Goal: Information Seeking & Learning: Learn about a topic

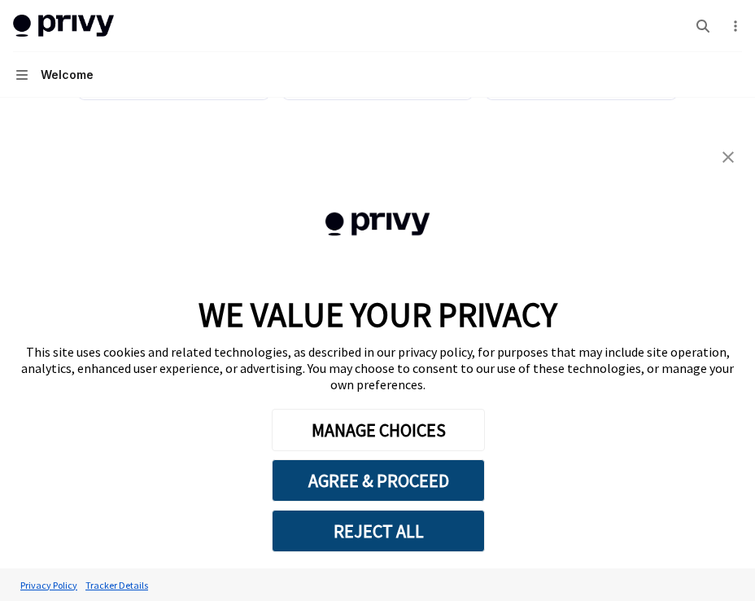
scroll to position [597, 0]
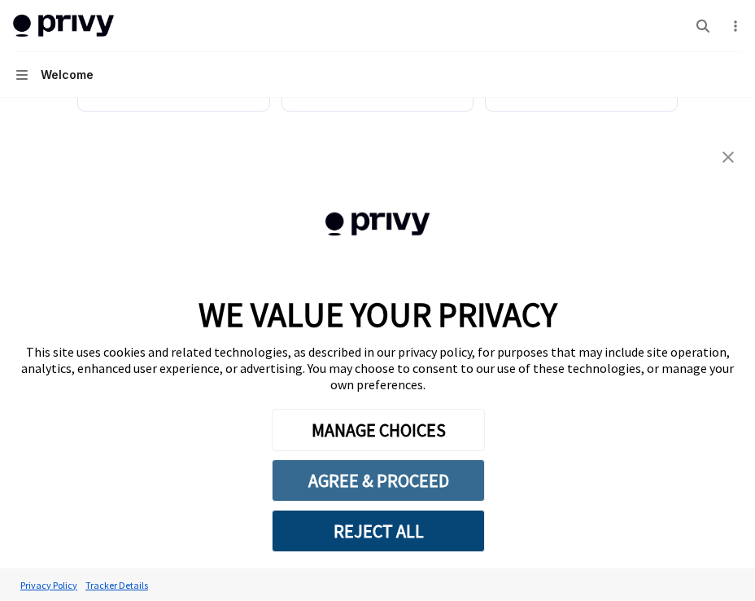
click at [362, 483] on button "AGREE & PROCEED" at bounding box center [378, 480] width 213 height 42
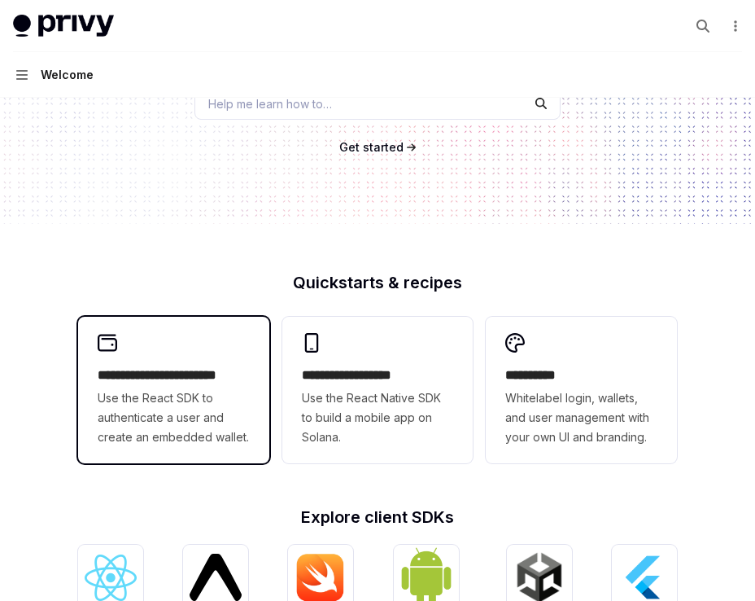
click at [216, 409] on span "Use the React SDK to authenticate a user and create an embedded wallet." at bounding box center [174, 417] width 152 height 59
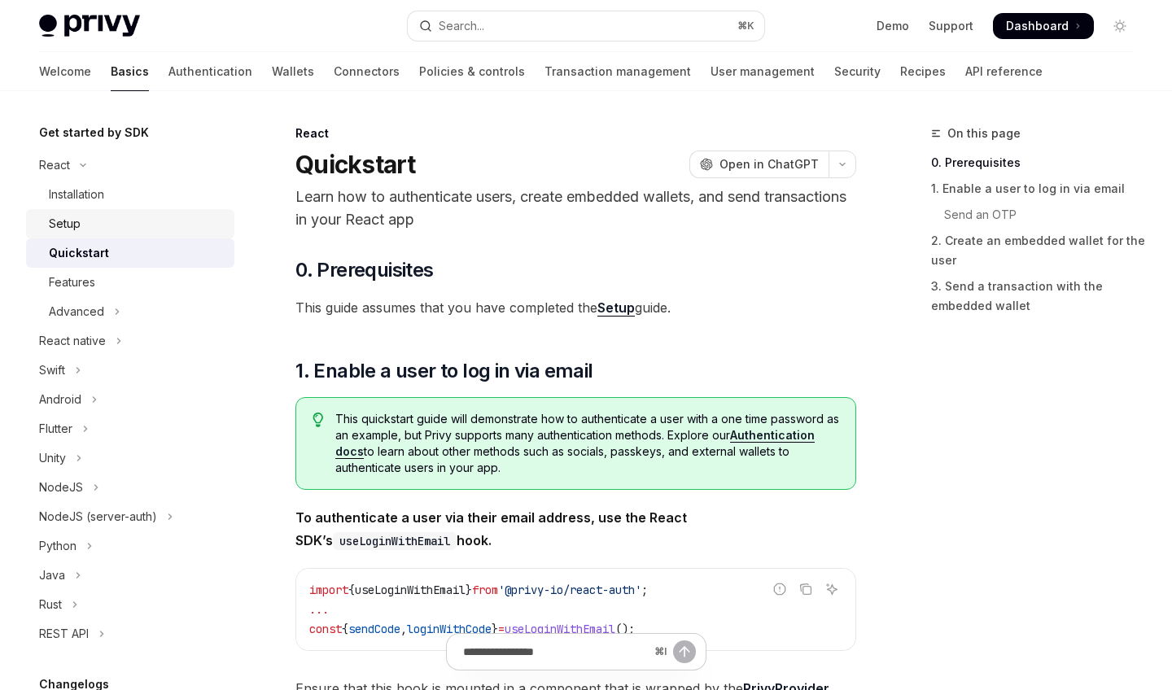
scroll to position [167, 0]
click at [272, 77] on link "Wallets" at bounding box center [293, 71] width 42 height 39
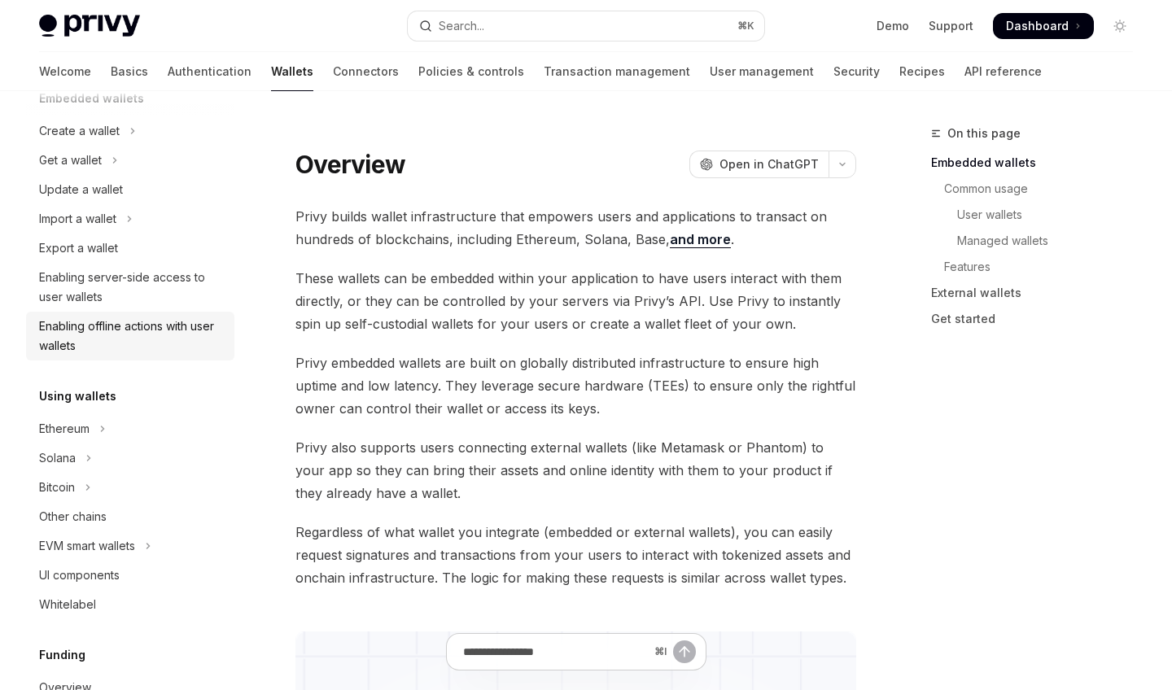
scroll to position [136, 0]
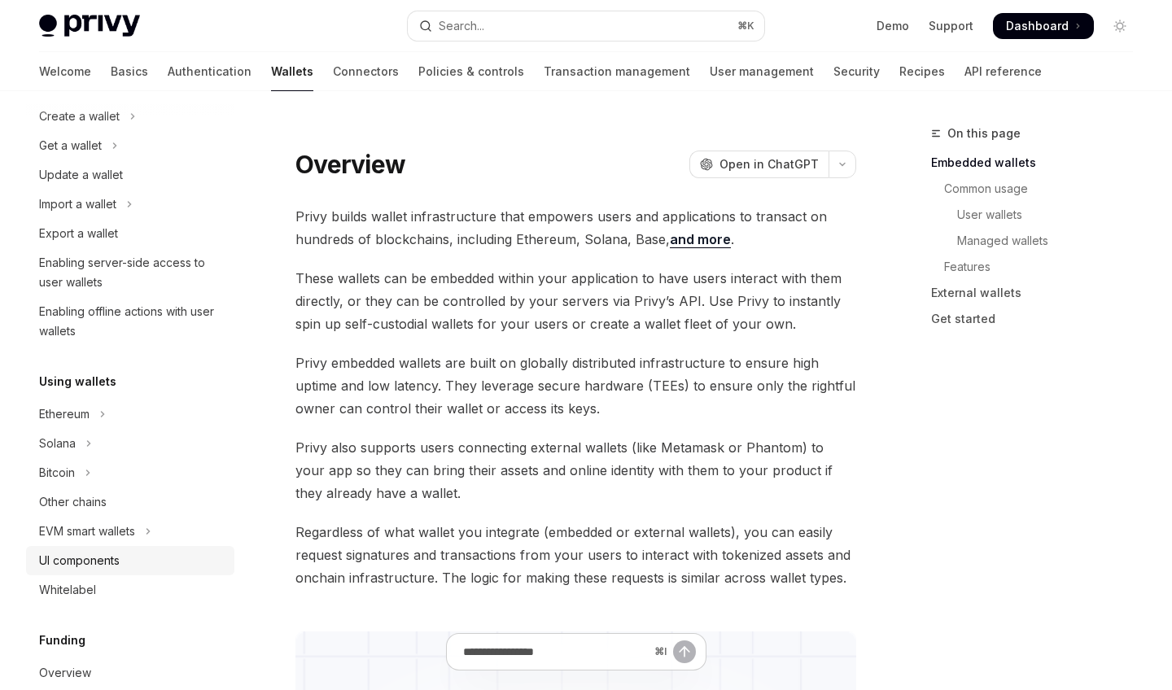
click at [129, 552] on div "UI components" at bounding box center [132, 561] width 186 height 20
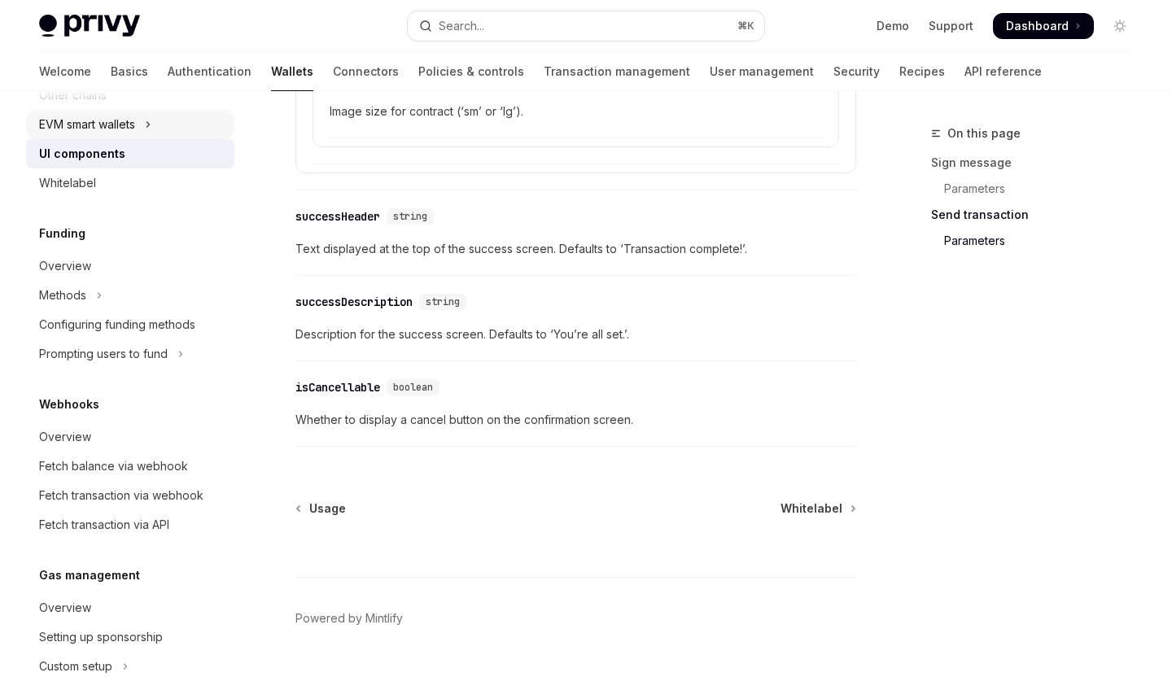
scroll to position [592, 0]
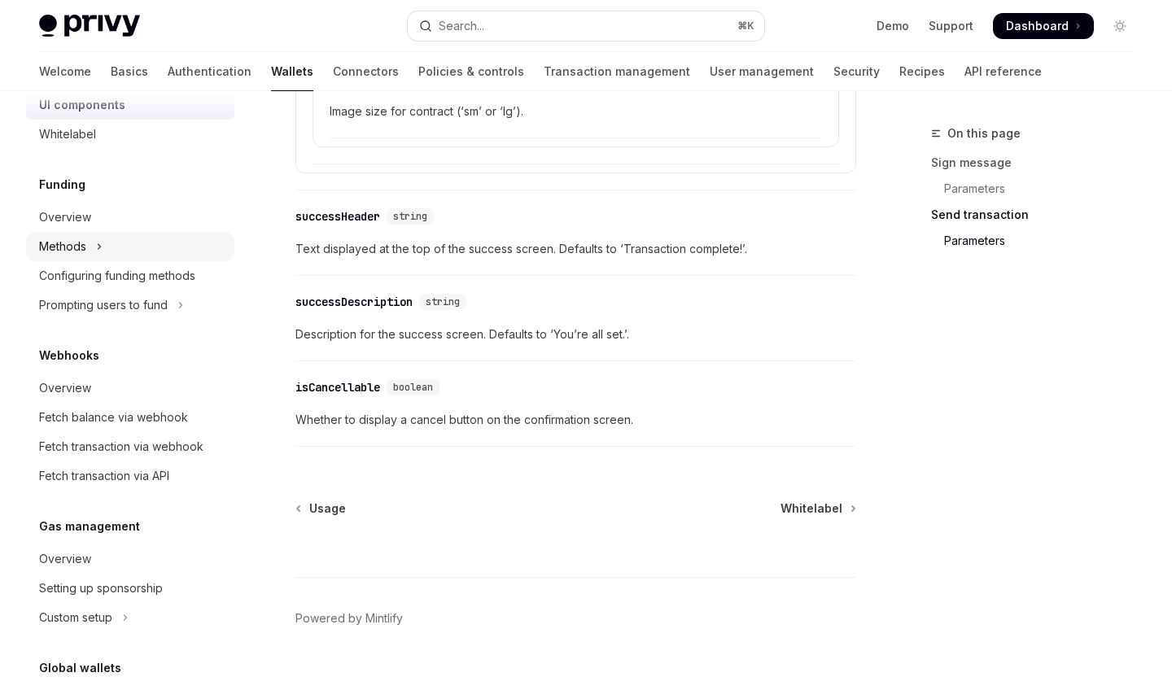
click at [145, 239] on button "Methods" at bounding box center [130, 246] width 208 height 29
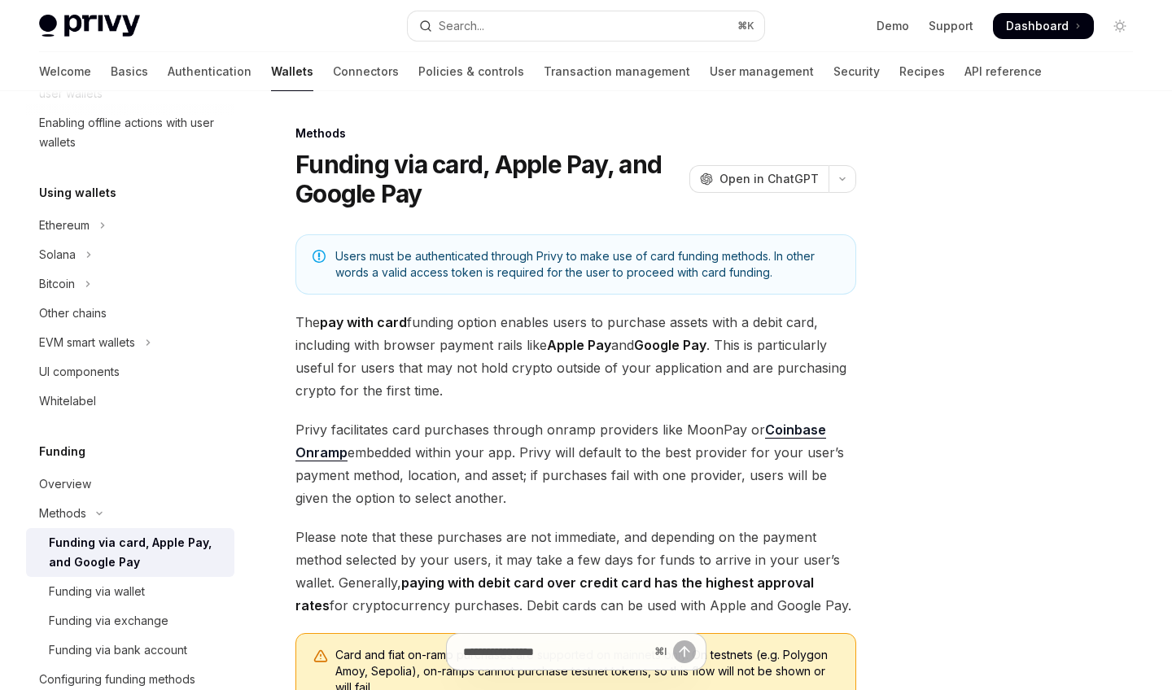
scroll to position [318, 0]
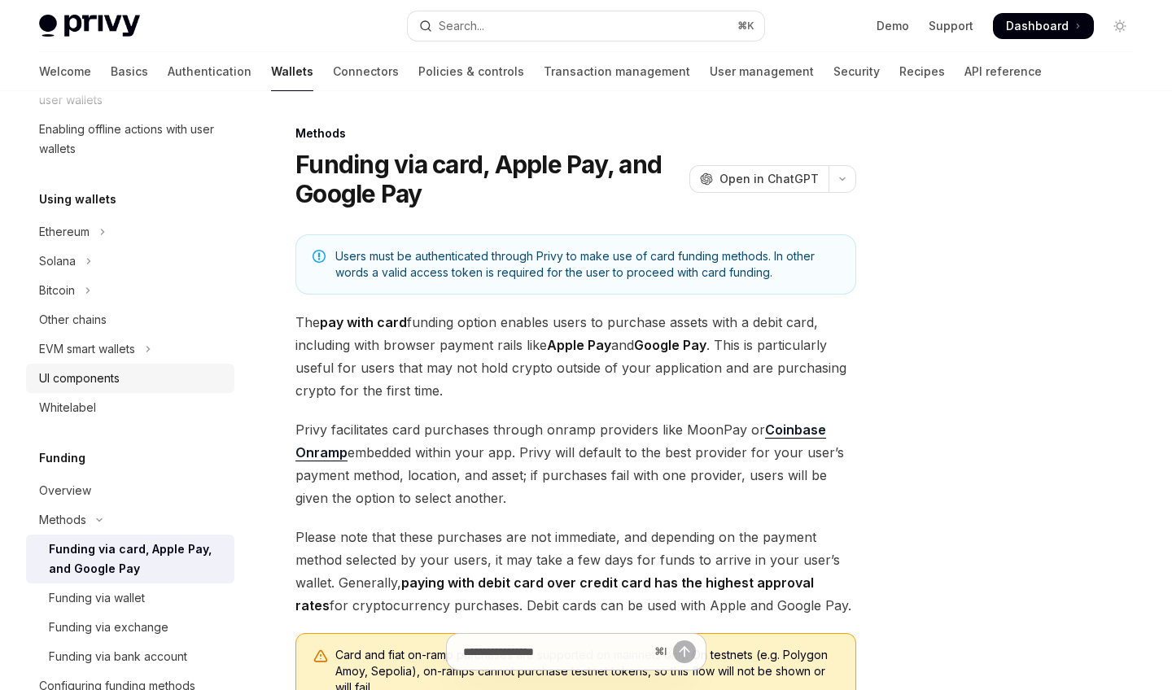
click at [143, 379] on div "UI components" at bounding box center [132, 379] width 186 height 20
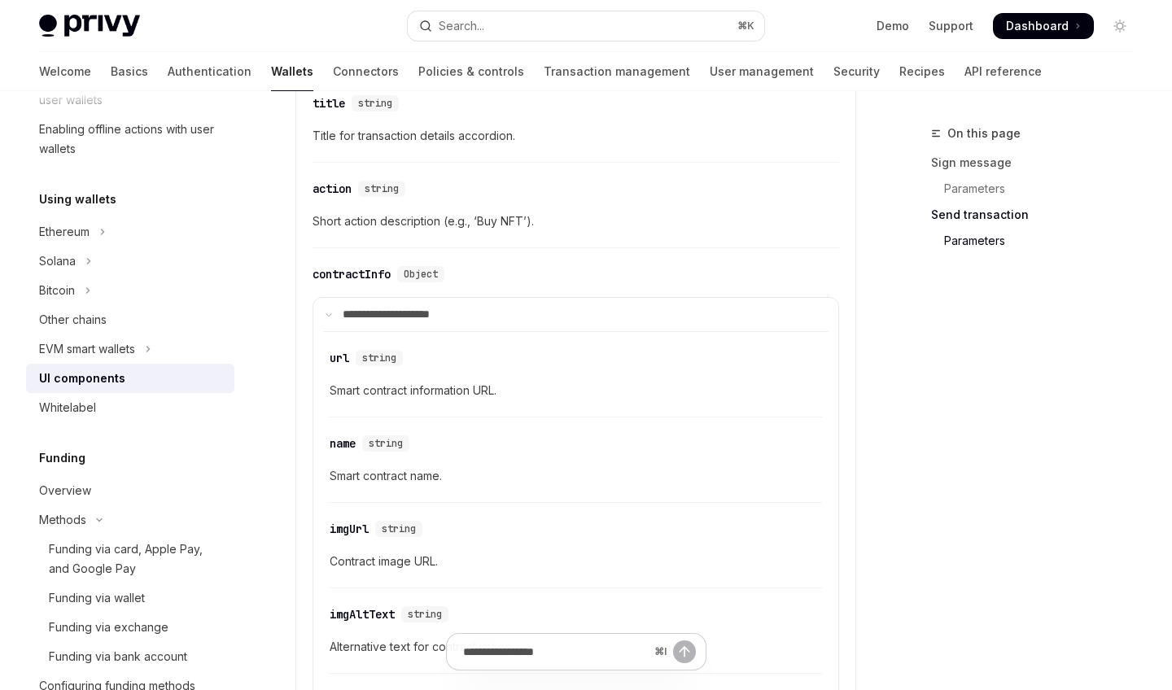
scroll to position [2475, 0]
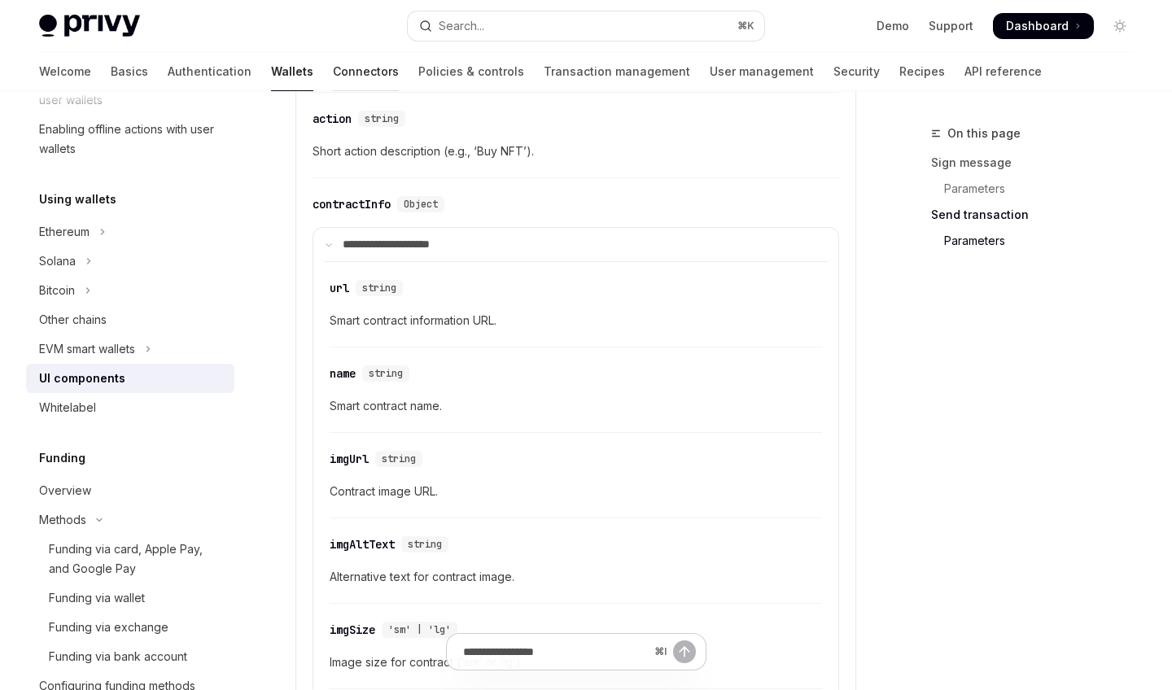
click at [333, 73] on link "Connectors" at bounding box center [366, 71] width 66 height 39
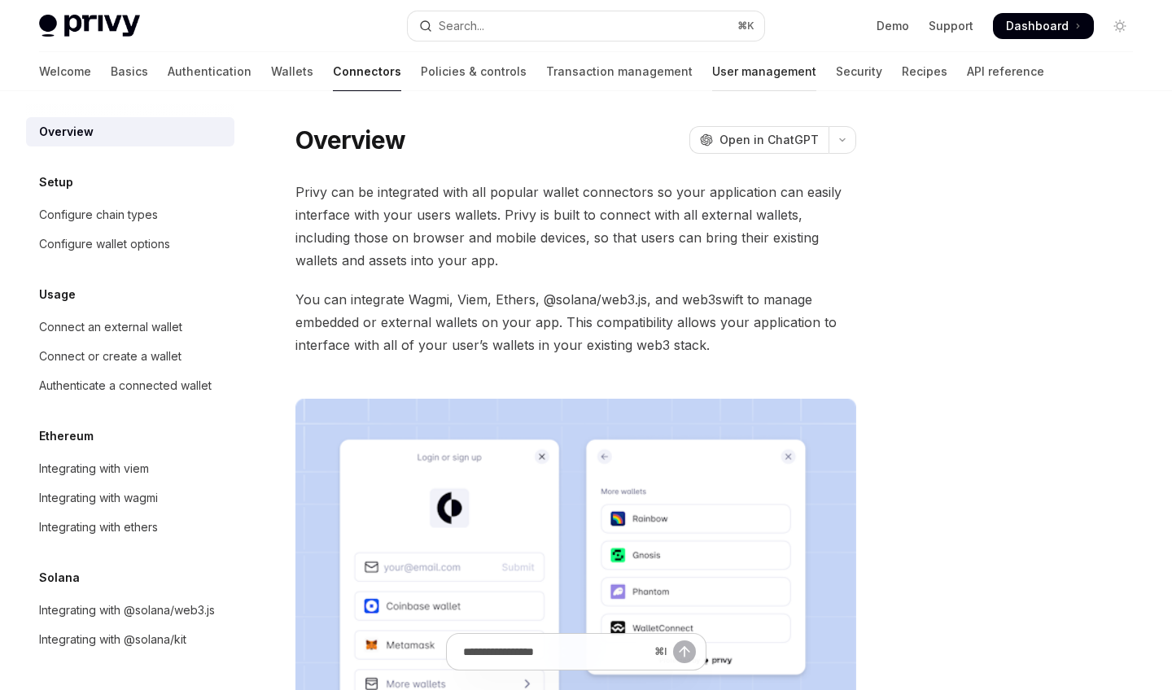
click at [712, 81] on link "User management" at bounding box center [764, 71] width 104 height 39
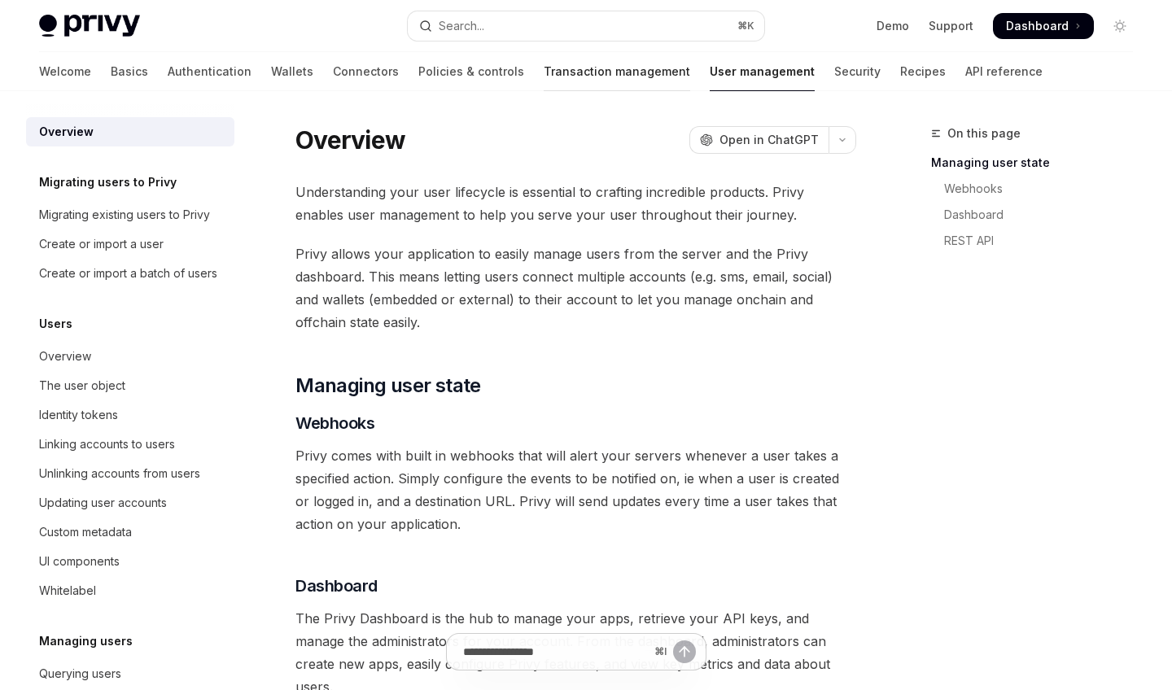
click at [544, 76] on link "Transaction management" at bounding box center [617, 71] width 147 height 39
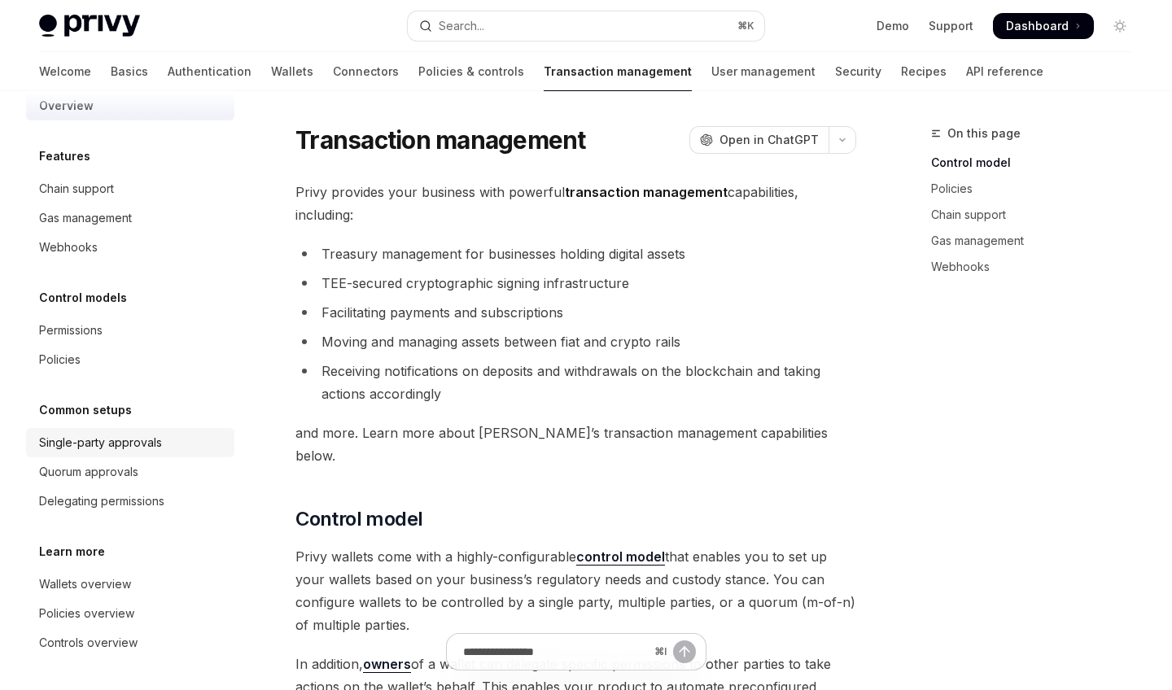
scroll to position [26, 0]
click at [106, 600] on div "Controls overview" at bounding box center [88, 643] width 98 height 20
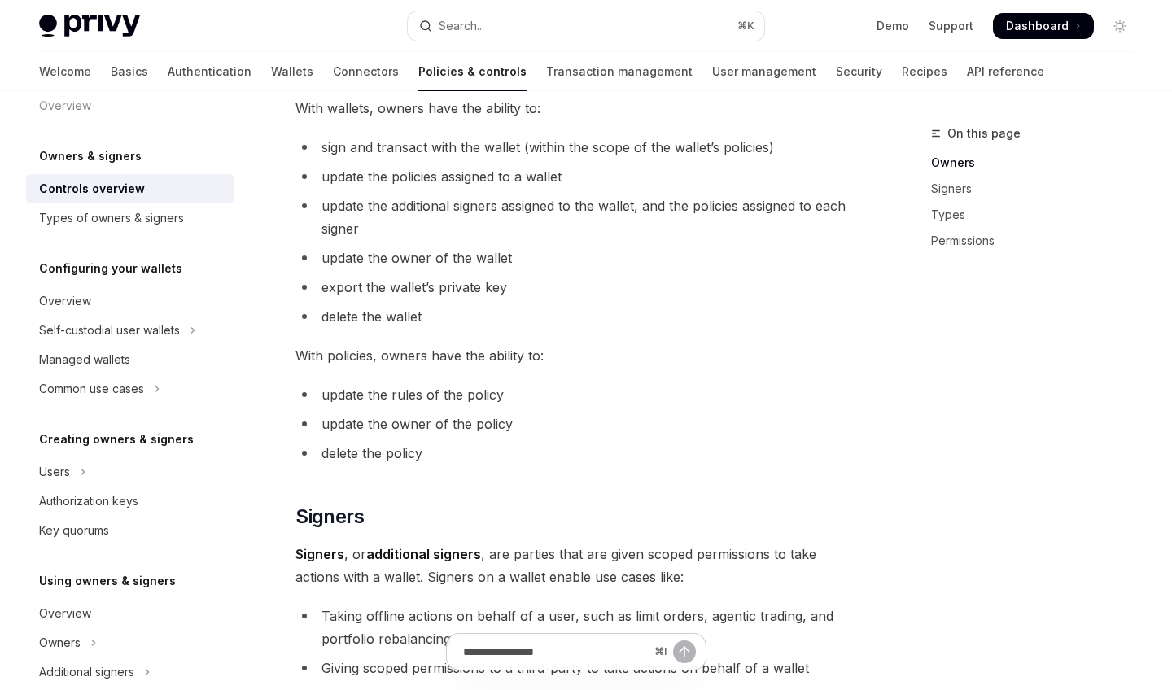
scroll to position [550, 0]
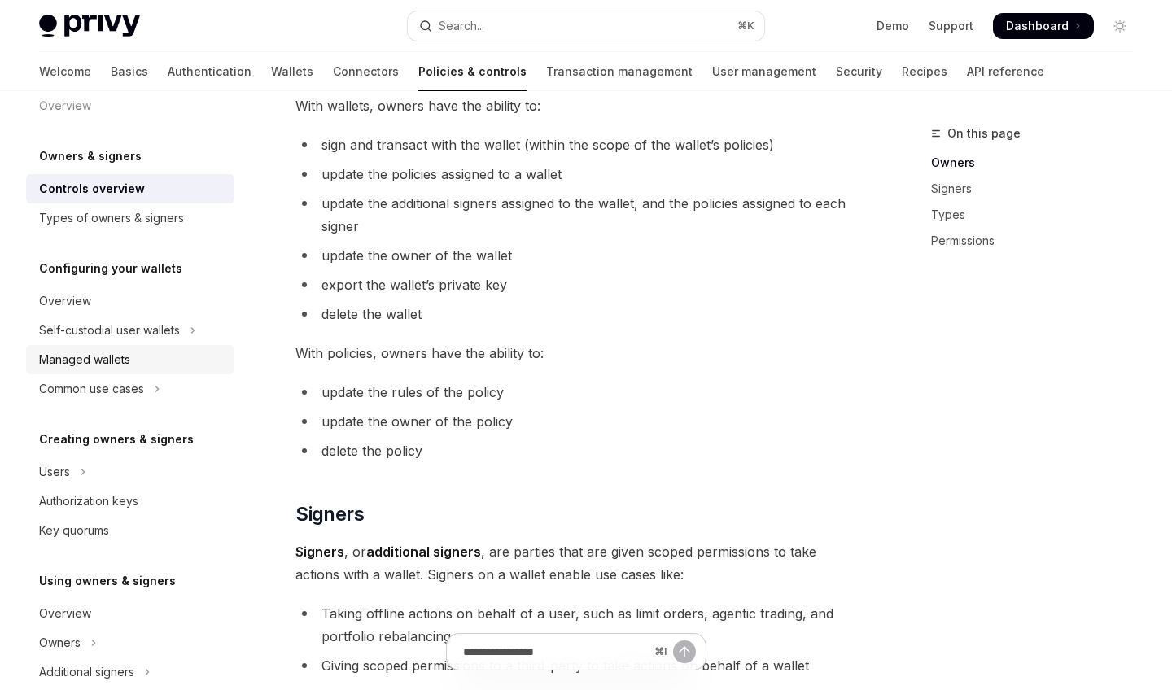
click at [138, 358] on div "Managed wallets" at bounding box center [132, 360] width 186 height 20
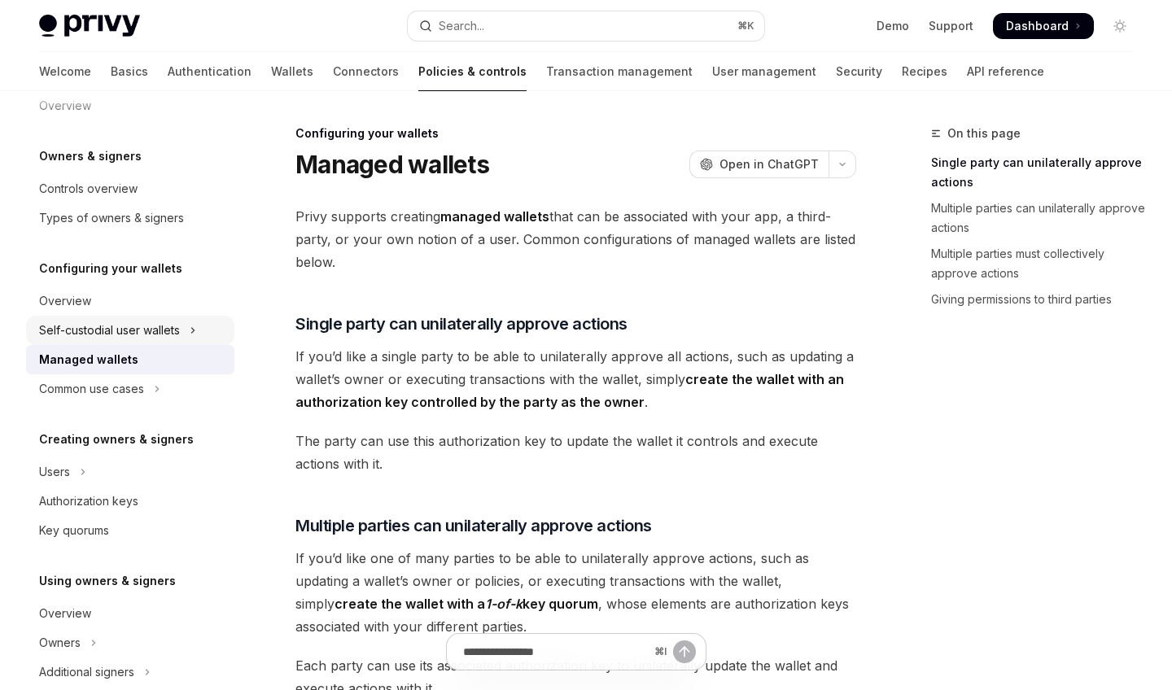
click at [155, 330] on div "Self-custodial user wallets" at bounding box center [109, 331] width 141 height 20
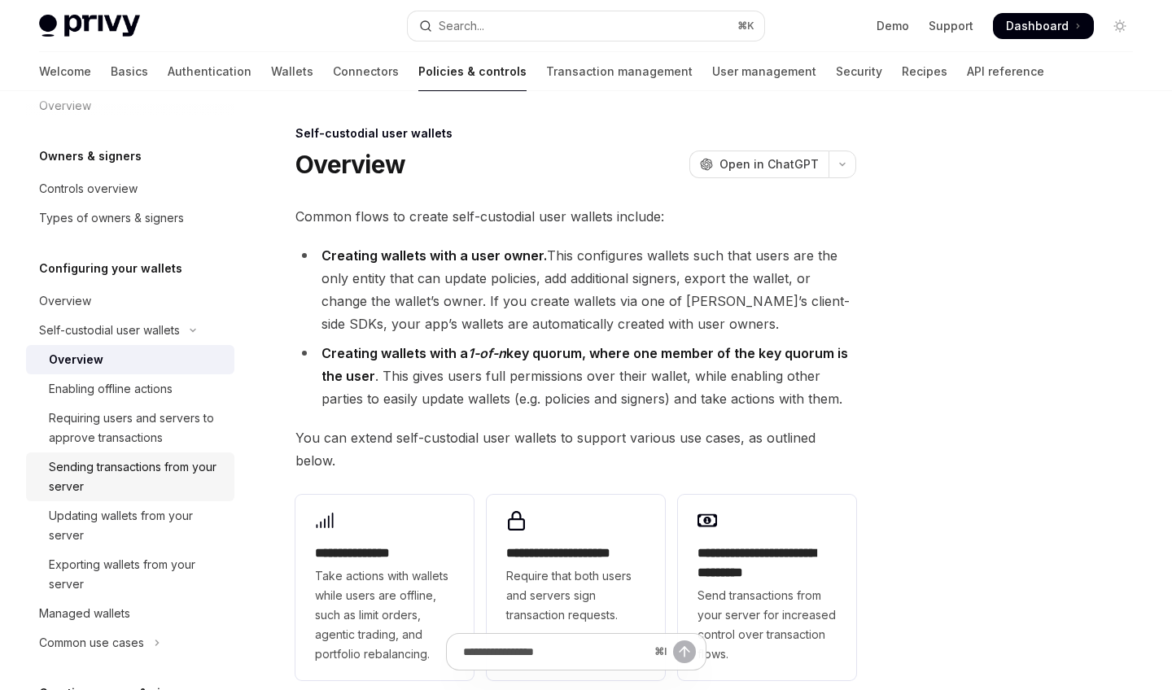
click at [155, 486] on div "Sending transactions from your server" at bounding box center [137, 476] width 176 height 39
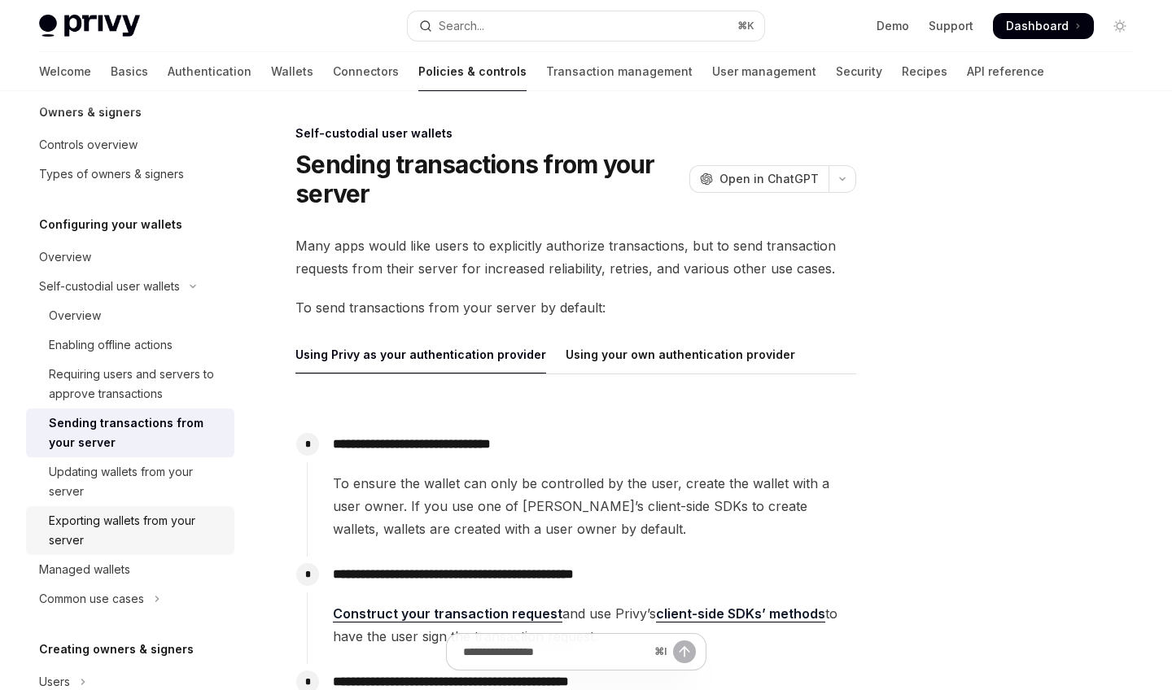
scroll to position [103, 0]
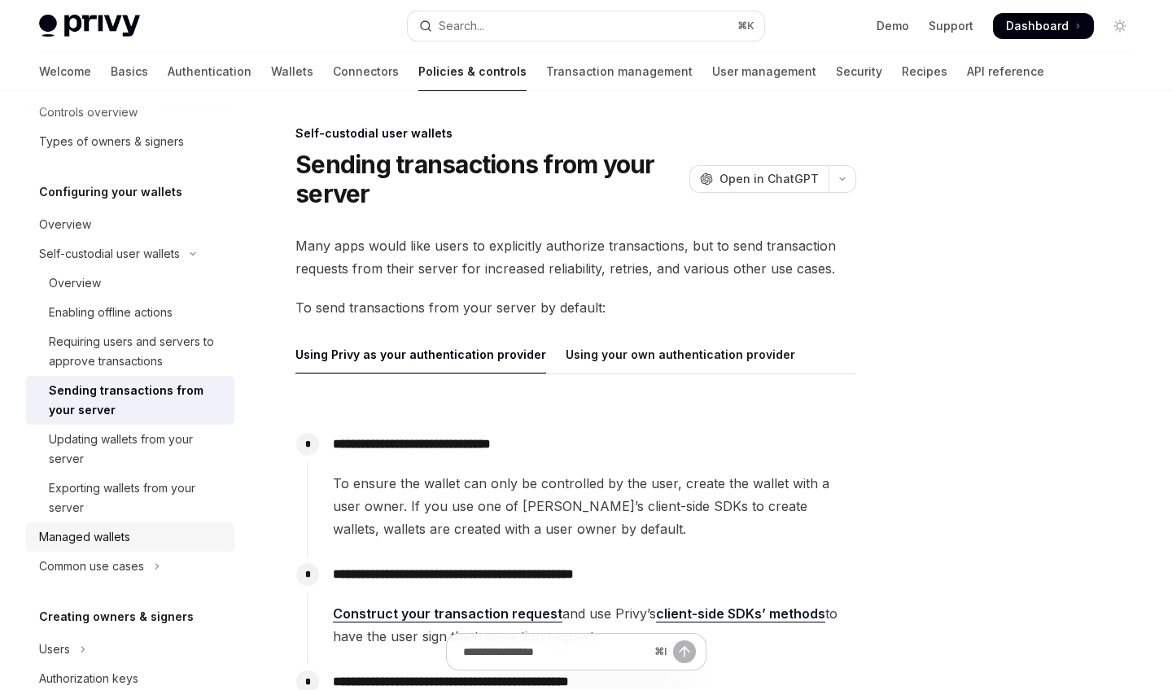
click at [136, 550] on link "Managed wallets" at bounding box center [130, 537] width 208 height 29
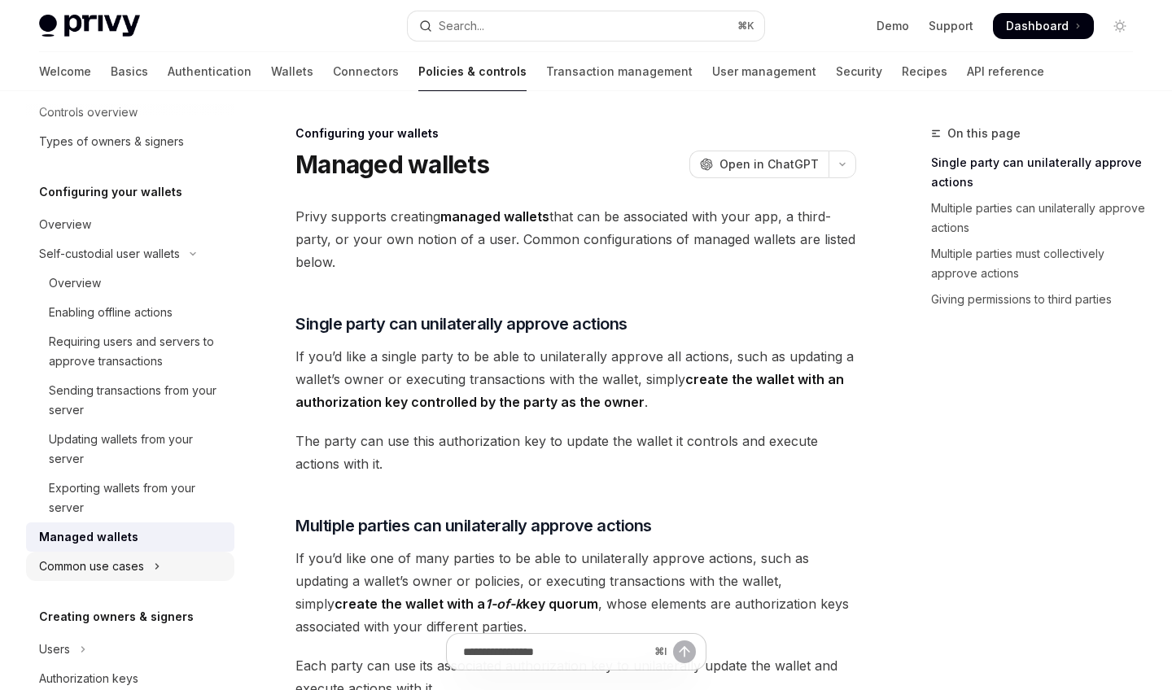
click at [137, 569] on div "Common use cases" at bounding box center [91, 567] width 105 height 20
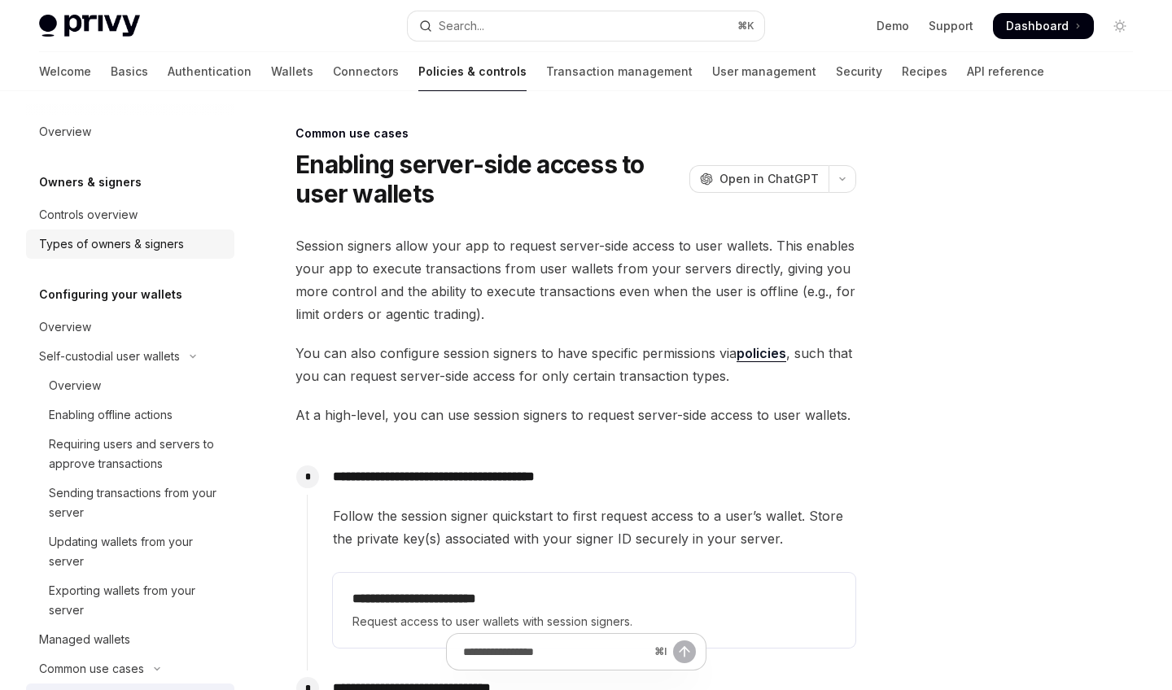
click at [107, 246] on div "Types of owners & signers" at bounding box center [111, 244] width 145 height 20
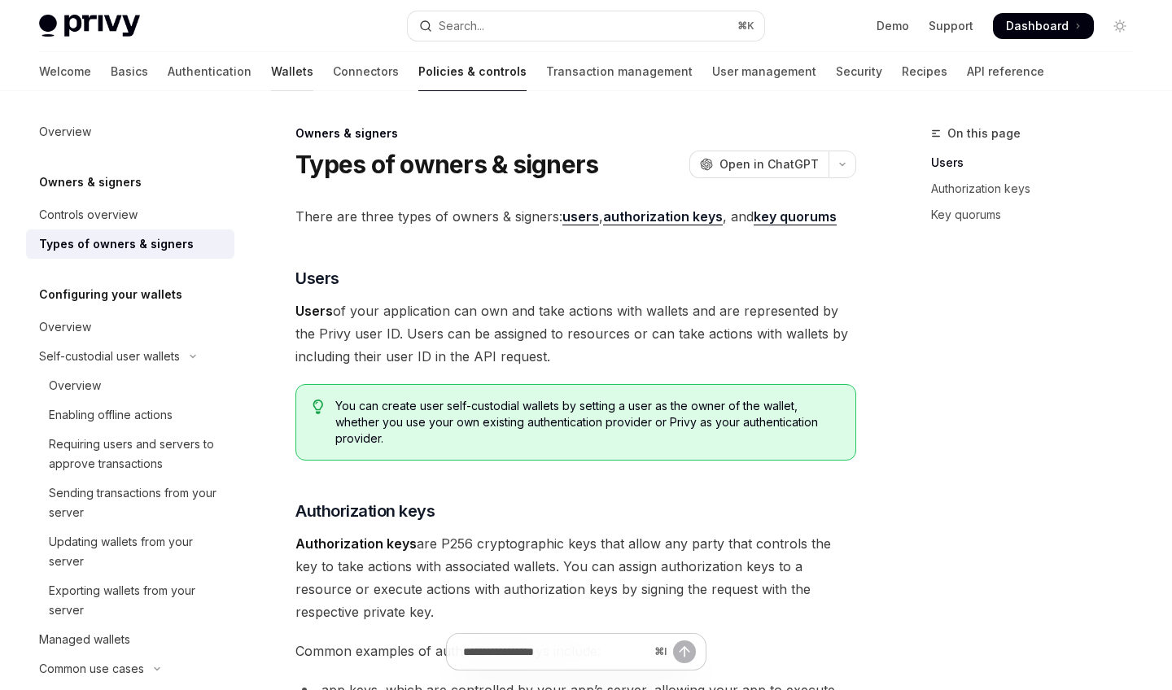
click at [271, 85] on link "Wallets" at bounding box center [292, 71] width 42 height 39
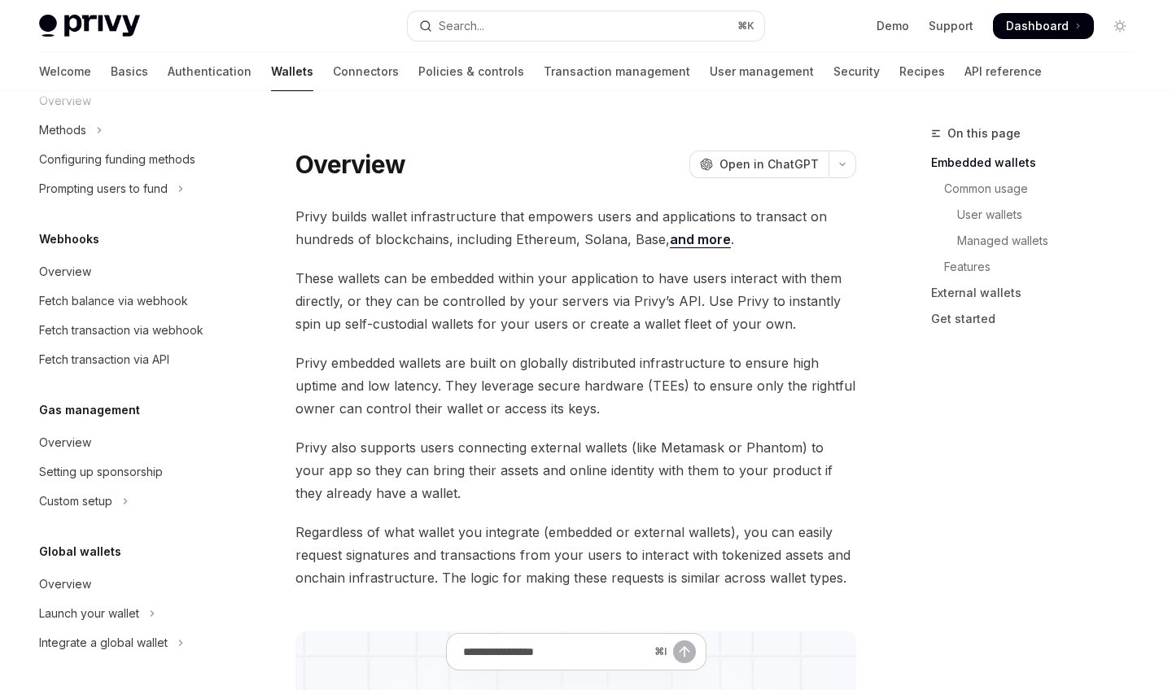
scroll to position [708, 0]
click at [155, 600] on button "Launch your wallet" at bounding box center [130, 613] width 208 height 29
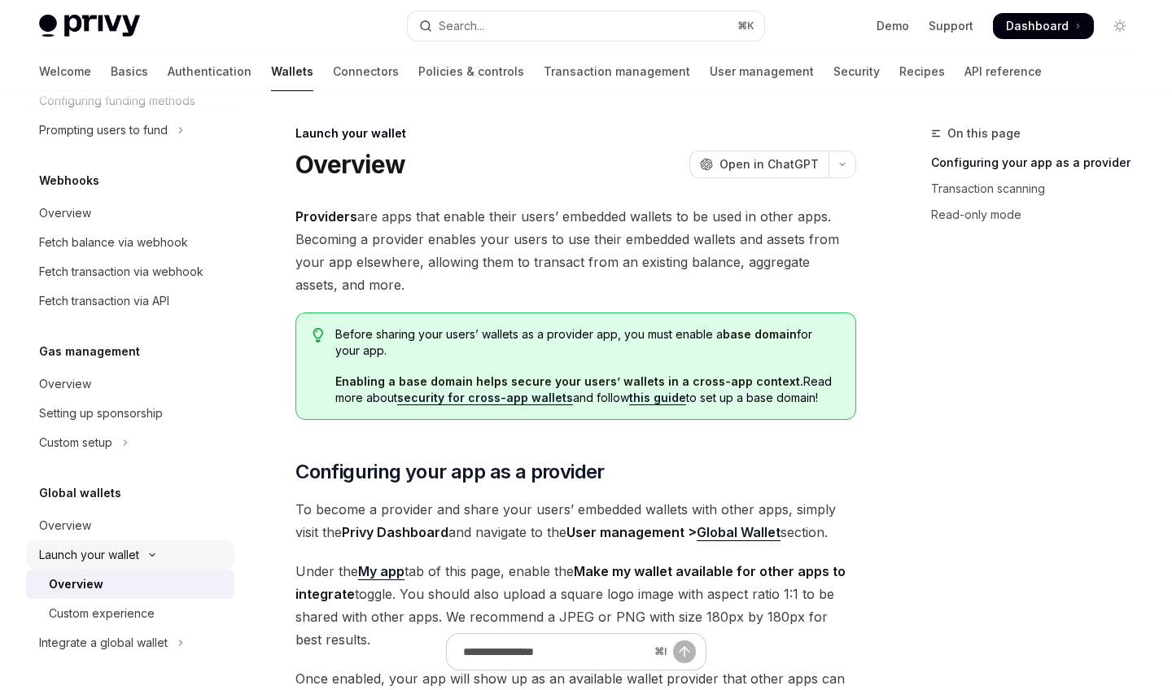
scroll to position [767, 0]
click at [155, 600] on link "Custom experience" at bounding box center [130, 613] width 208 height 29
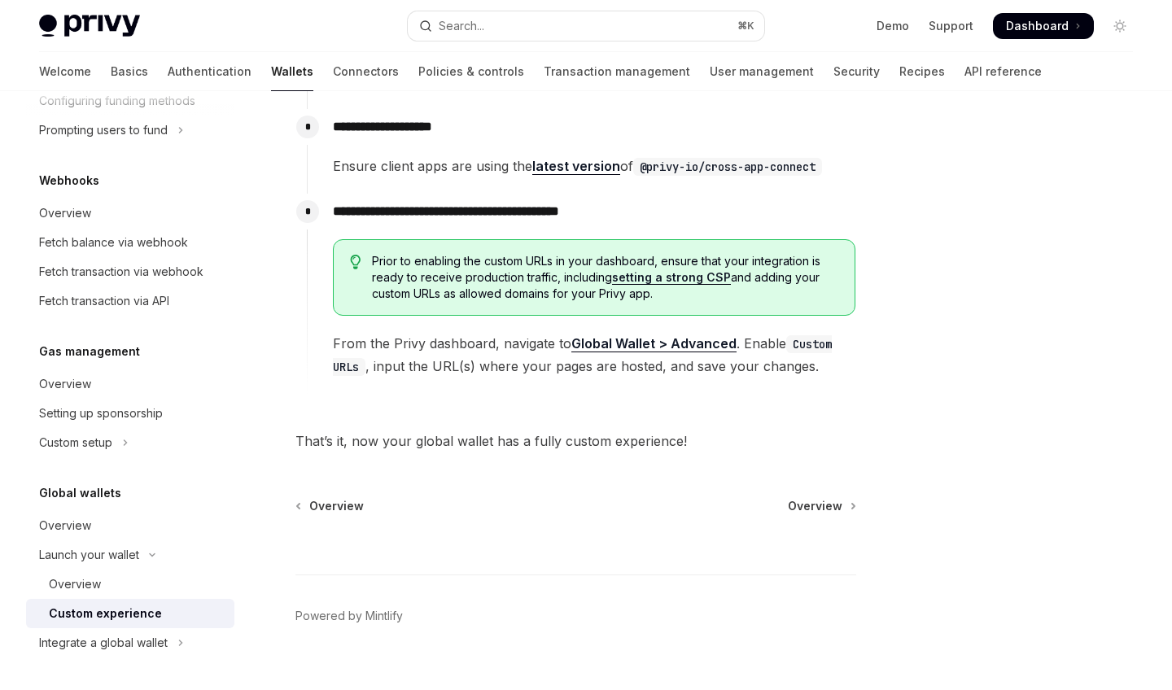
scroll to position [2972, 0]
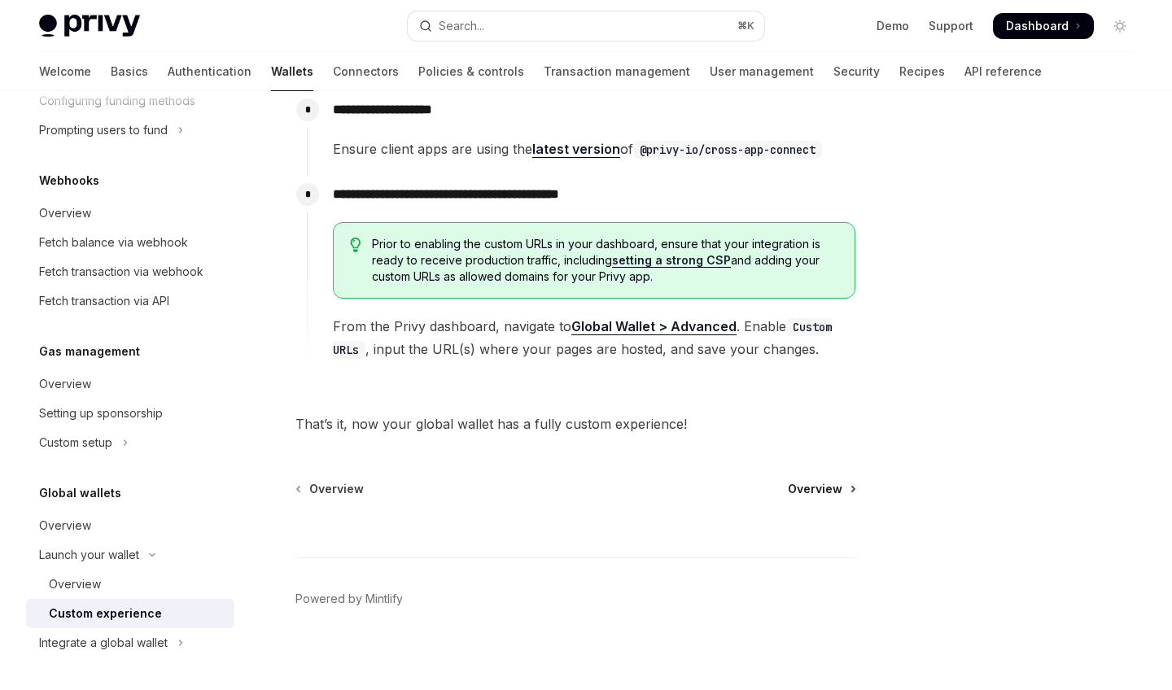
click at [755, 497] on span "Overview" at bounding box center [815, 489] width 55 height 16
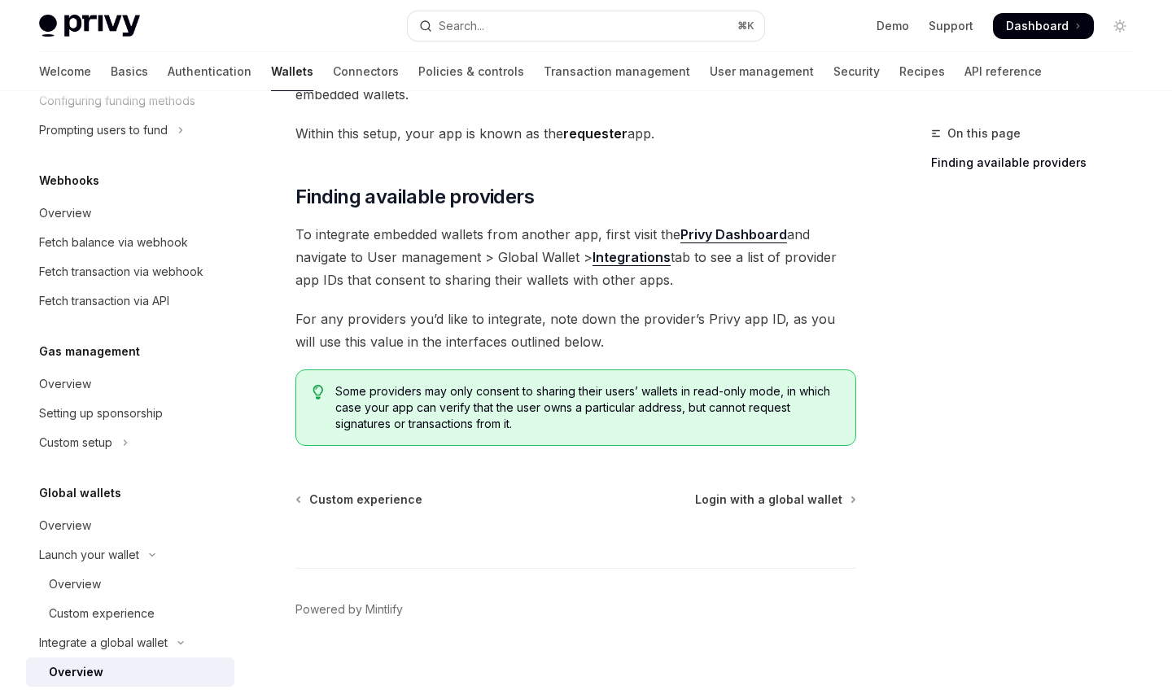
scroll to position [248, 0]
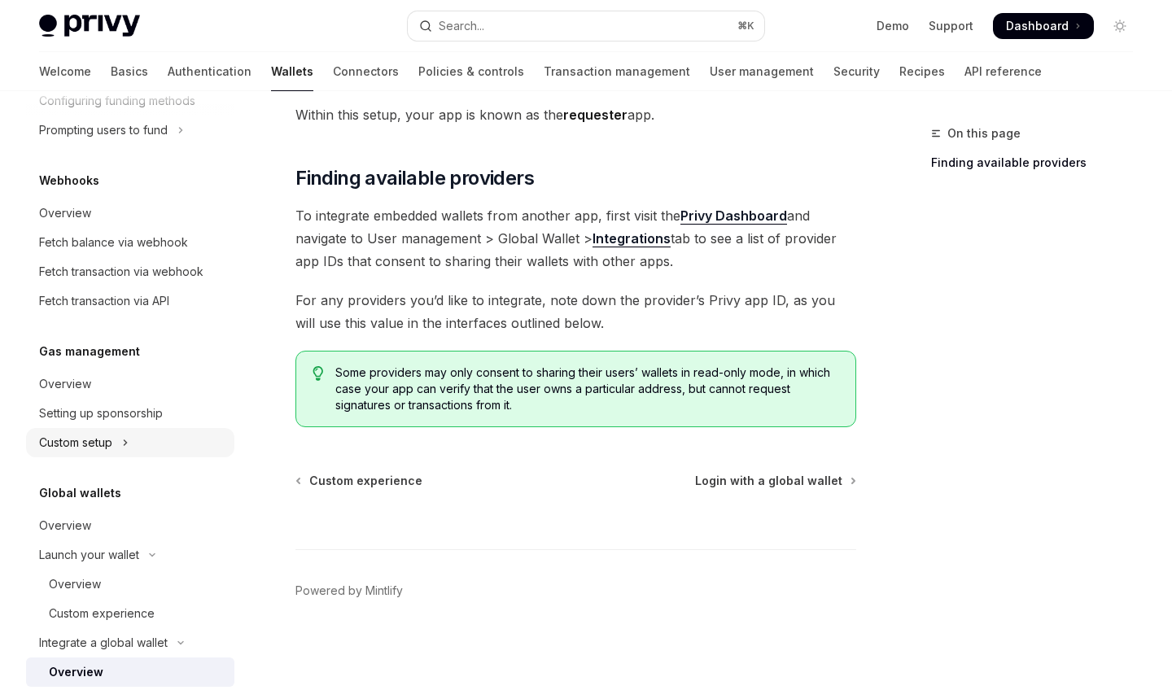
click at [119, 445] on button "Custom setup" at bounding box center [130, 442] width 208 height 29
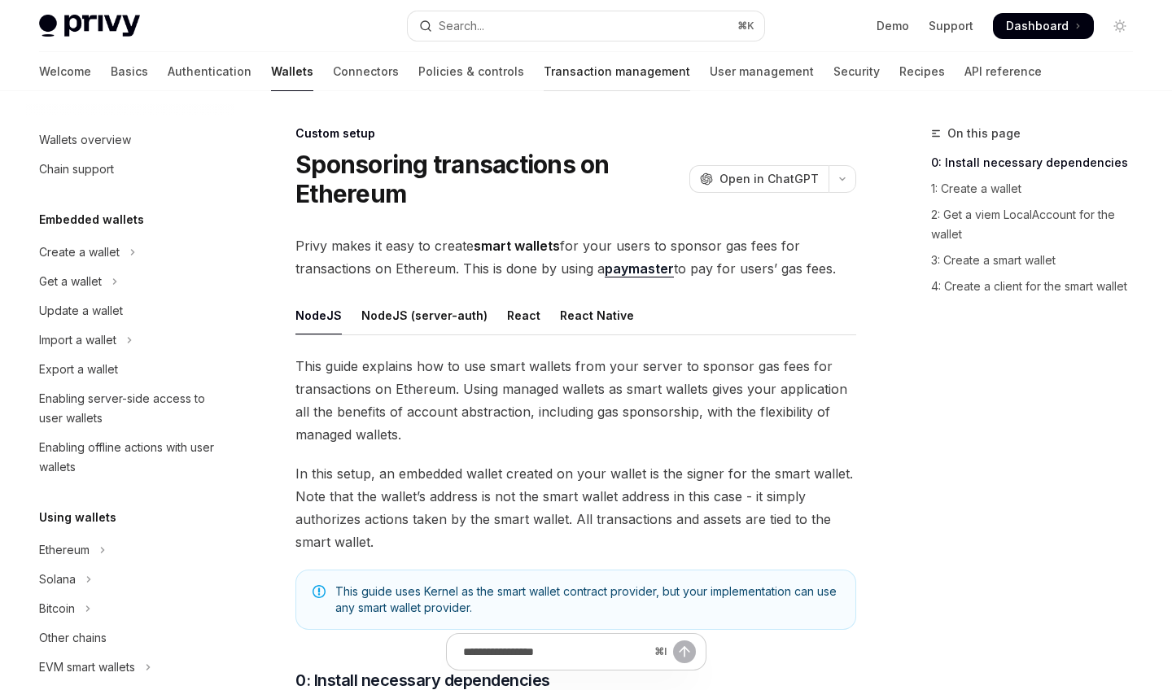
click at [544, 84] on link "Transaction management" at bounding box center [617, 71] width 147 height 39
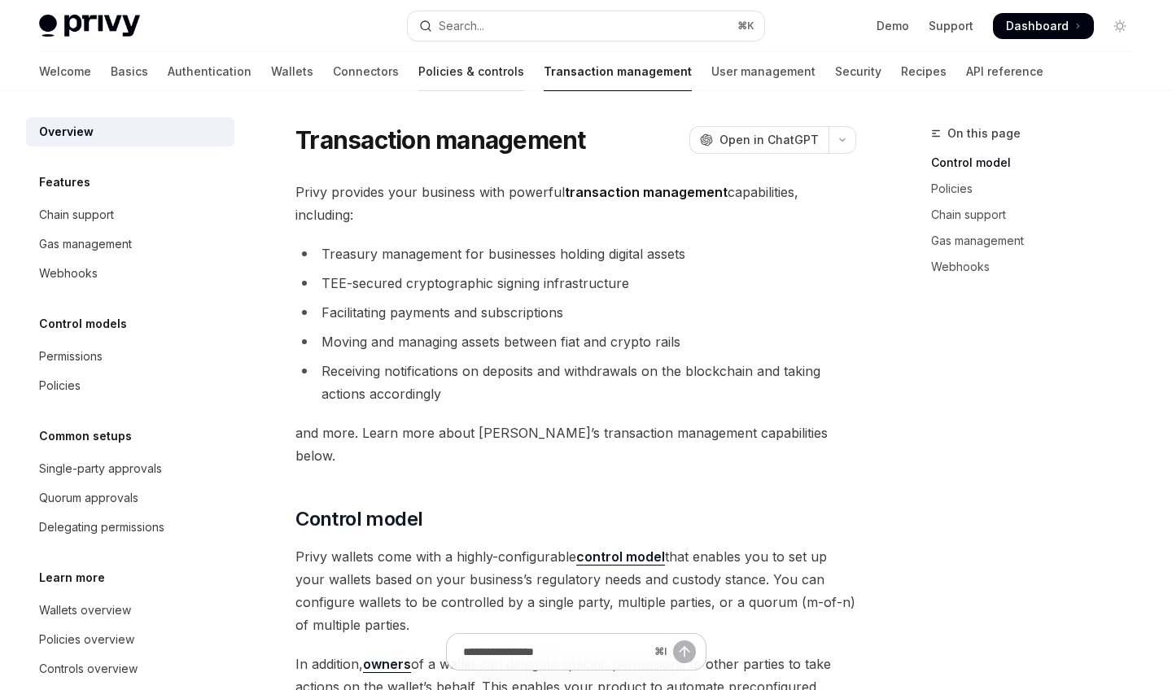
click at [418, 85] on link "Policies & controls" at bounding box center [471, 71] width 106 height 39
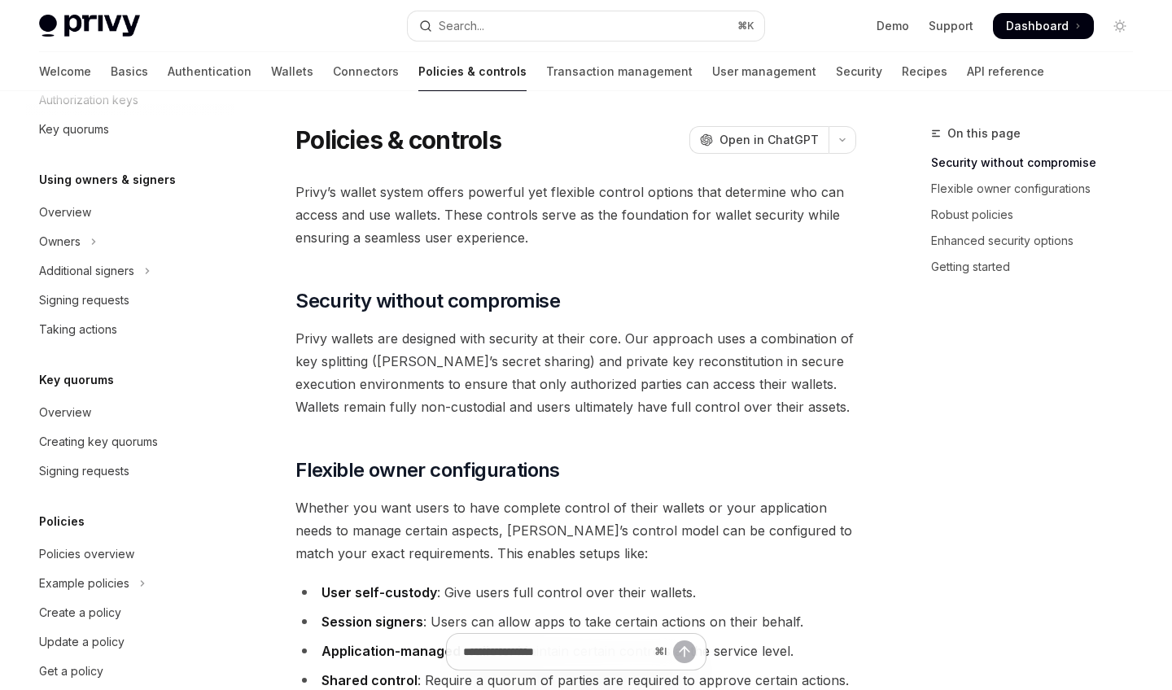
scroll to position [445, 0]
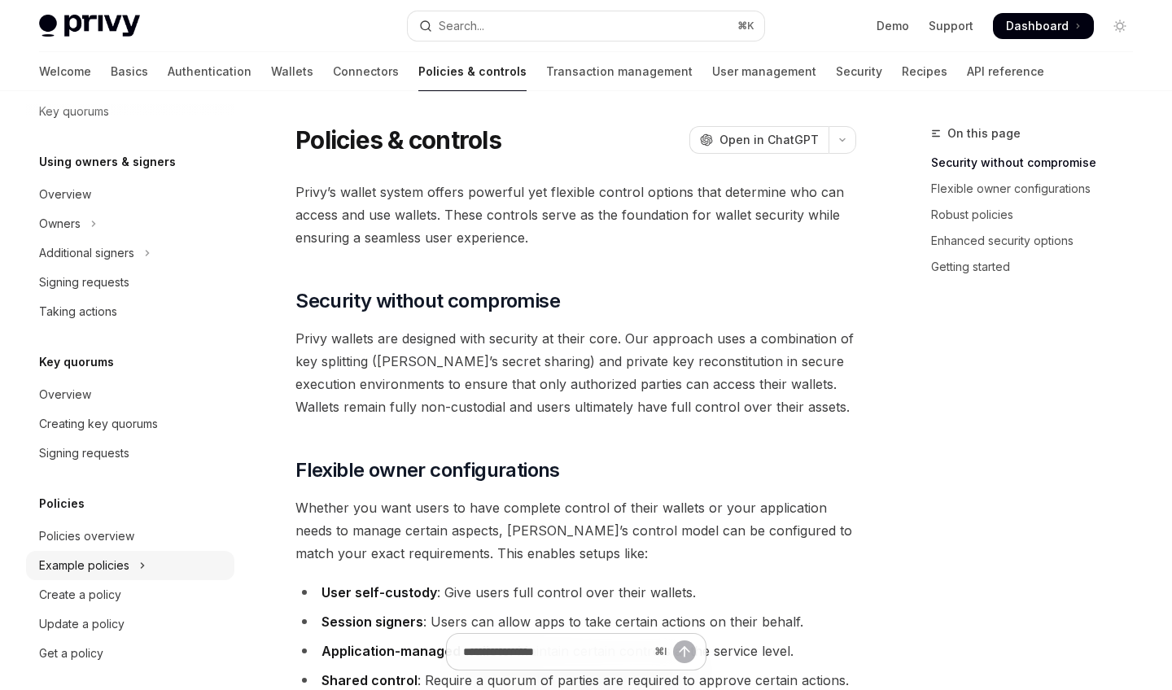
click at [108, 561] on div "Example policies" at bounding box center [84, 566] width 90 height 20
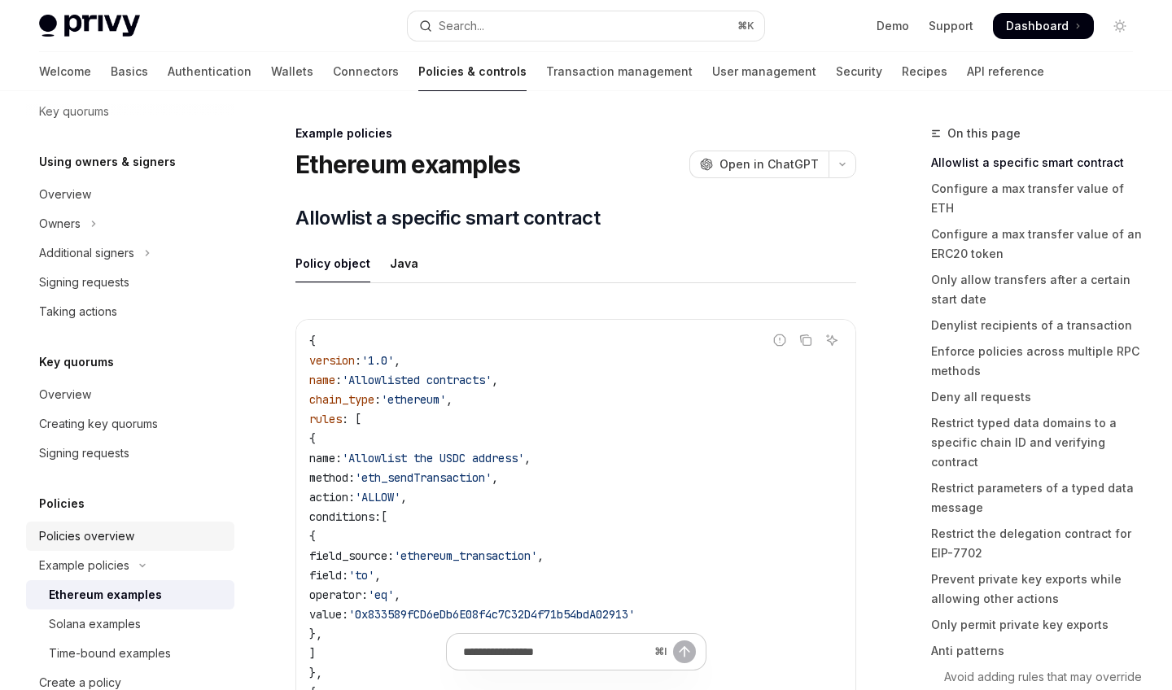
click at [111, 538] on div "Policies overview" at bounding box center [86, 537] width 95 height 20
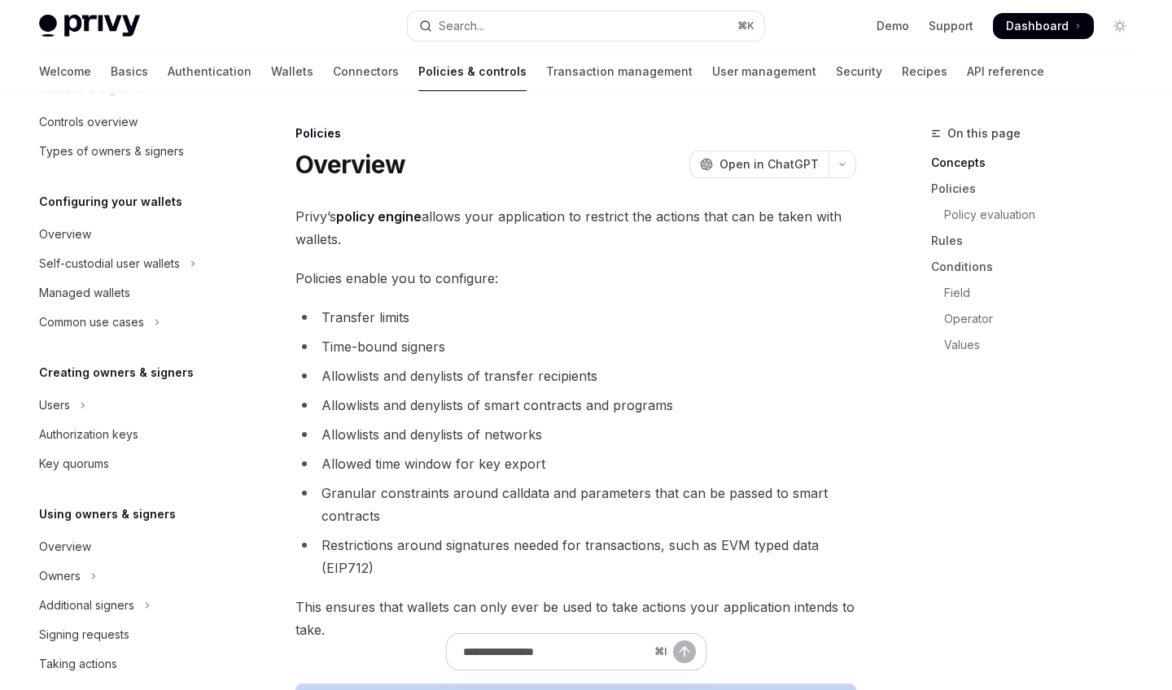
scroll to position [83, 0]
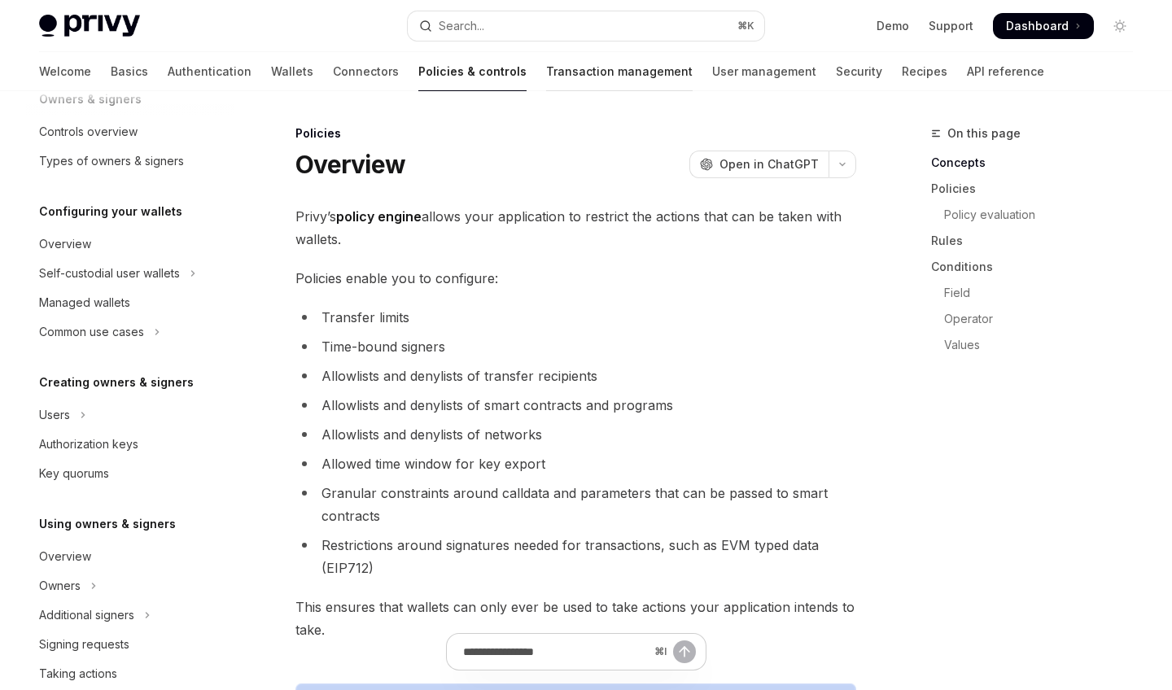
click at [546, 74] on link "Transaction management" at bounding box center [619, 71] width 147 height 39
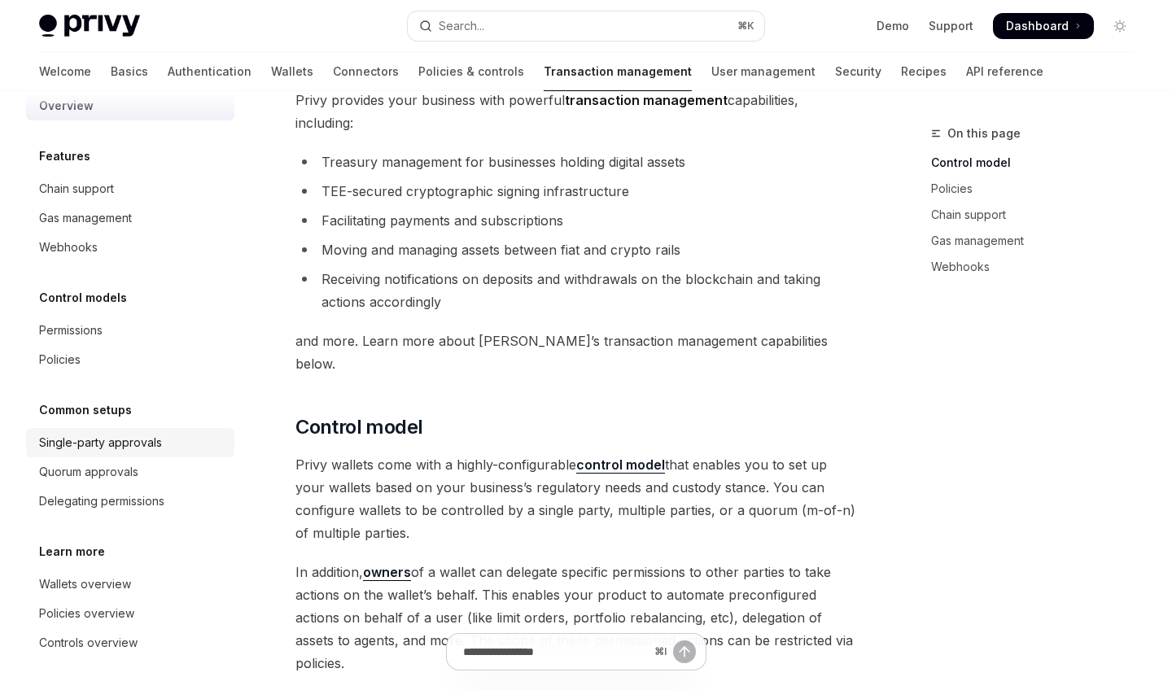
scroll to position [101, 0]
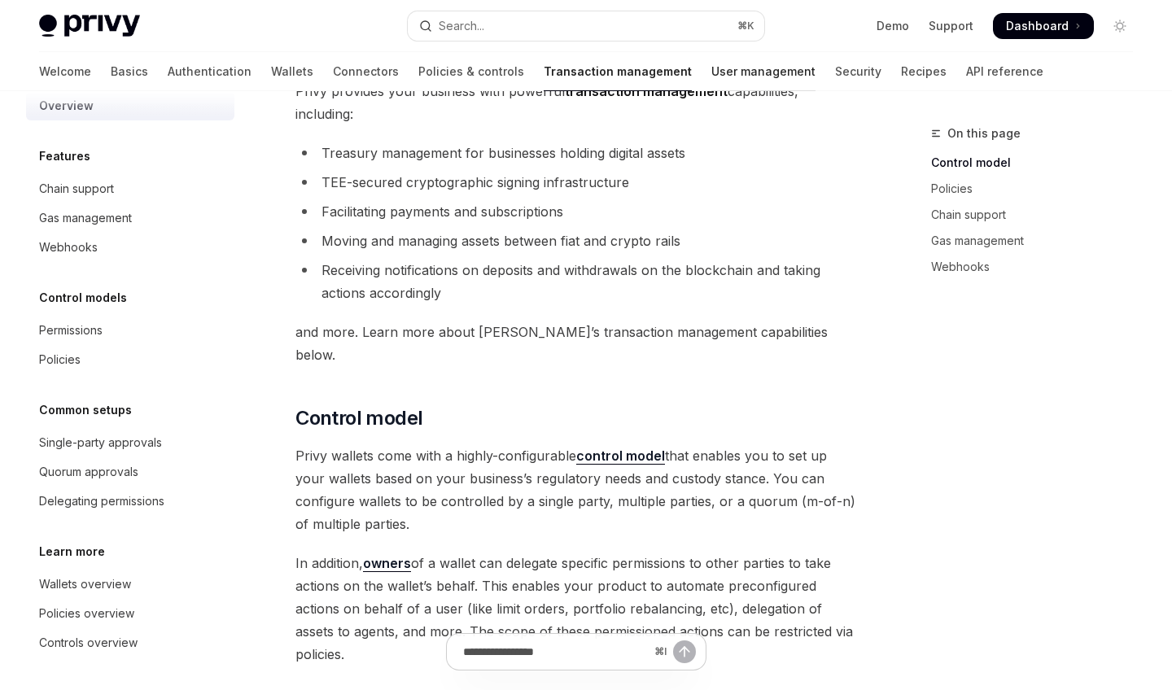
click at [711, 72] on link "User management" at bounding box center [763, 71] width 104 height 39
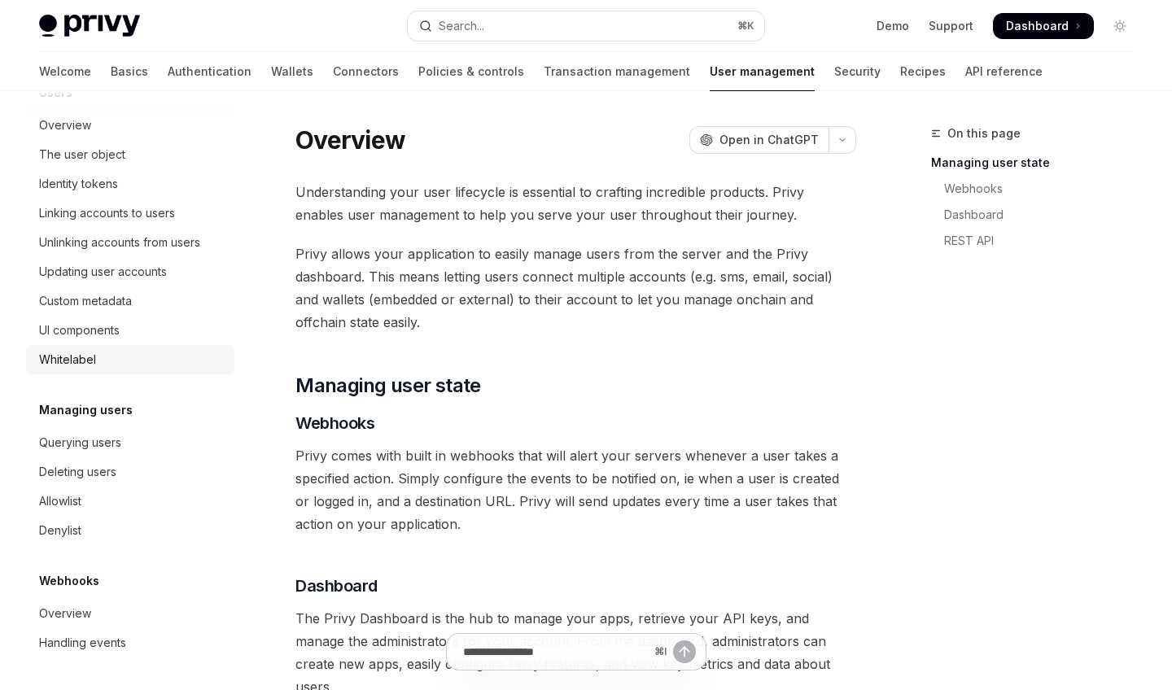
scroll to position [231, 0]
click at [159, 339] on div "UI components" at bounding box center [132, 331] width 186 height 20
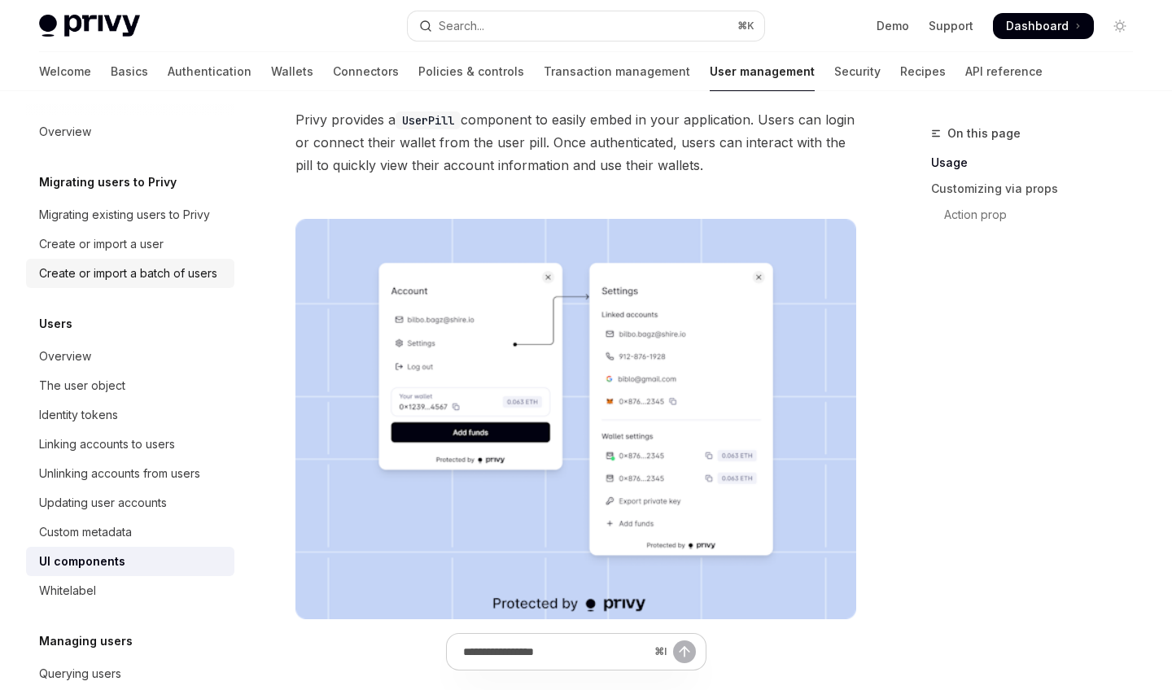
scroll to position [129, 0]
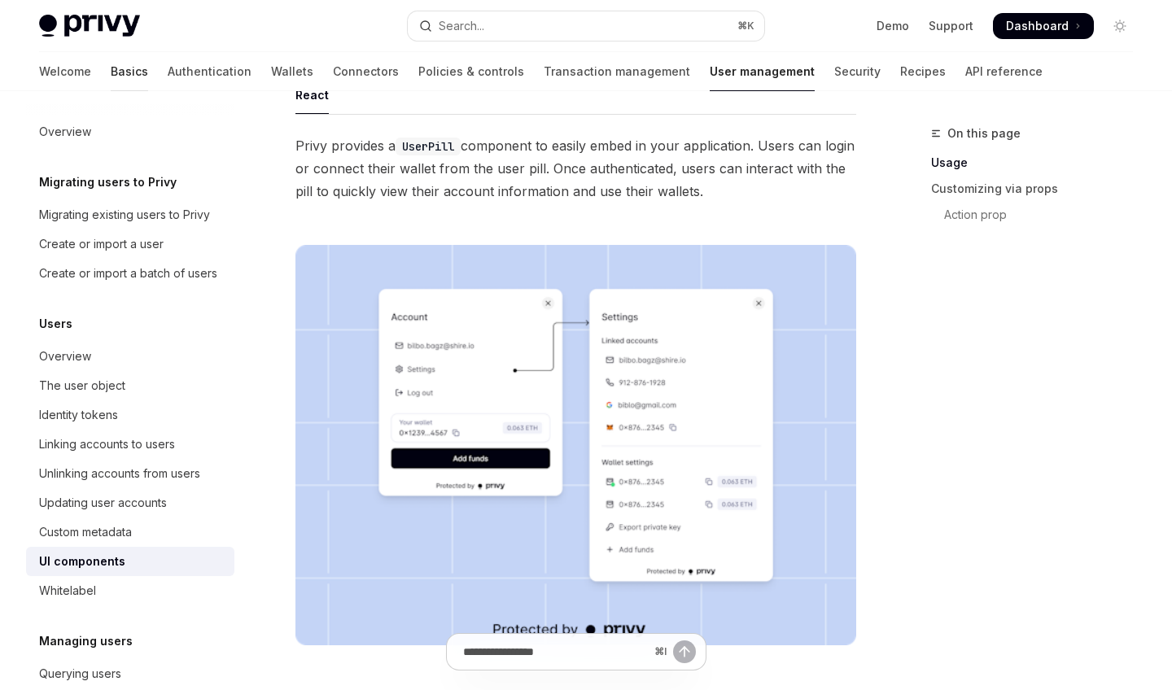
click at [111, 63] on link "Basics" at bounding box center [129, 71] width 37 height 39
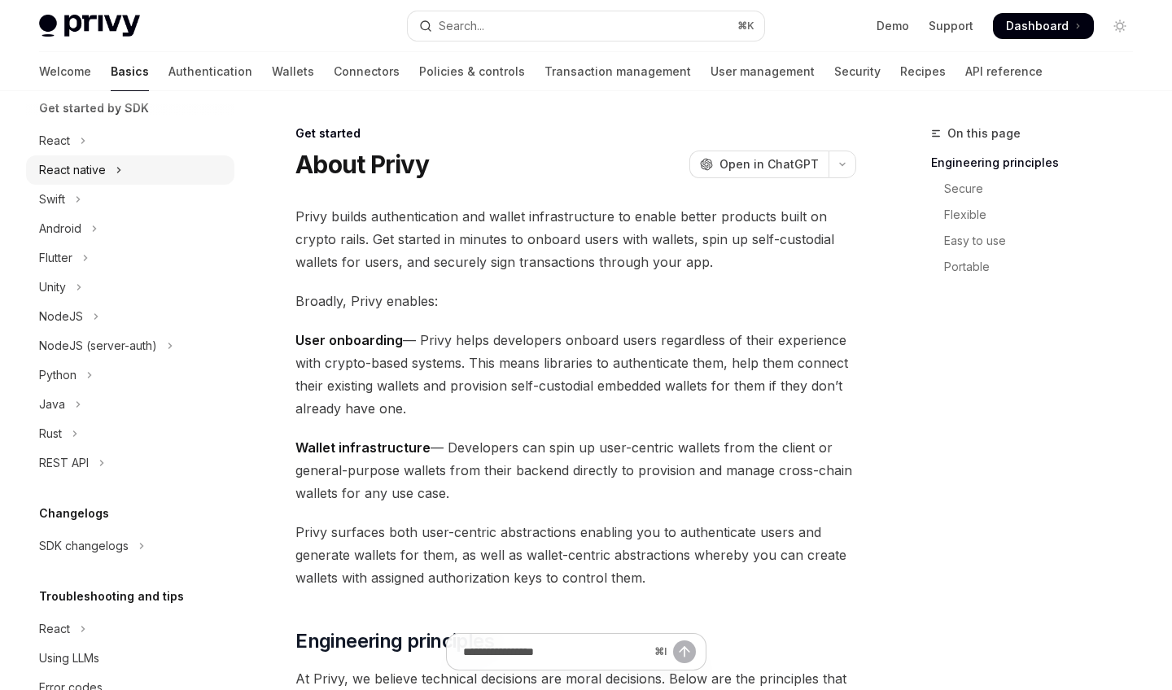
scroll to position [156, 0]
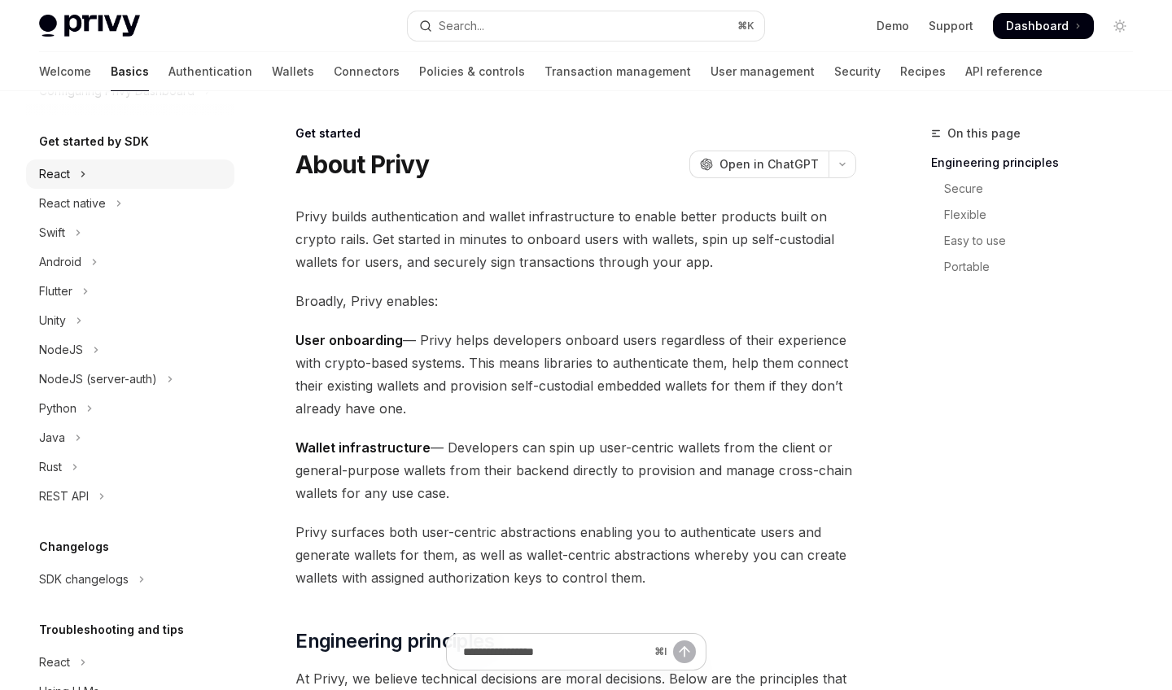
click at [90, 178] on button "React" at bounding box center [130, 174] width 208 height 29
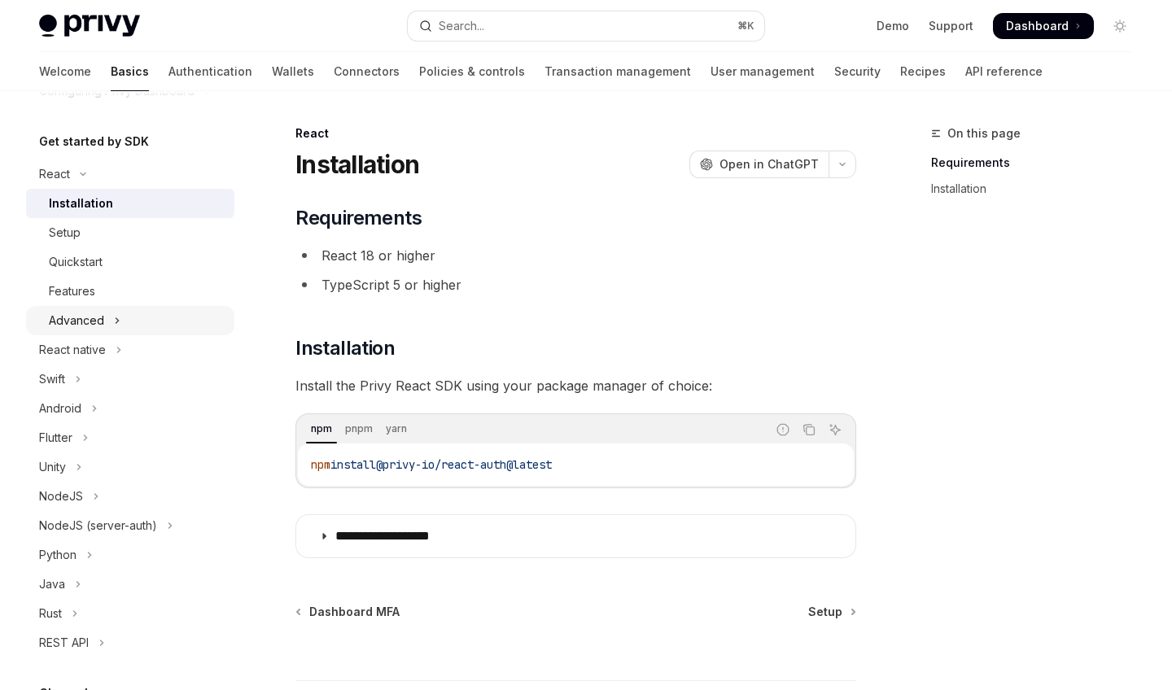
click at [129, 314] on button "Advanced" at bounding box center [130, 320] width 208 height 29
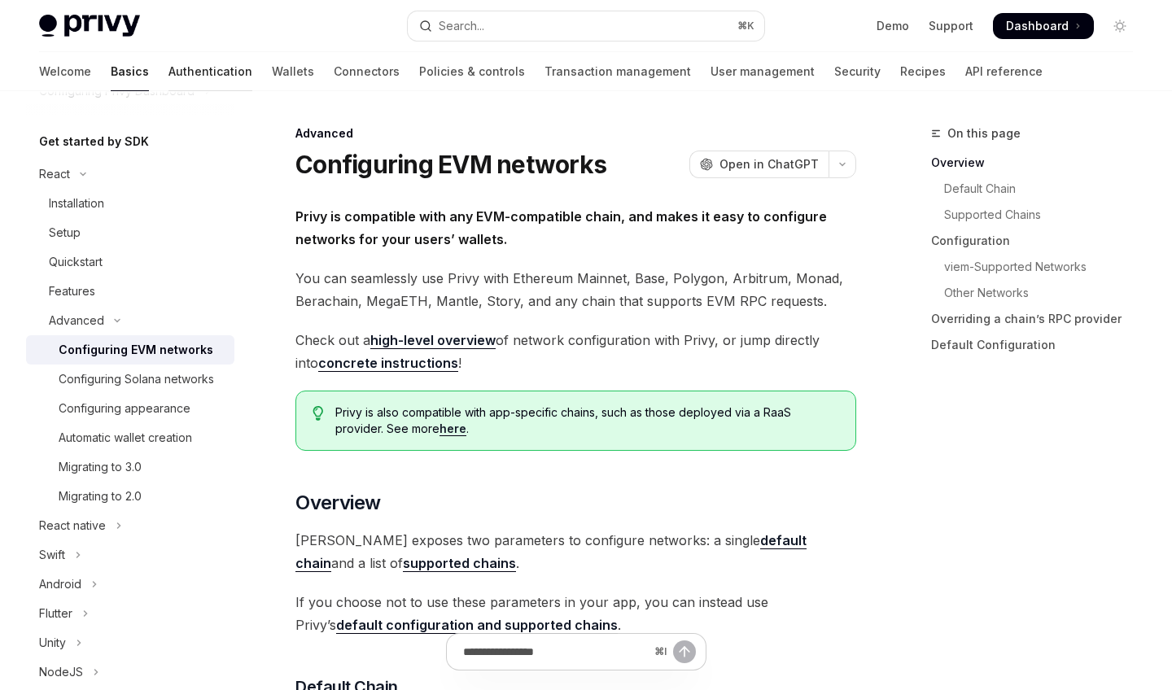
click at [170, 68] on link "Authentication" at bounding box center [210, 71] width 84 height 39
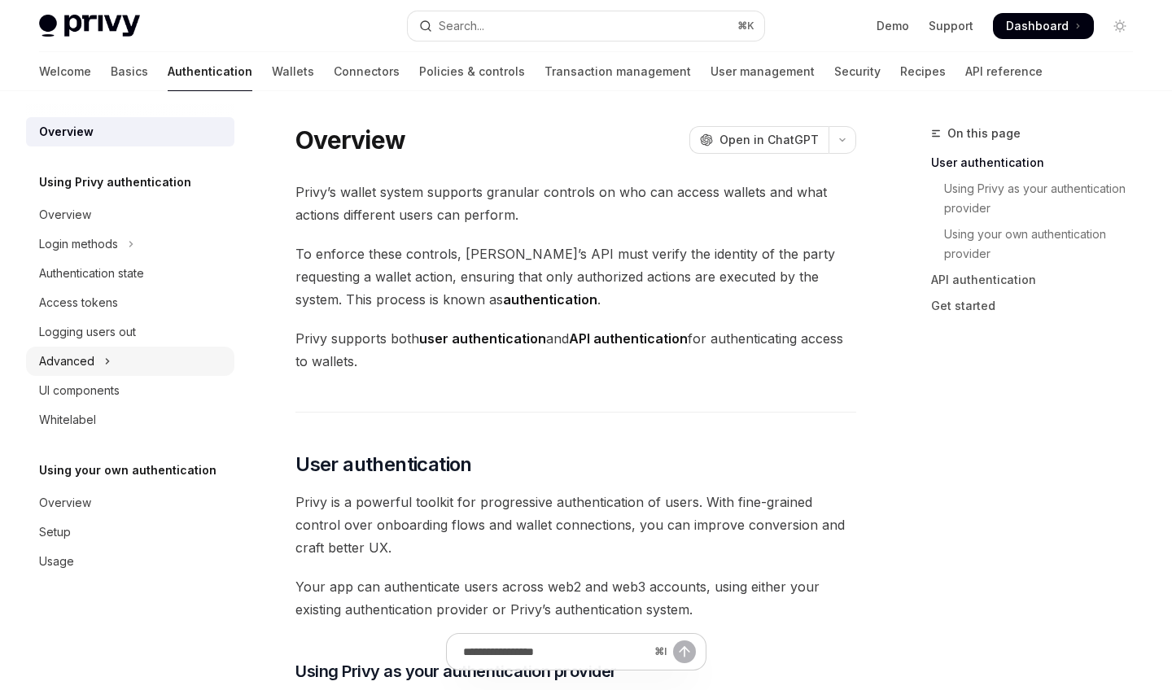
click at [202, 360] on button "Advanced" at bounding box center [130, 361] width 208 height 29
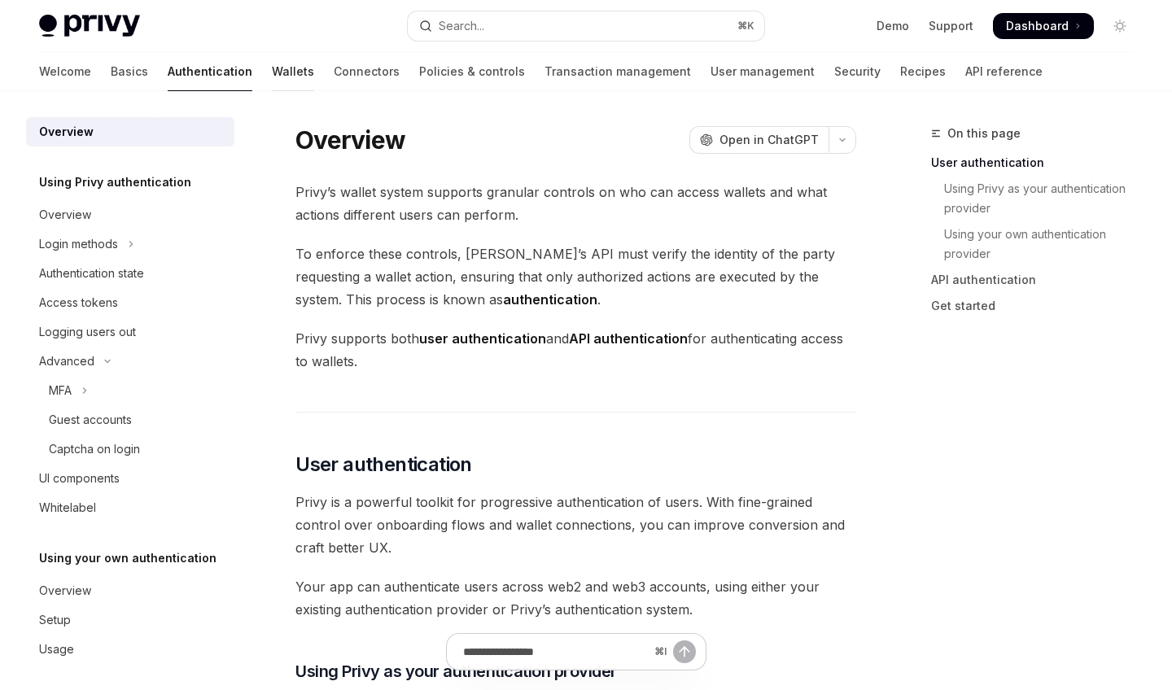
click at [272, 75] on link "Wallets" at bounding box center [293, 71] width 42 height 39
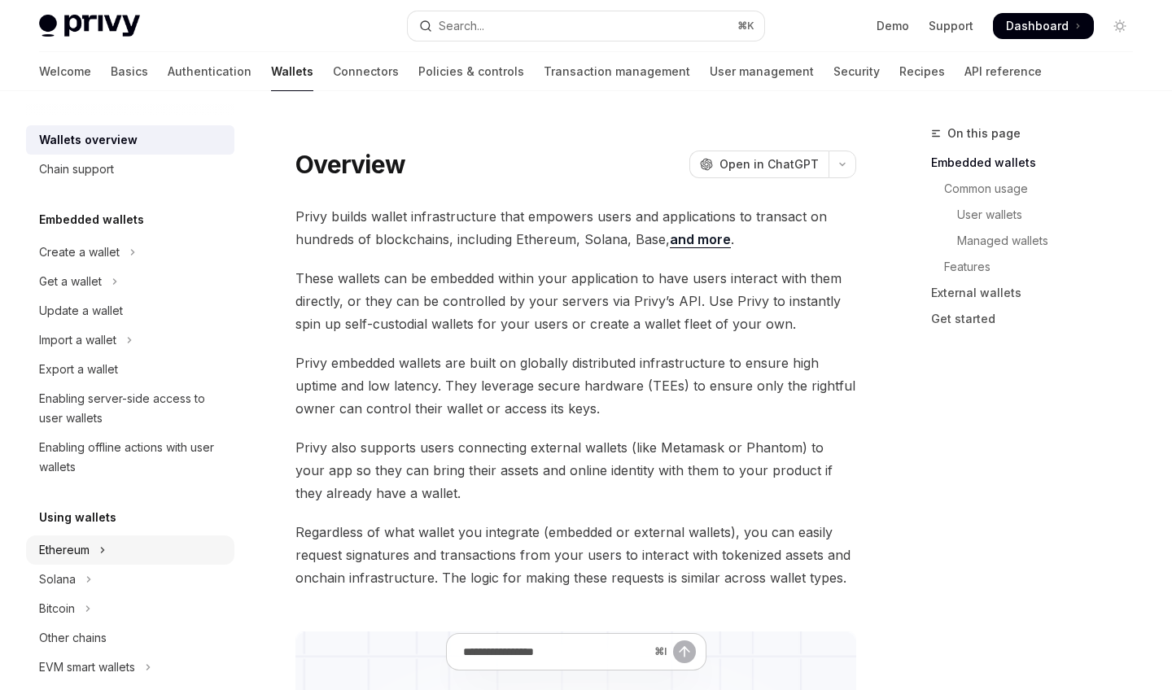
click at [71, 549] on div "Ethereum" at bounding box center [64, 551] width 50 height 20
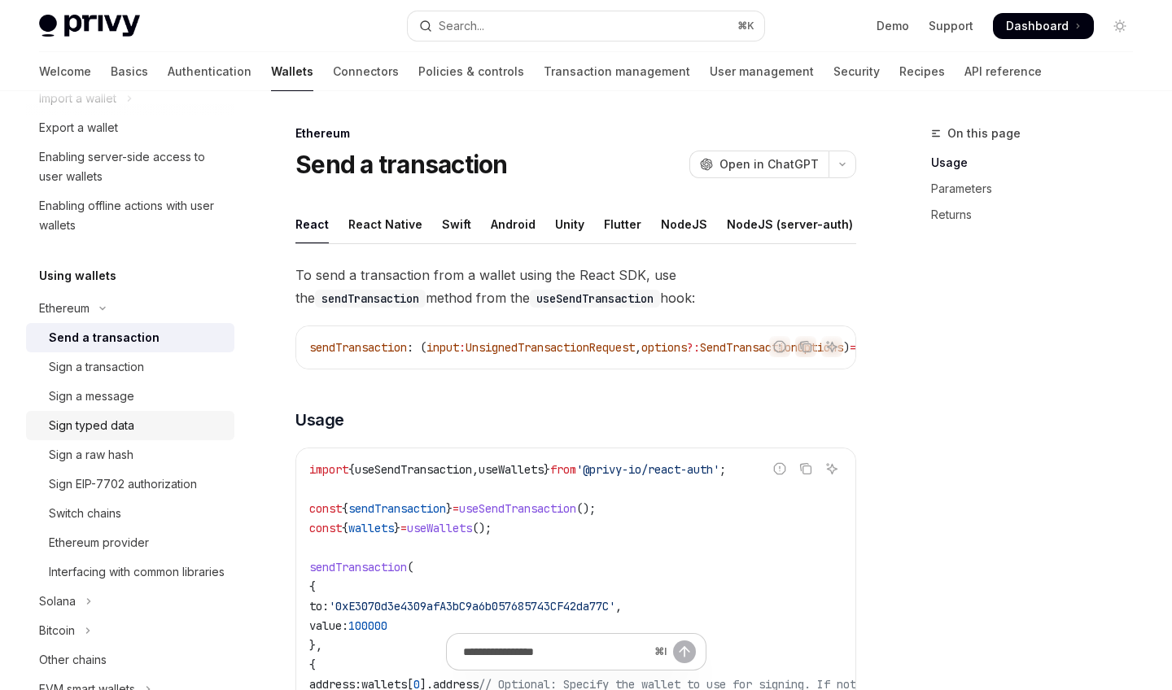
scroll to position [244, 0]
click at [154, 580] on div "Interfacing with common libraries" at bounding box center [137, 570] width 176 height 20
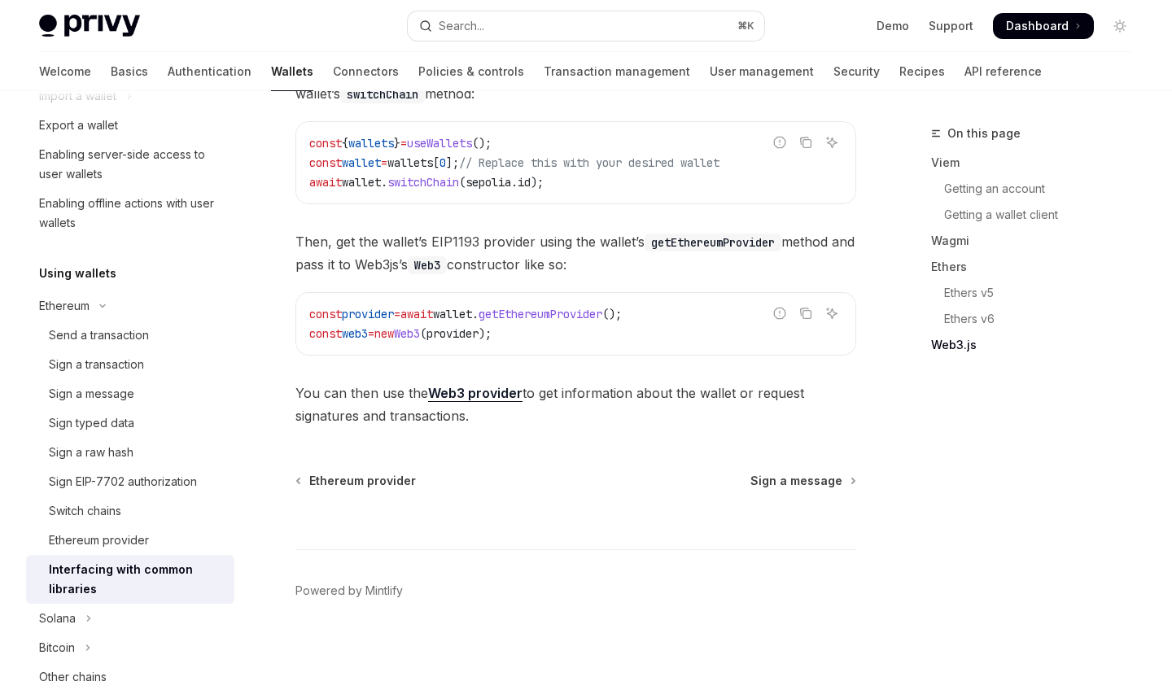
scroll to position [2192, 0]
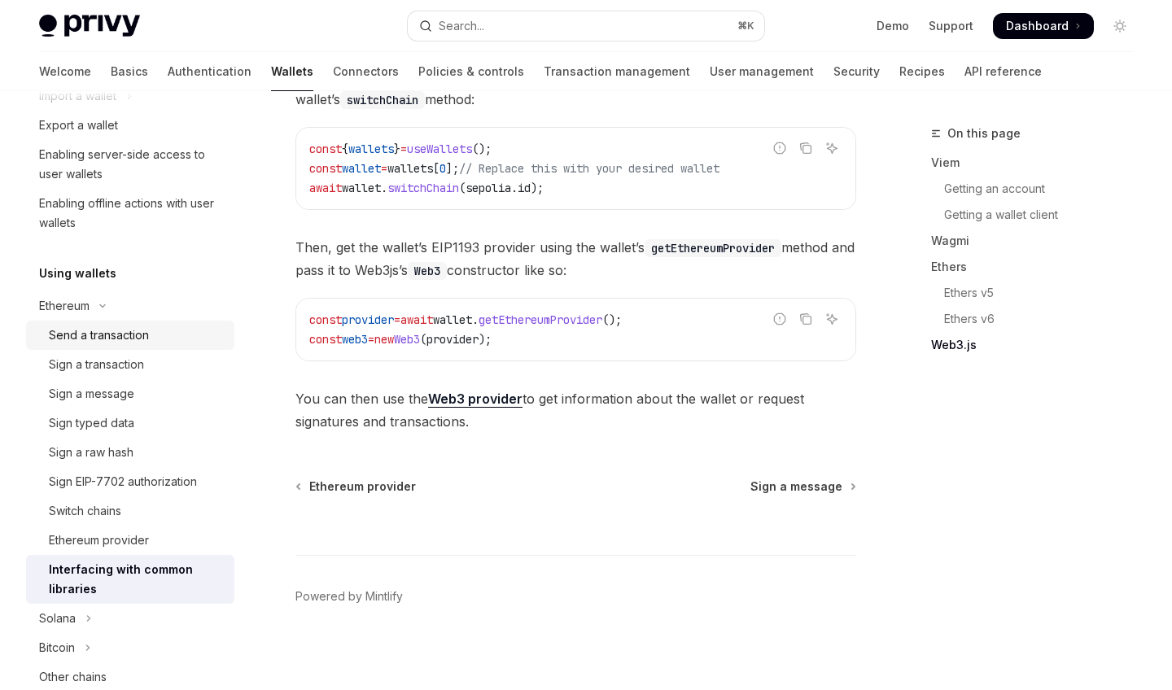
click at [106, 341] on div "Send a transaction" at bounding box center [99, 336] width 100 height 20
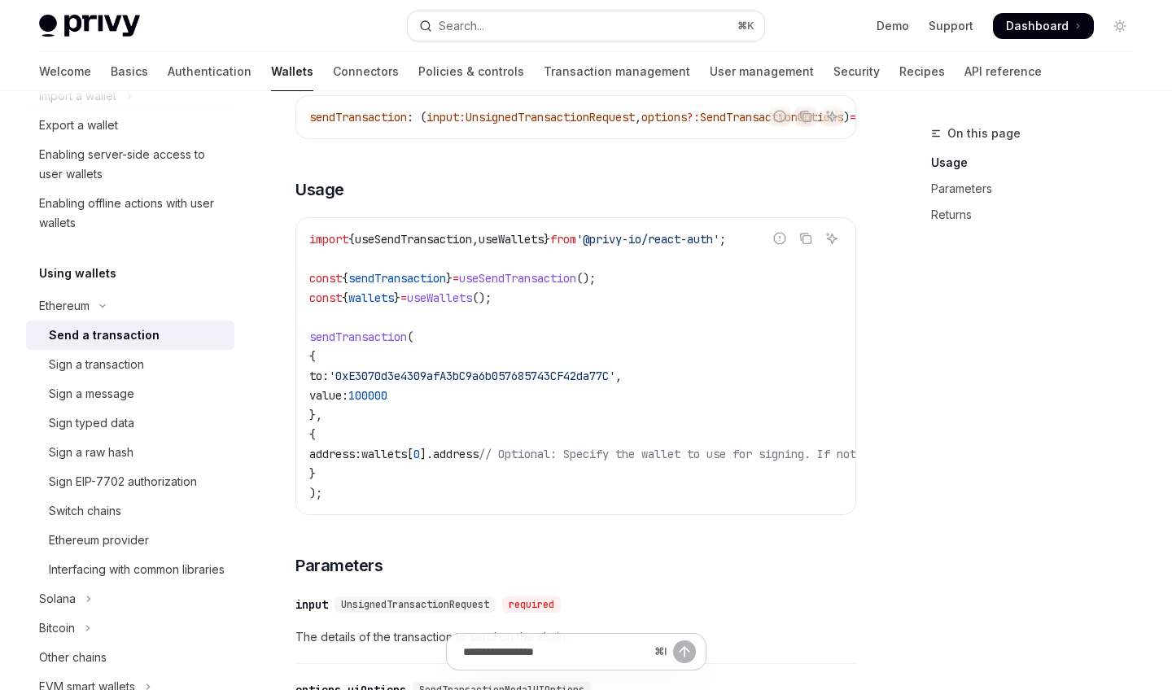
scroll to position [232, 0]
click at [181, 472] on div "Sign EIP-7702 authorization" at bounding box center [123, 482] width 148 height 20
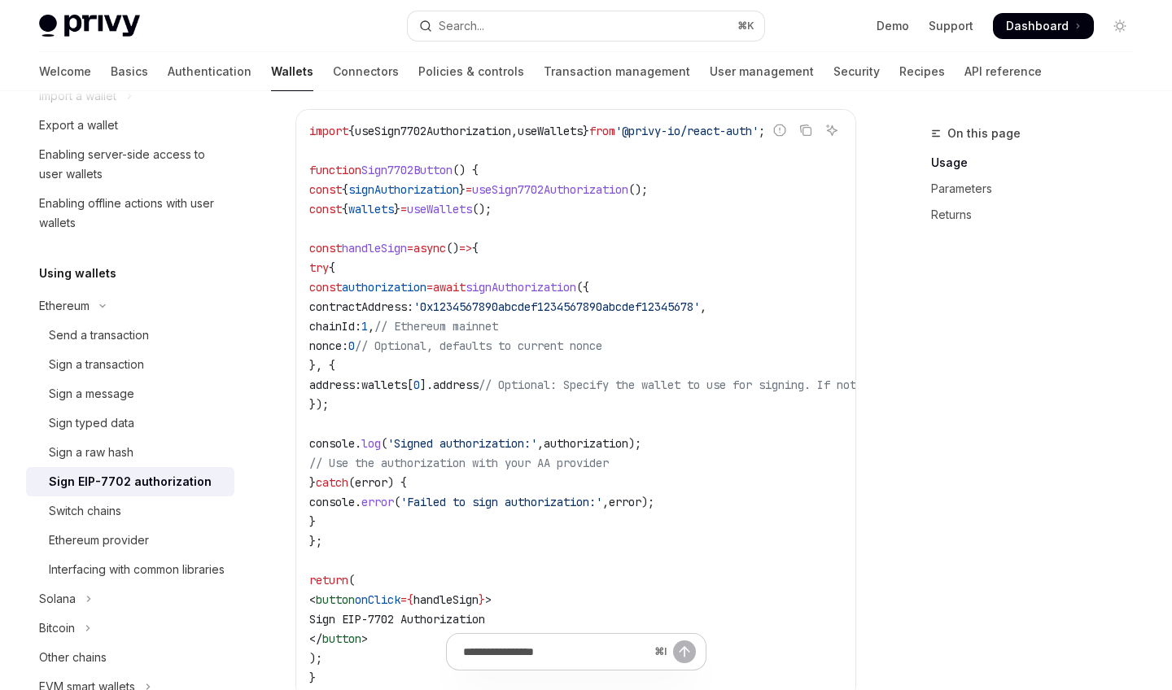
scroll to position [607, 0]
click at [154, 326] on div "Send a transaction" at bounding box center [137, 336] width 176 height 20
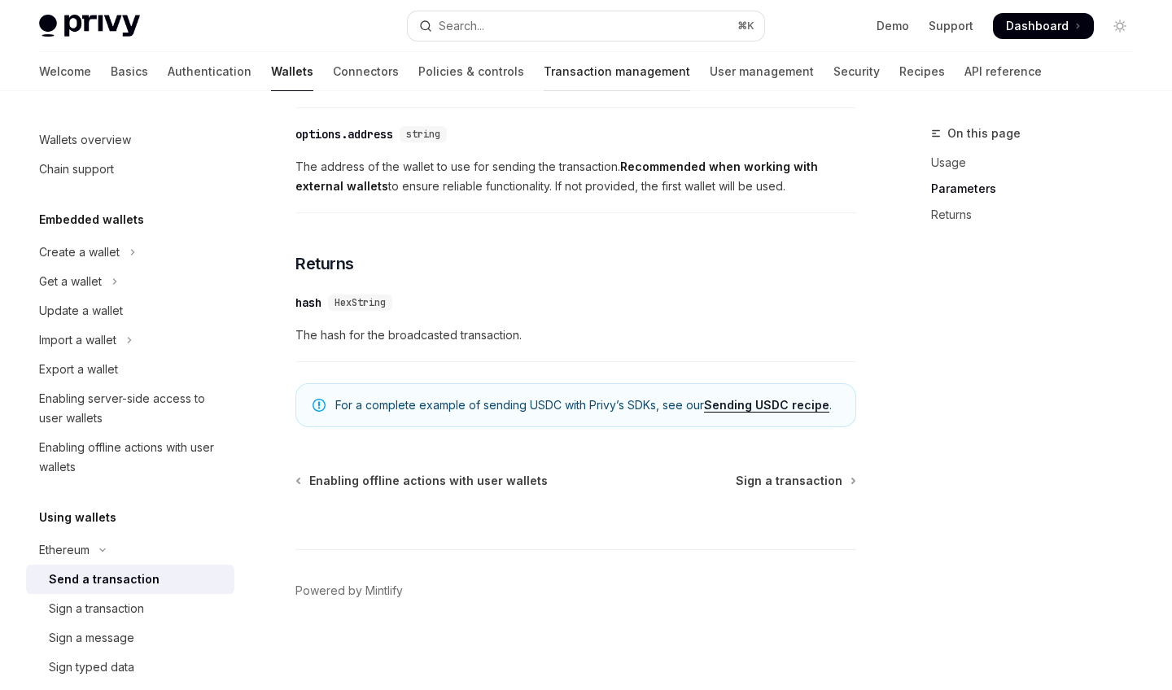
click at [554, 68] on link "Transaction management" at bounding box center [617, 71] width 147 height 39
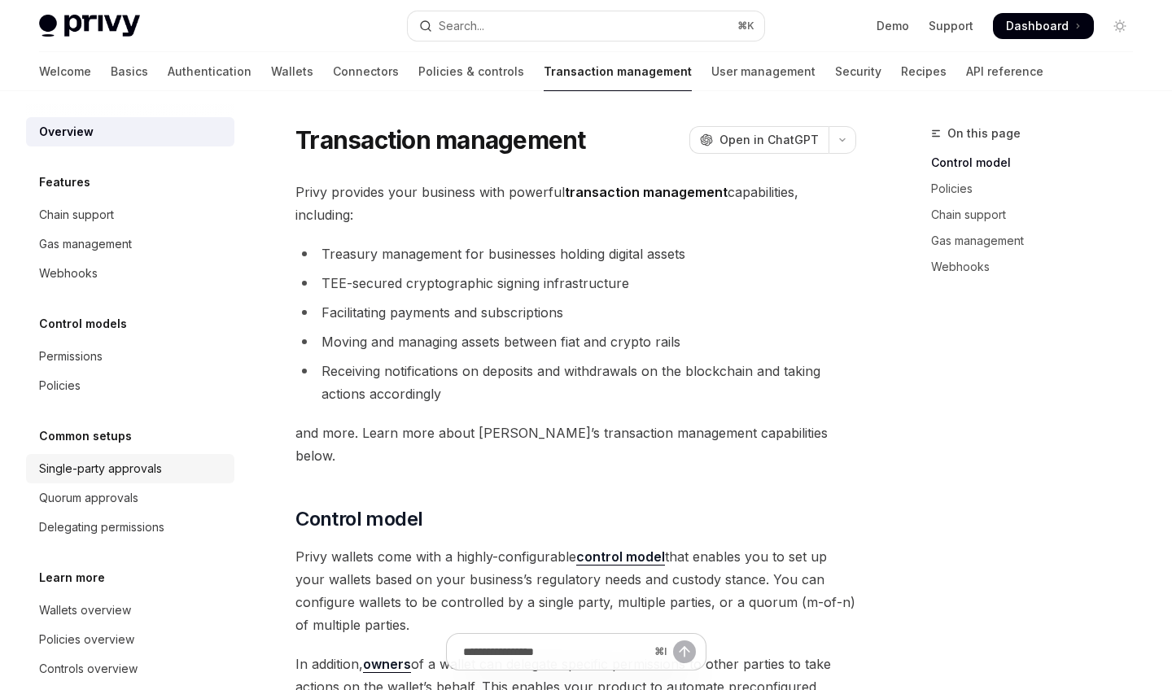
click at [122, 469] on div "Single-party approvals" at bounding box center [100, 469] width 123 height 20
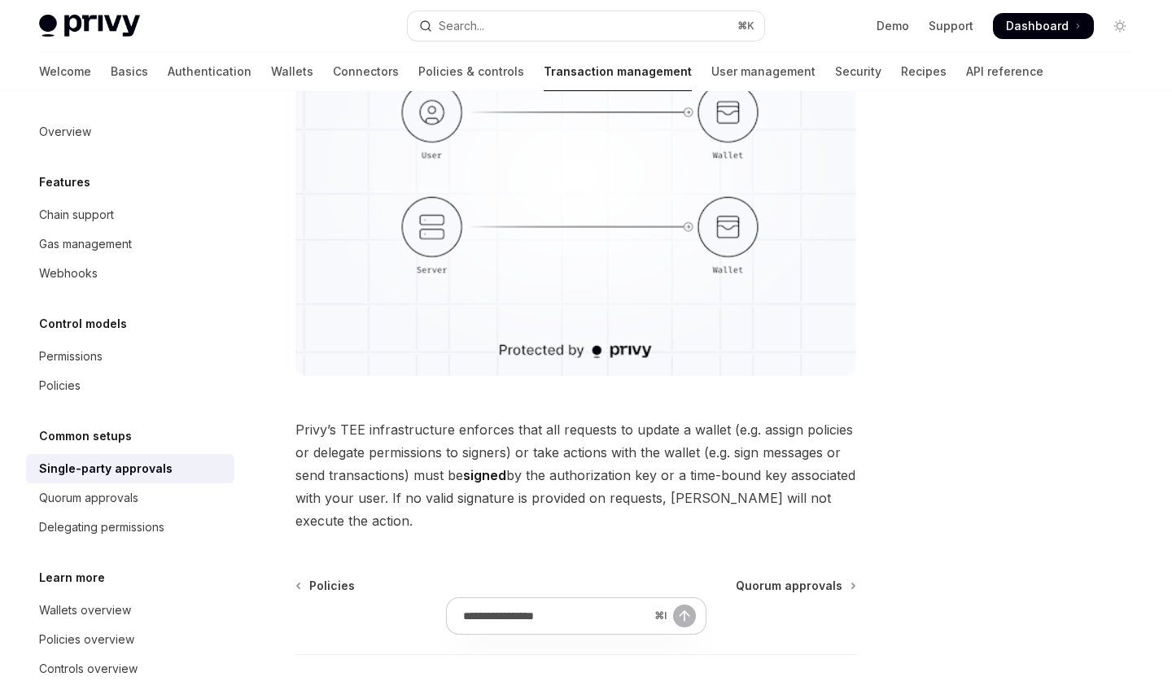
scroll to position [445, 0]
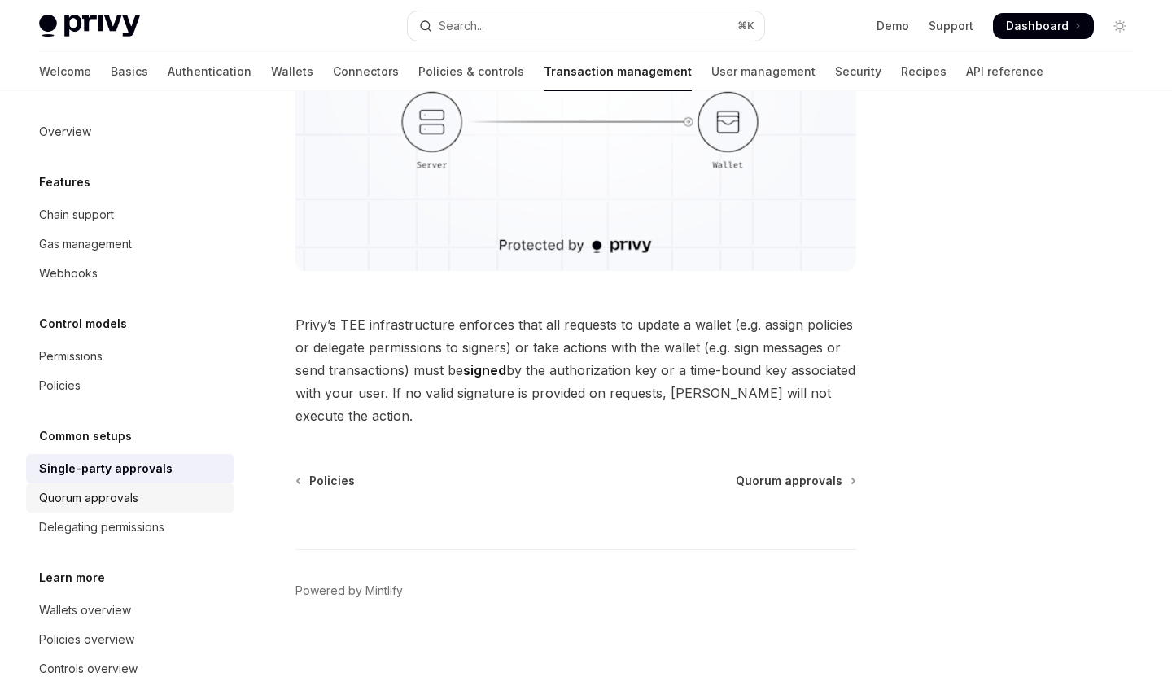
click at [162, 501] on div "Quorum approvals" at bounding box center [132, 498] width 186 height 20
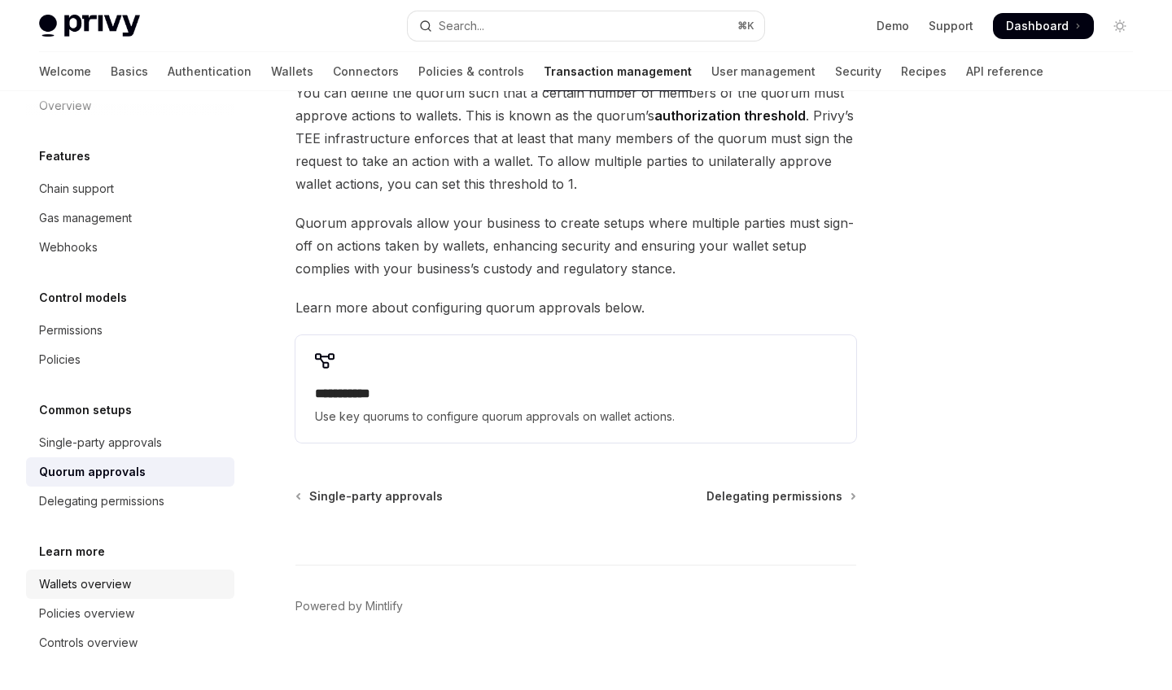
scroll to position [26, 0]
click at [90, 576] on div "Wallets overview" at bounding box center [85, 585] width 92 height 20
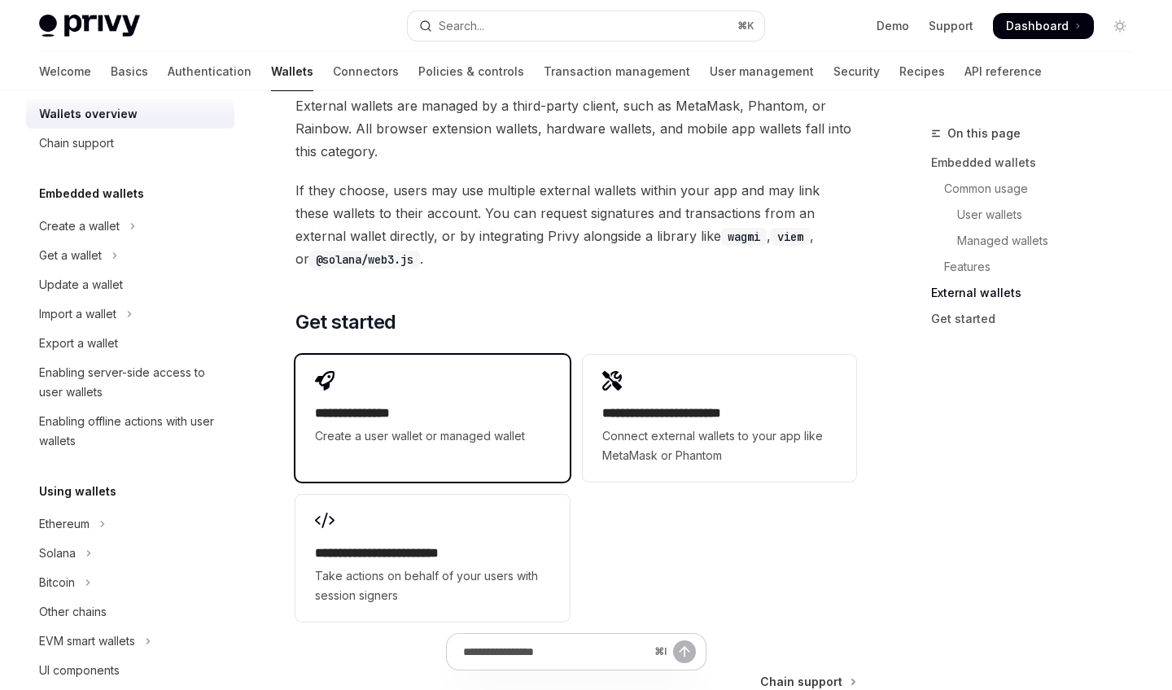
scroll to position [2566, 0]
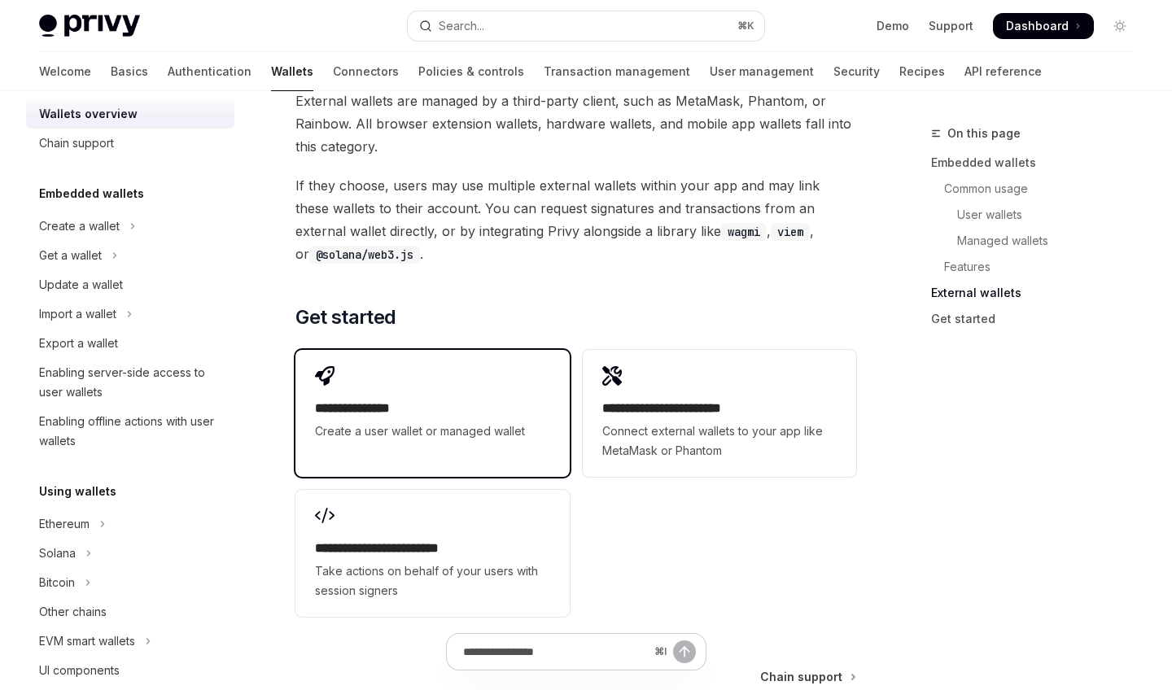
click at [467, 427] on span "Create a user wallet or managed wallet" at bounding box center [432, 432] width 234 height 20
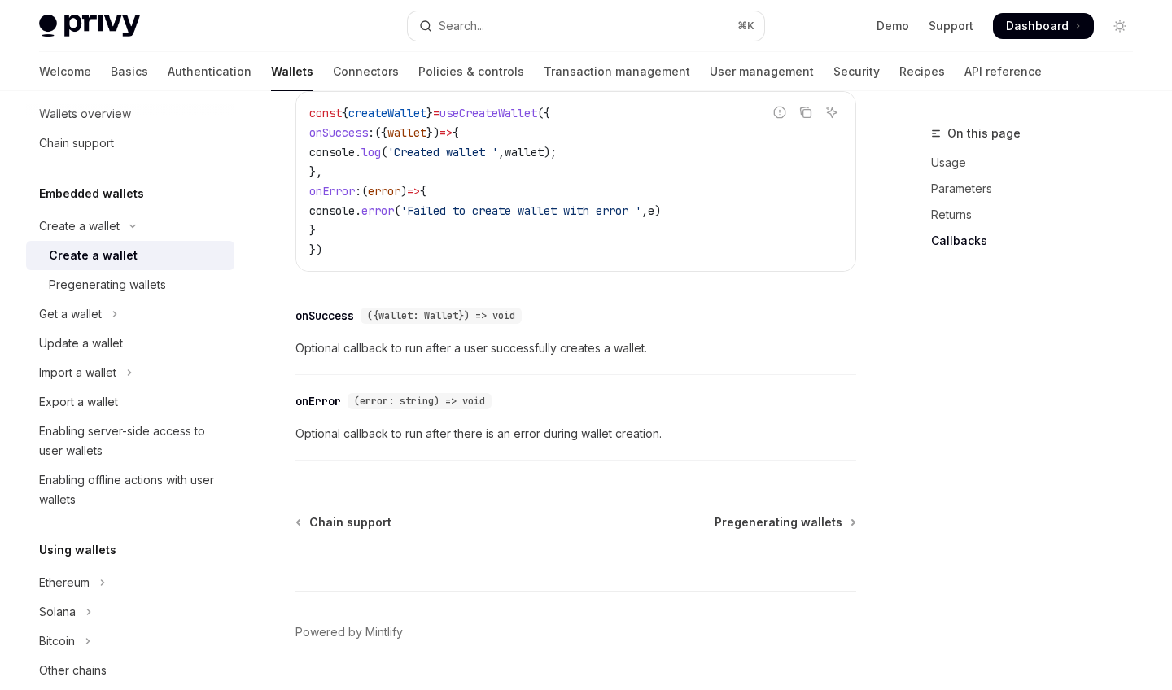
scroll to position [1321, 0]
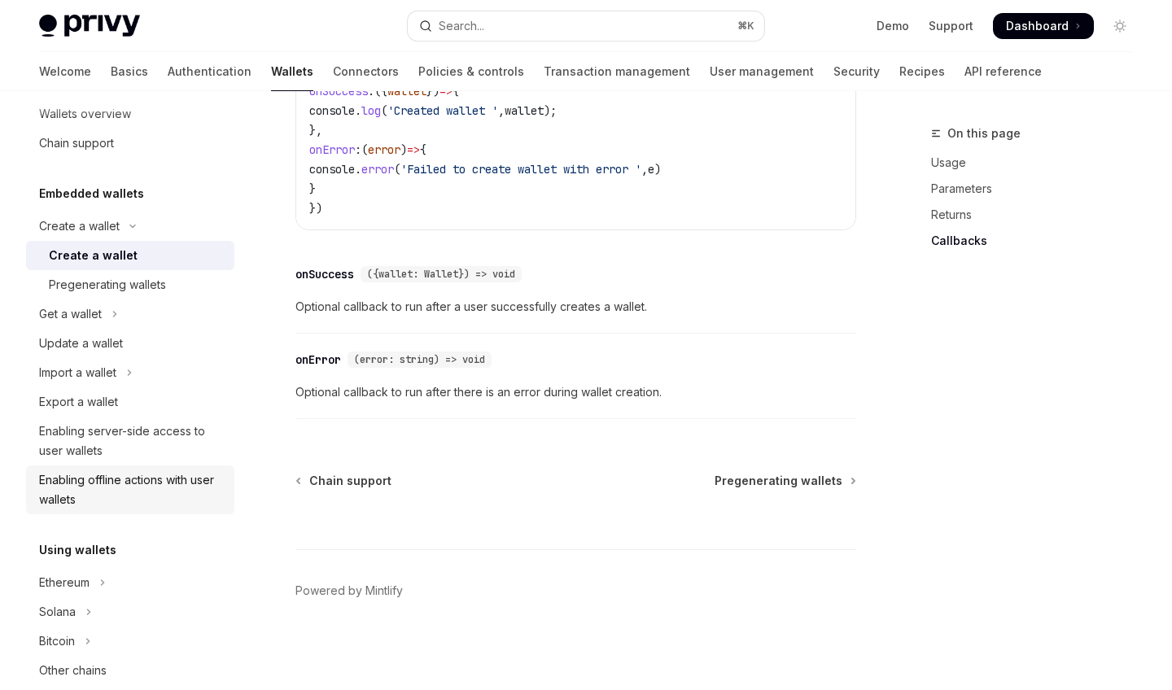
click at [168, 507] on div "Enabling offline actions with user wallets" at bounding box center [132, 489] width 186 height 39
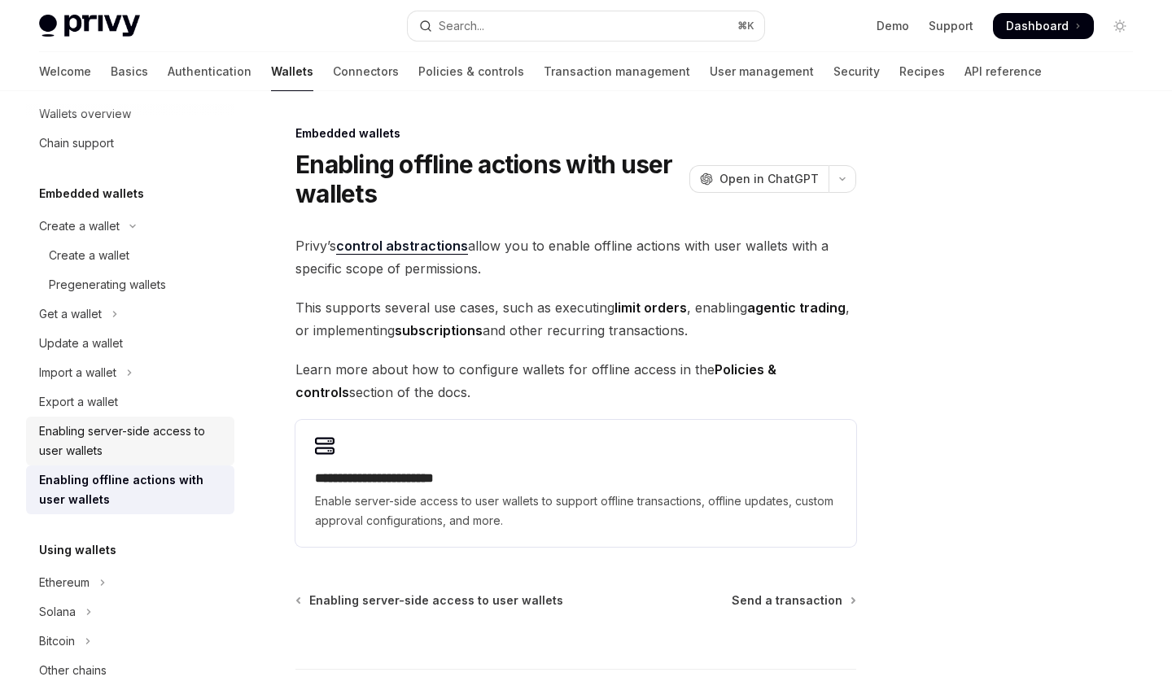
click at [160, 464] on link "Enabling server-side access to user wallets" at bounding box center [130, 441] width 208 height 49
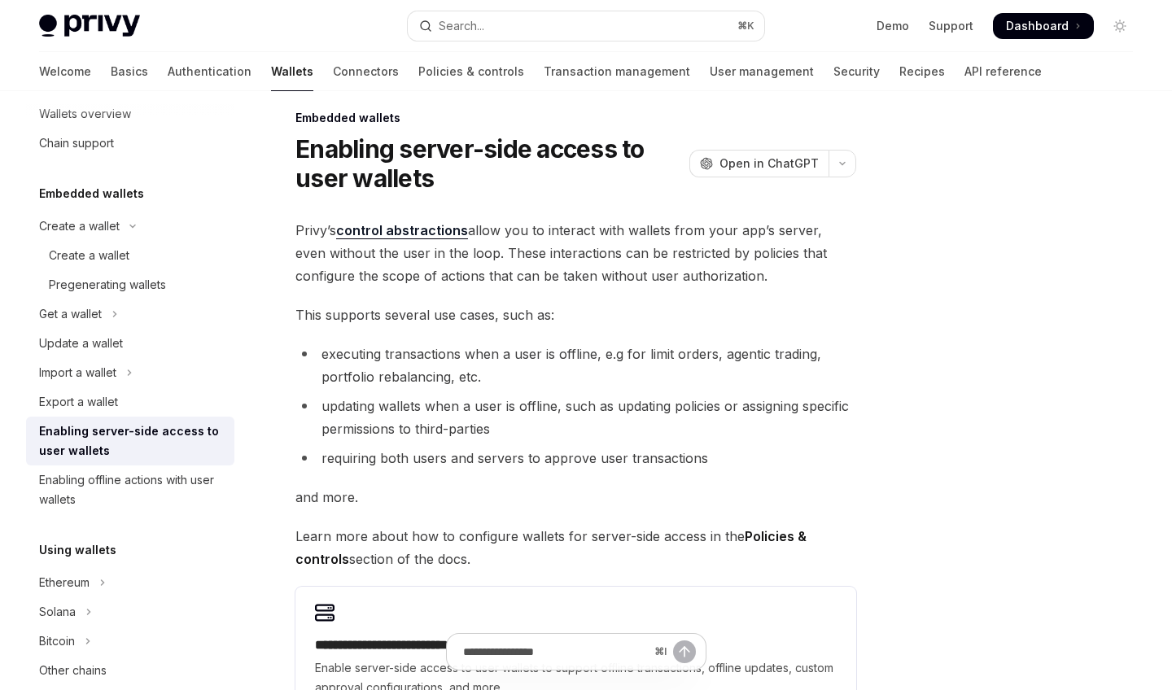
scroll to position [15, 0]
click at [710, 71] on link "User management" at bounding box center [762, 71] width 104 height 39
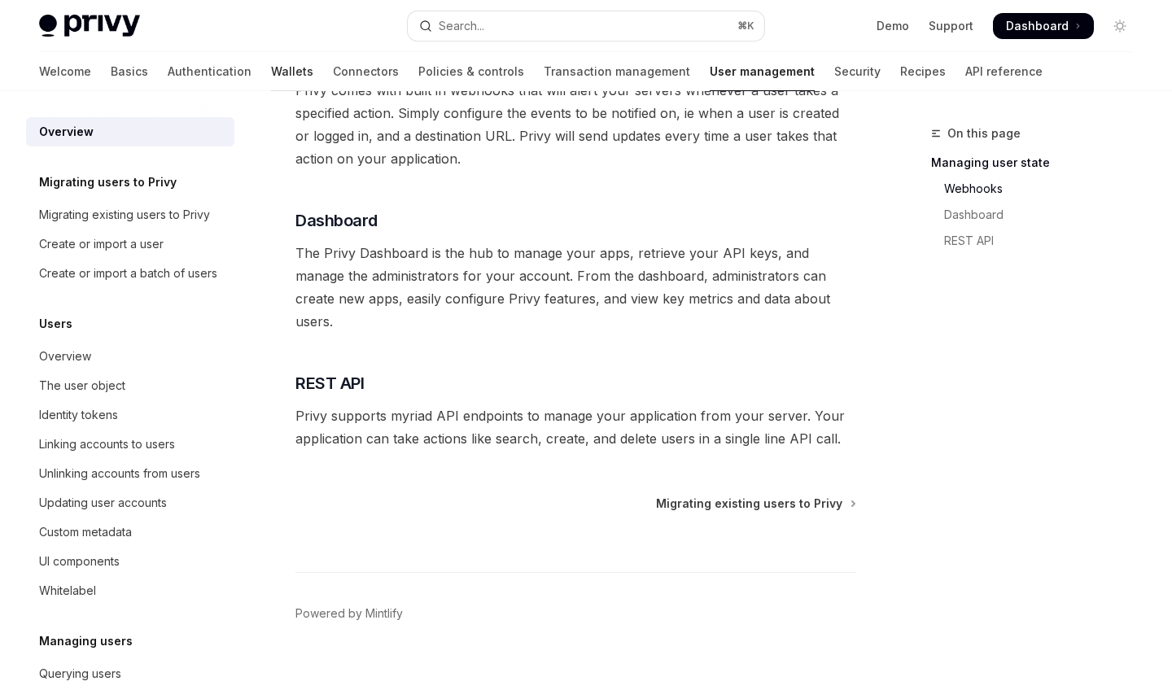
click at [271, 65] on link "Wallets" at bounding box center [292, 71] width 42 height 39
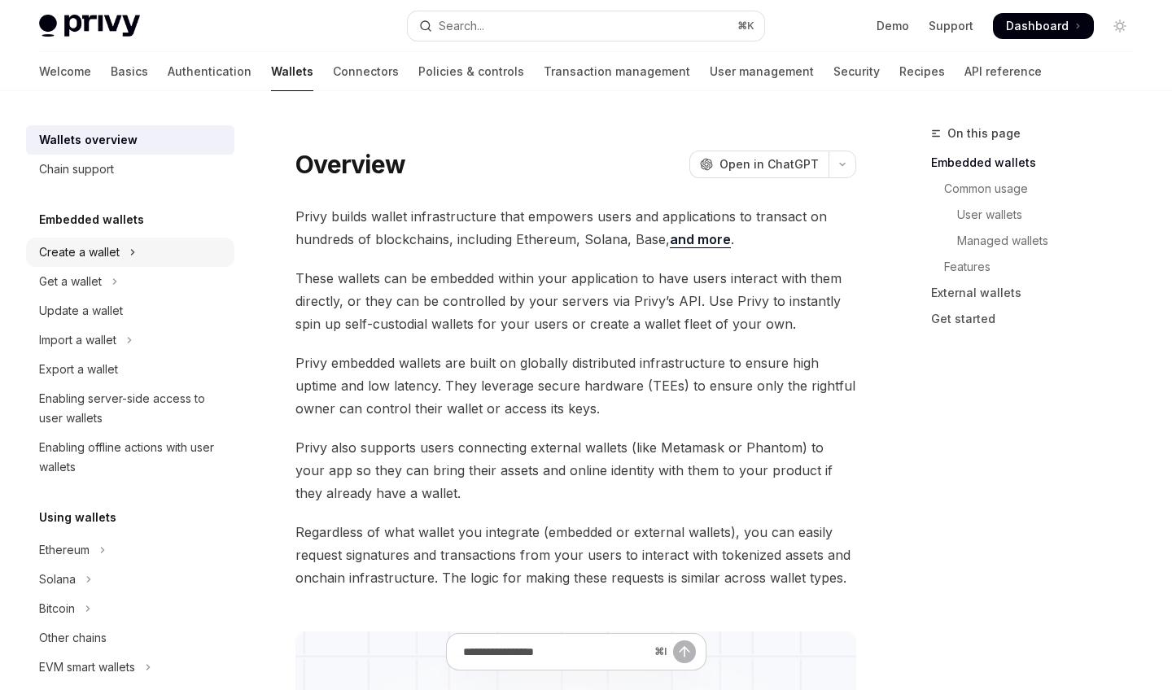
click at [149, 247] on button "Create a wallet" at bounding box center [130, 252] width 208 height 29
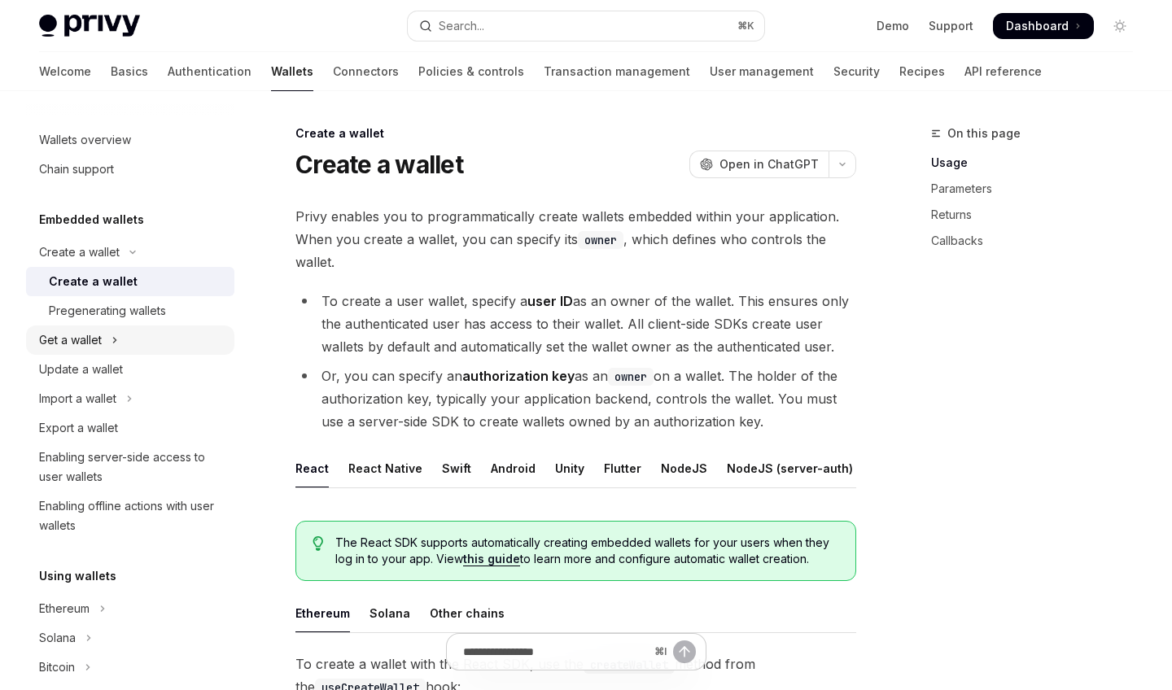
click at [128, 344] on button "Get a wallet" at bounding box center [130, 340] width 208 height 29
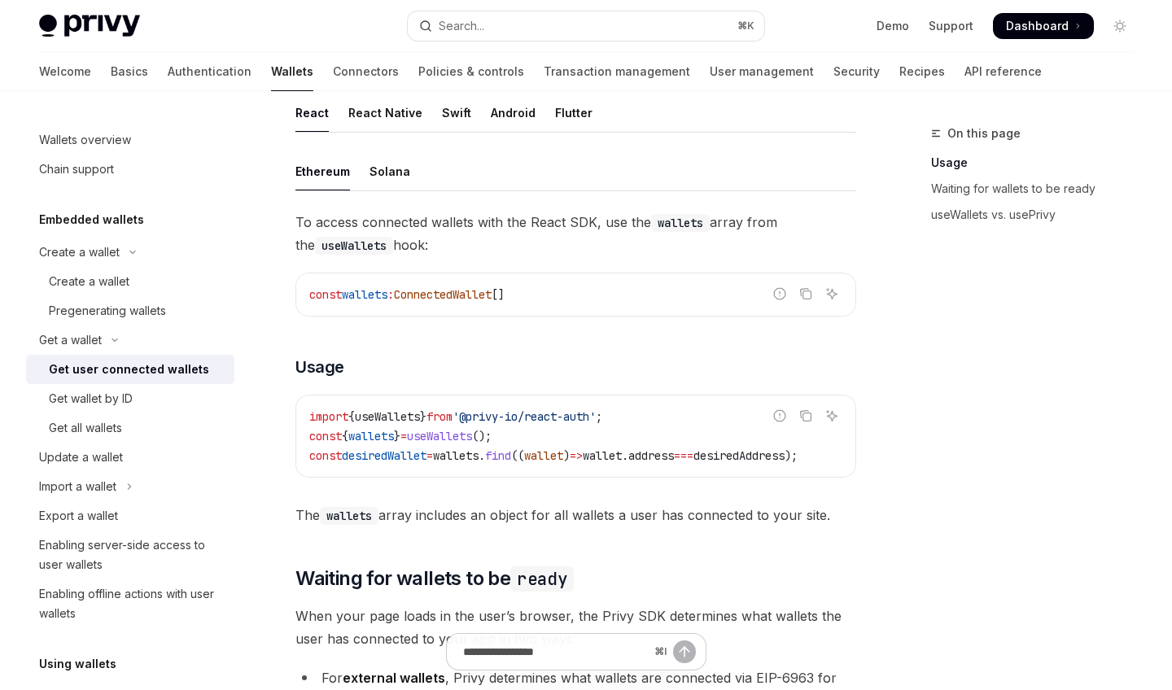
scroll to position [489, 0]
click at [136, 280] on div "Create a wallet" at bounding box center [137, 282] width 176 height 20
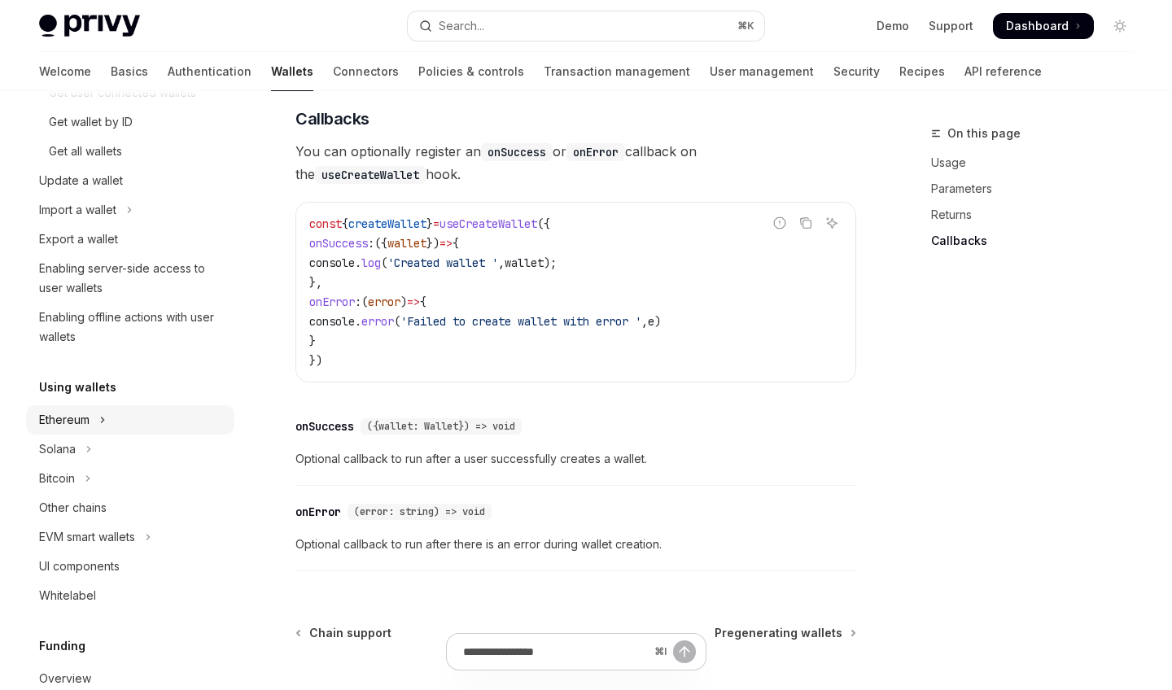
scroll to position [285, 0]
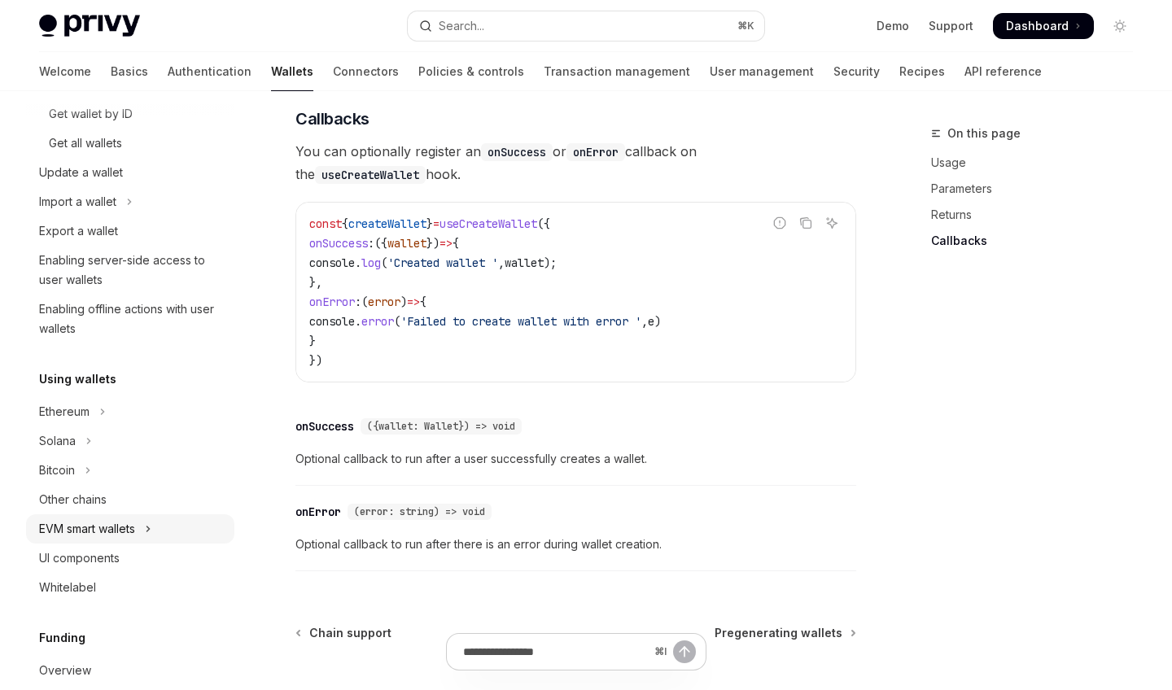
click at [133, 523] on div "EVM smart wallets" at bounding box center [87, 529] width 96 height 20
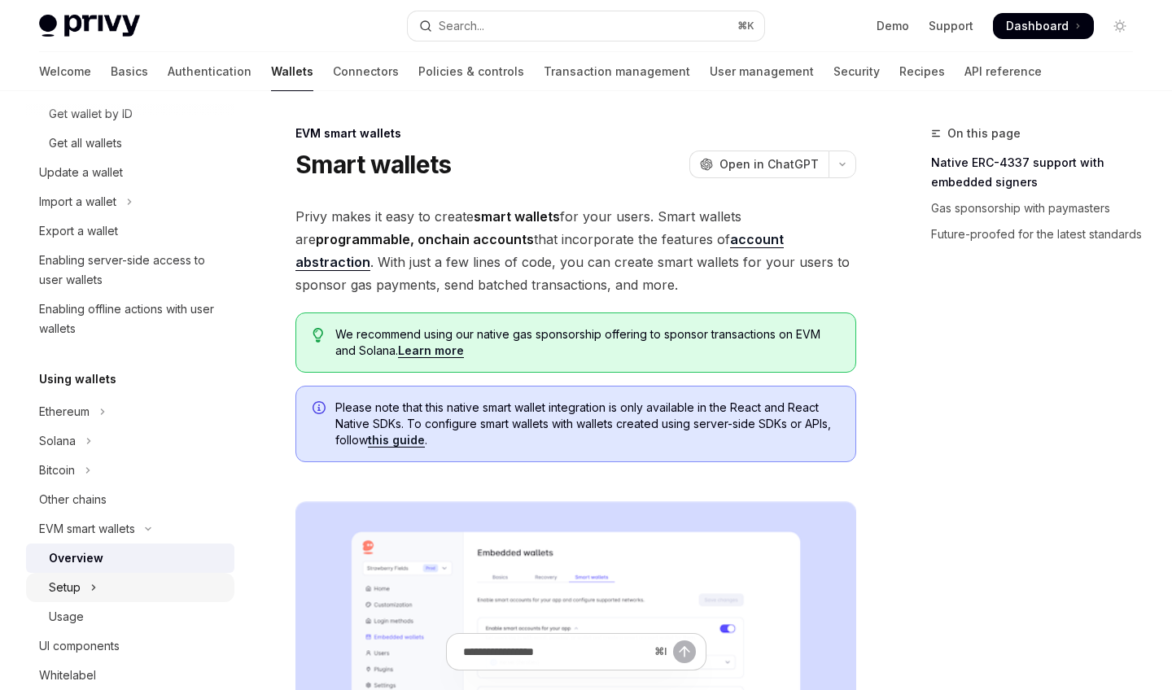
click at [127, 589] on button "Setup" at bounding box center [130, 587] width 208 height 29
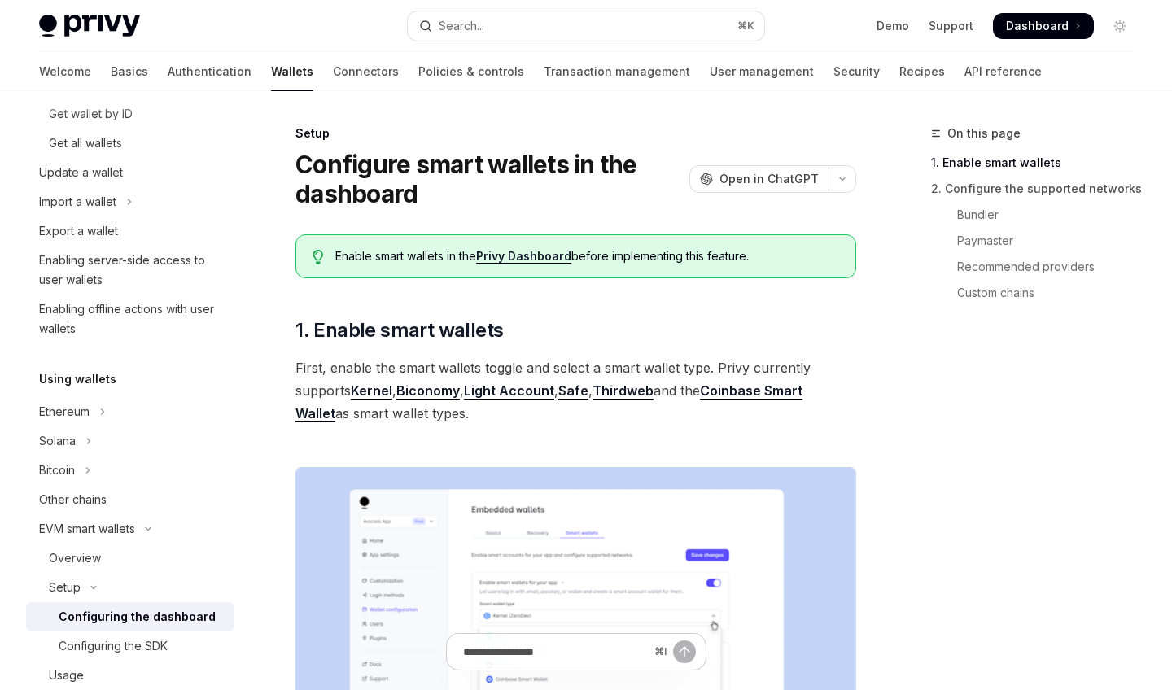
scroll to position [352, 0]
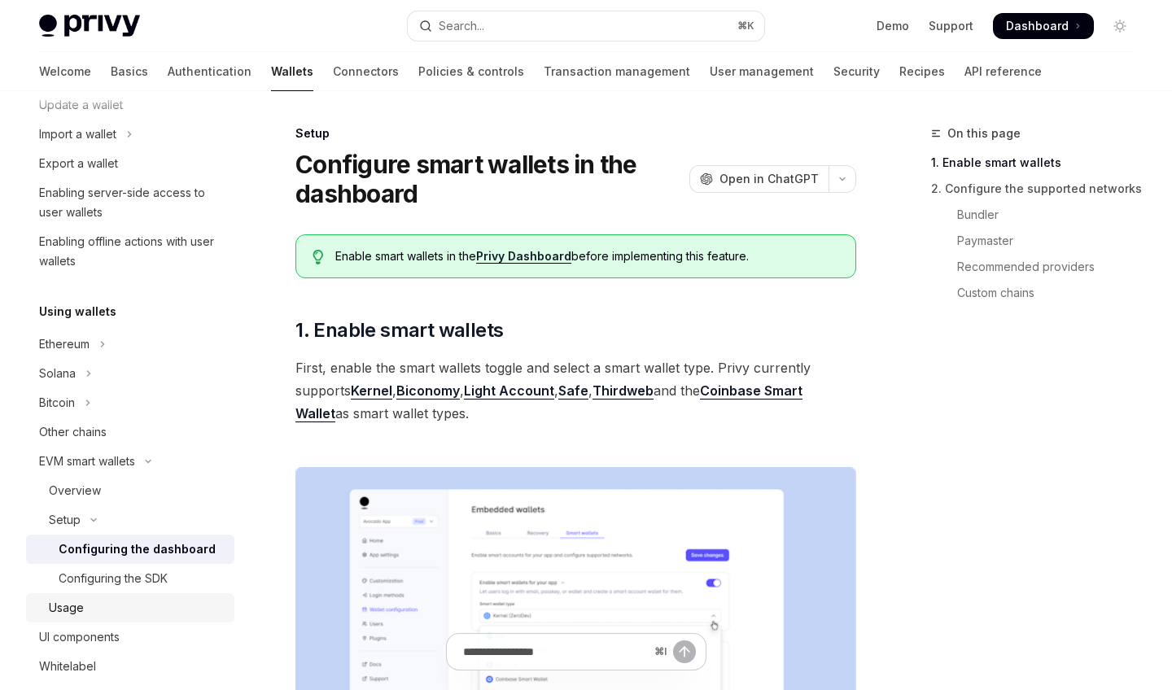
click at [106, 598] on div "Usage" at bounding box center [137, 608] width 176 height 20
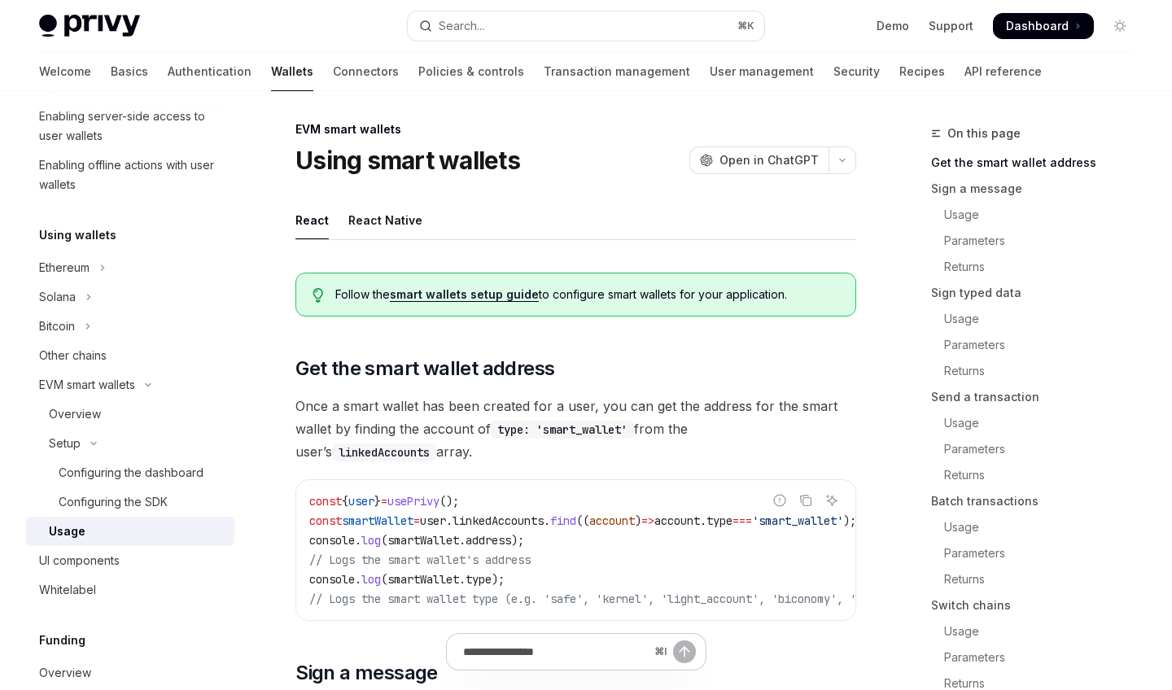
scroll to position [7, 0]
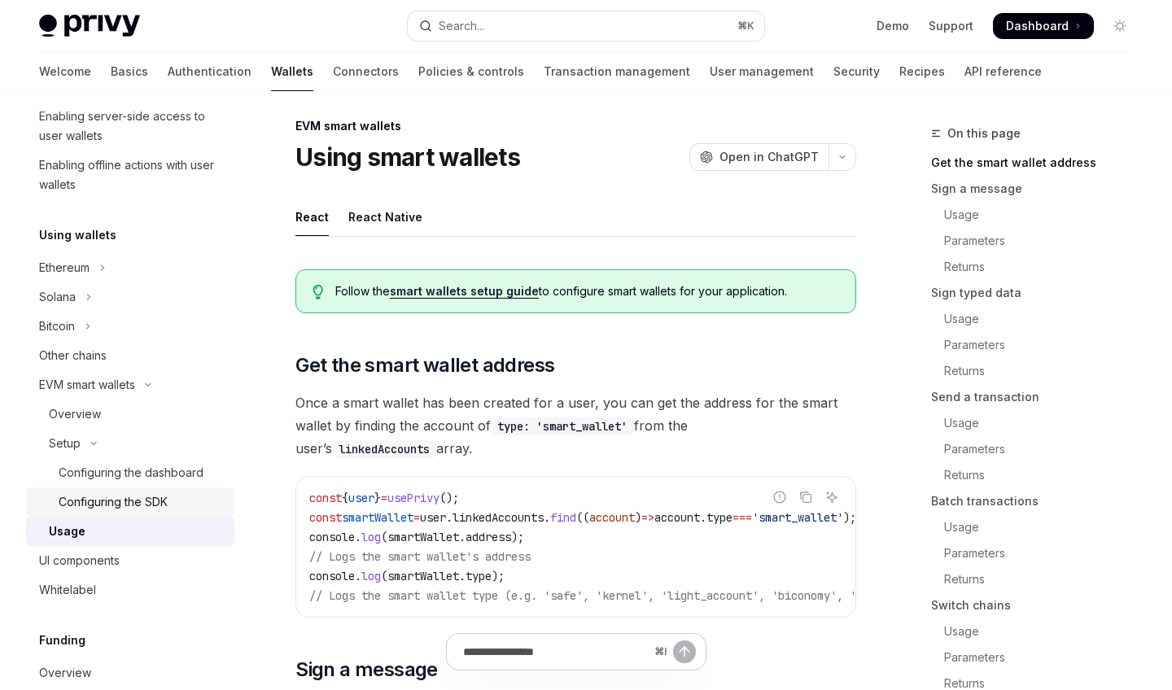
click at [164, 505] on div "Configuring the SDK" at bounding box center [113, 502] width 109 height 20
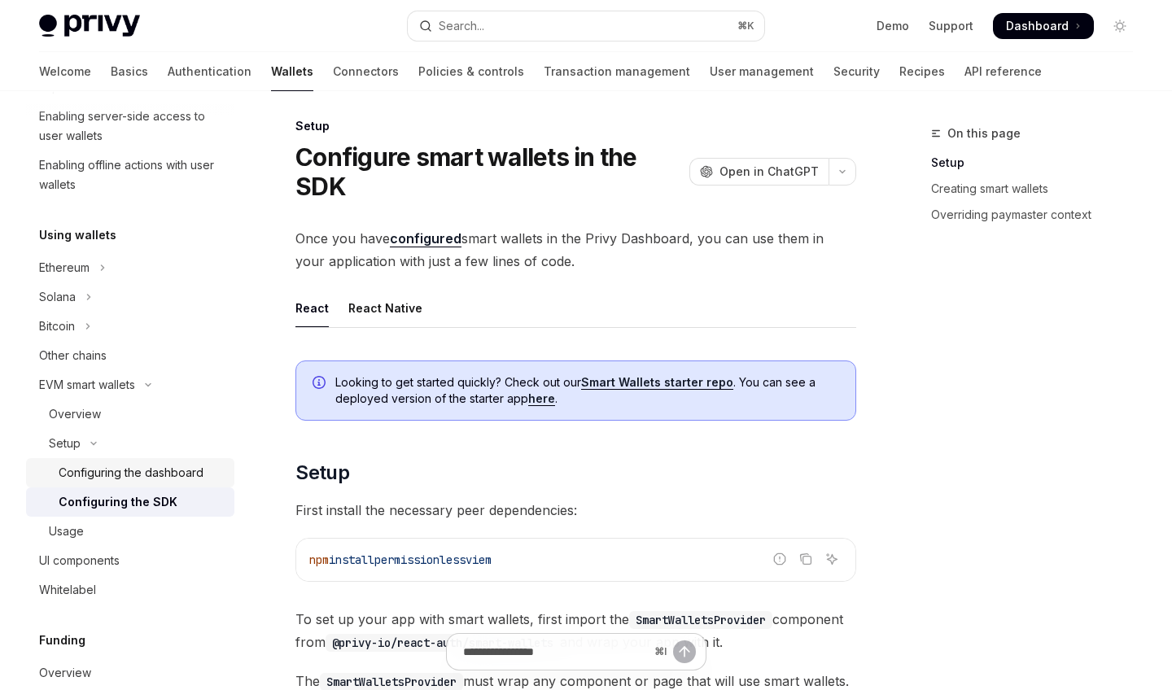
click at [153, 477] on div "Configuring the dashboard" at bounding box center [131, 473] width 145 height 20
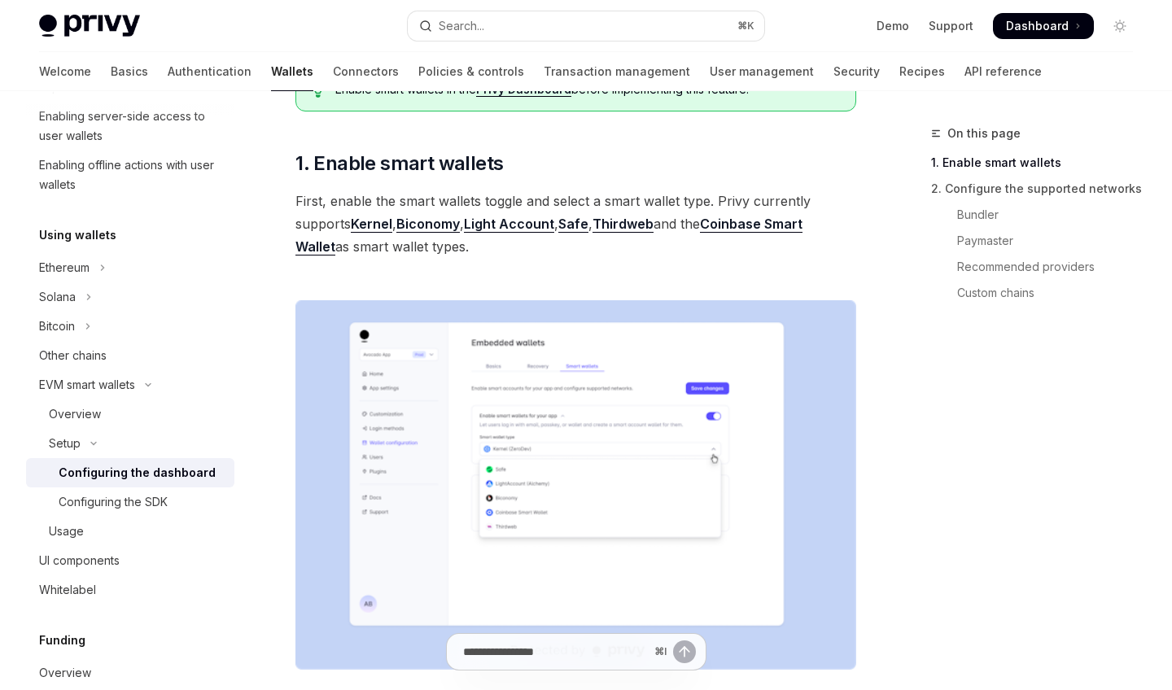
scroll to position [177, 0]
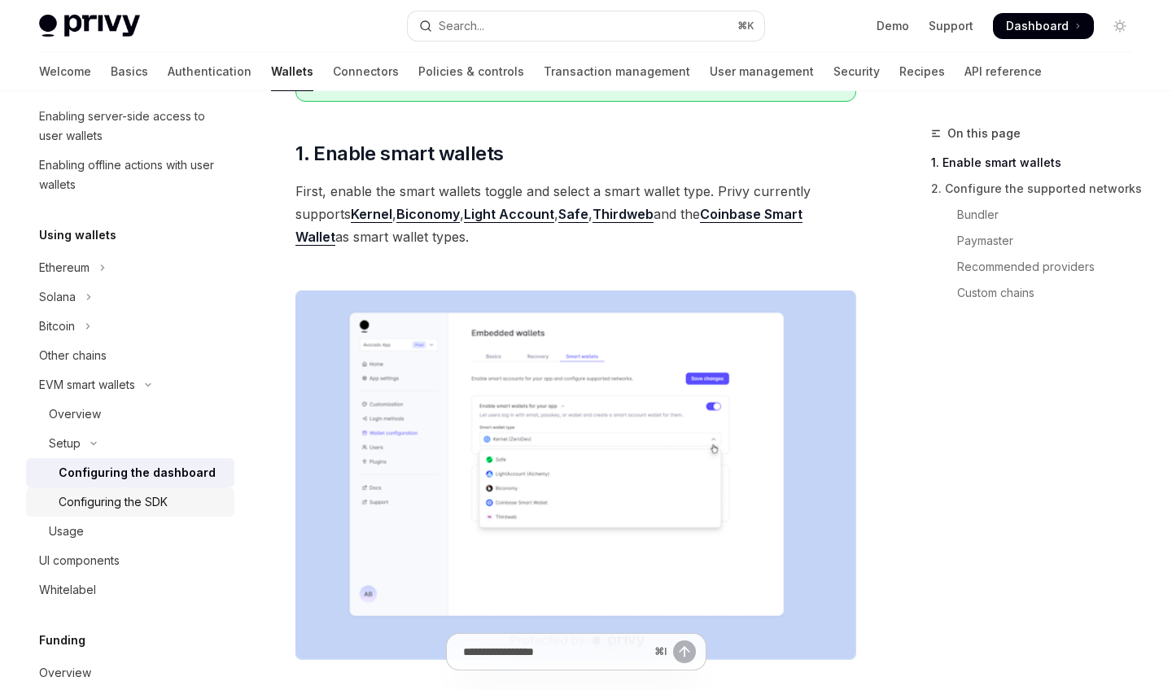
click at [160, 514] on link "Configuring the SDK" at bounding box center [130, 502] width 208 height 29
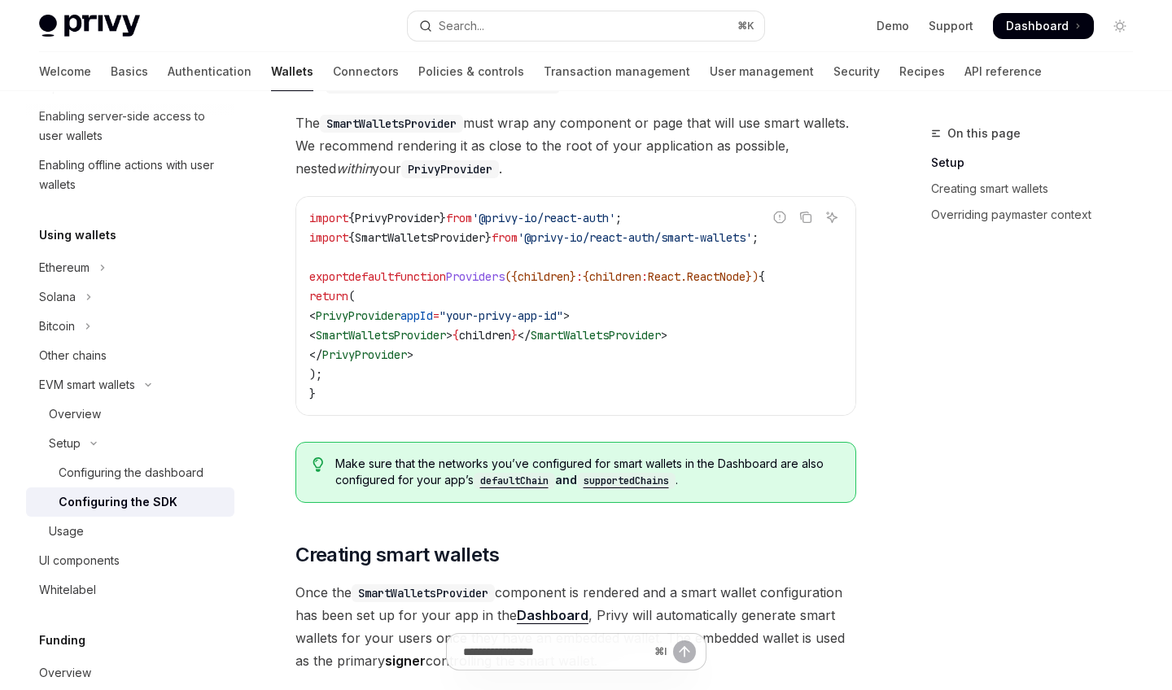
scroll to position [574, 0]
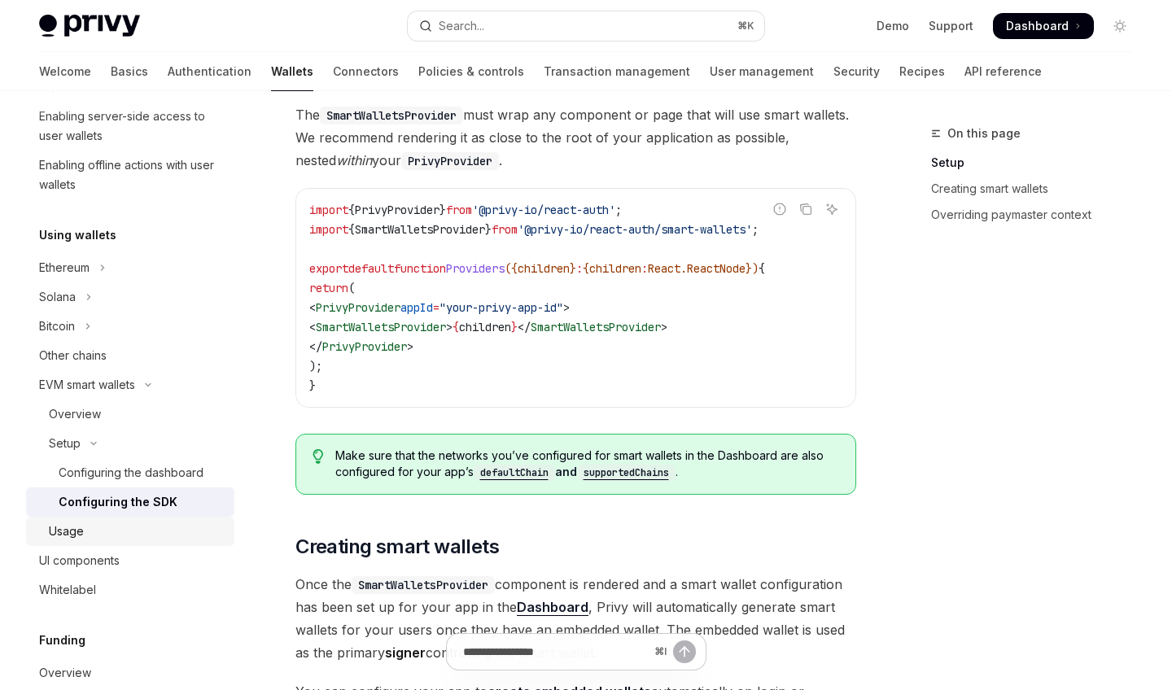
click at [137, 541] on link "Usage" at bounding box center [130, 531] width 208 height 29
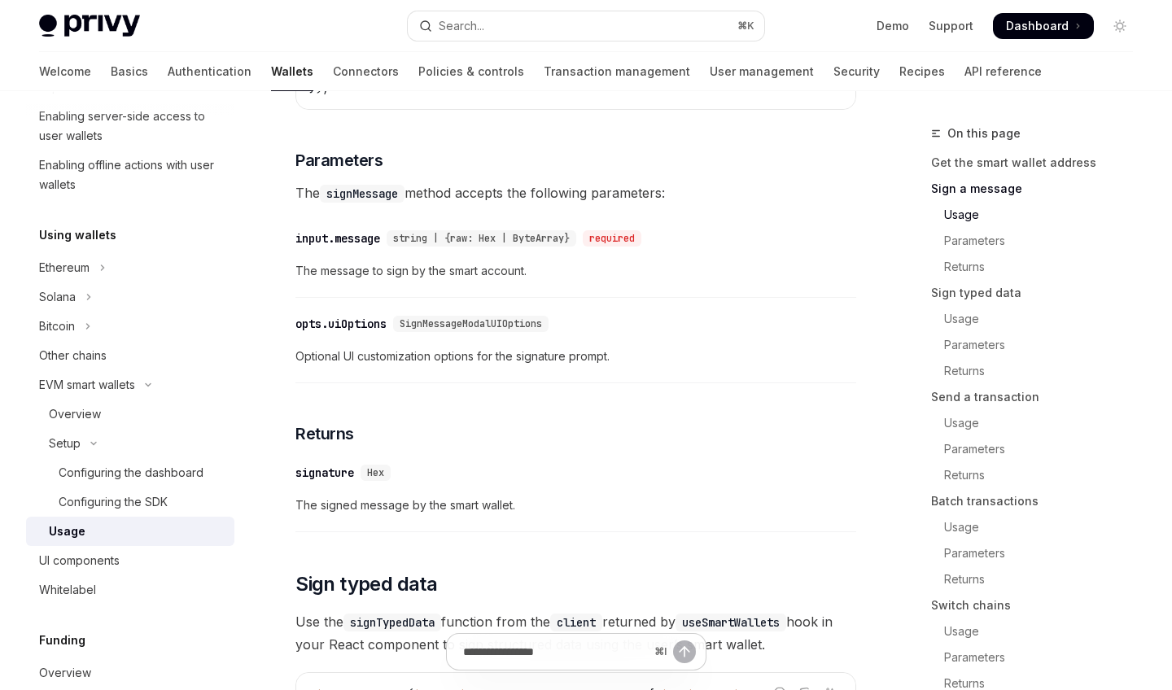
scroll to position [1011, 0]
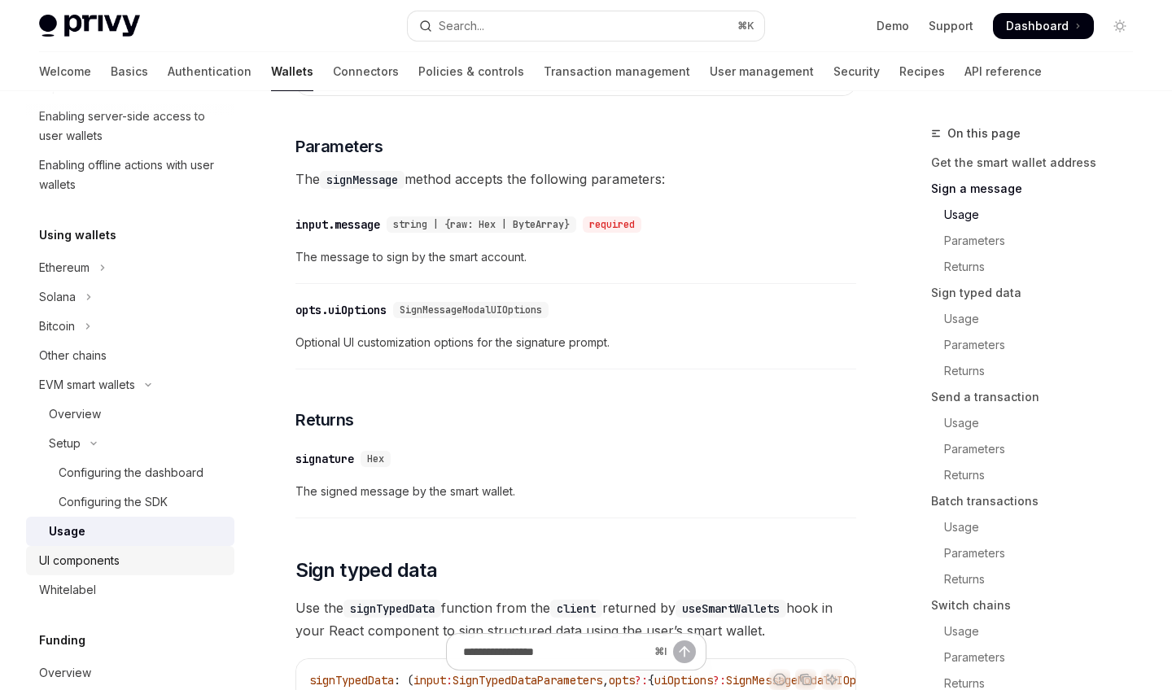
click at [96, 560] on div "UI components" at bounding box center [79, 561] width 81 height 20
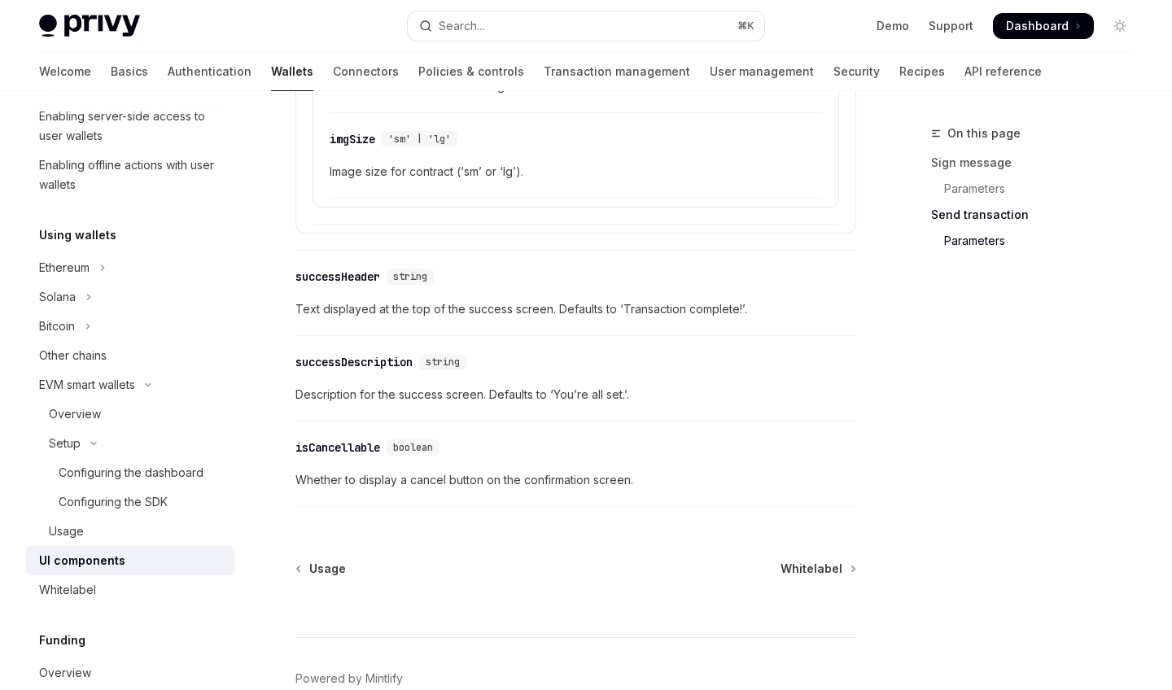
scroll to position [3077, 0]
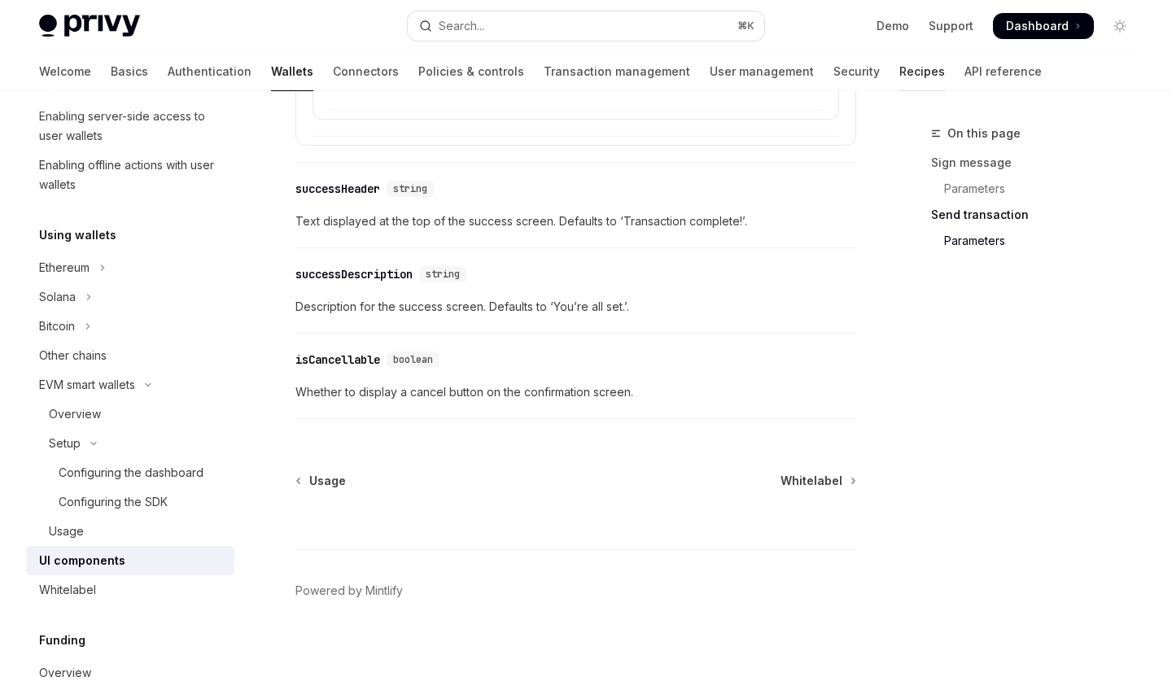
click at [755, 72] on link "Recipes" at bounding box center [922, 71] width 46 height 39
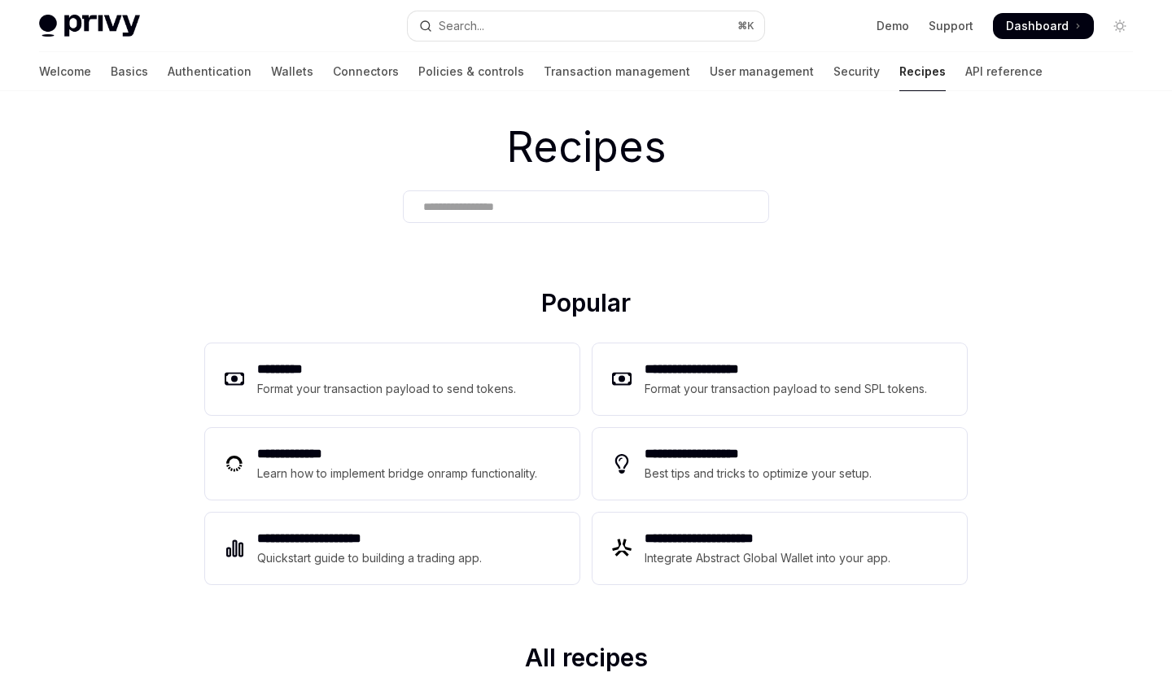
scroll to position [60, 0]
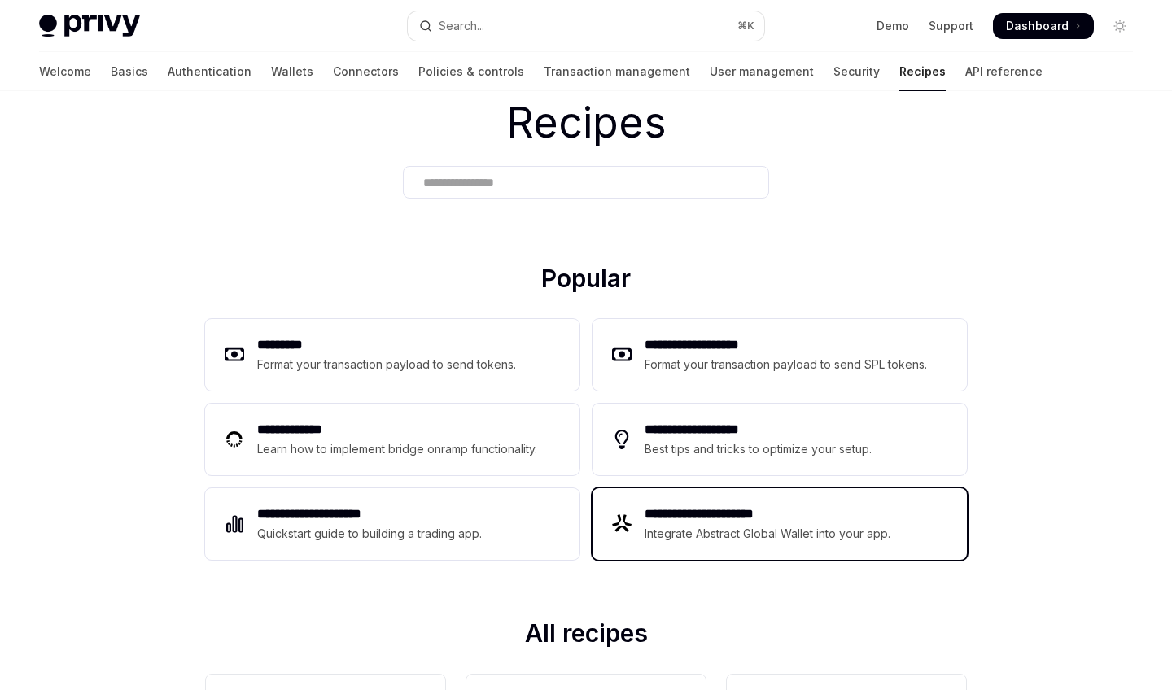
click at [755, 519] on h2 "**********" at bounding box center [768, 515] width 247 height 20
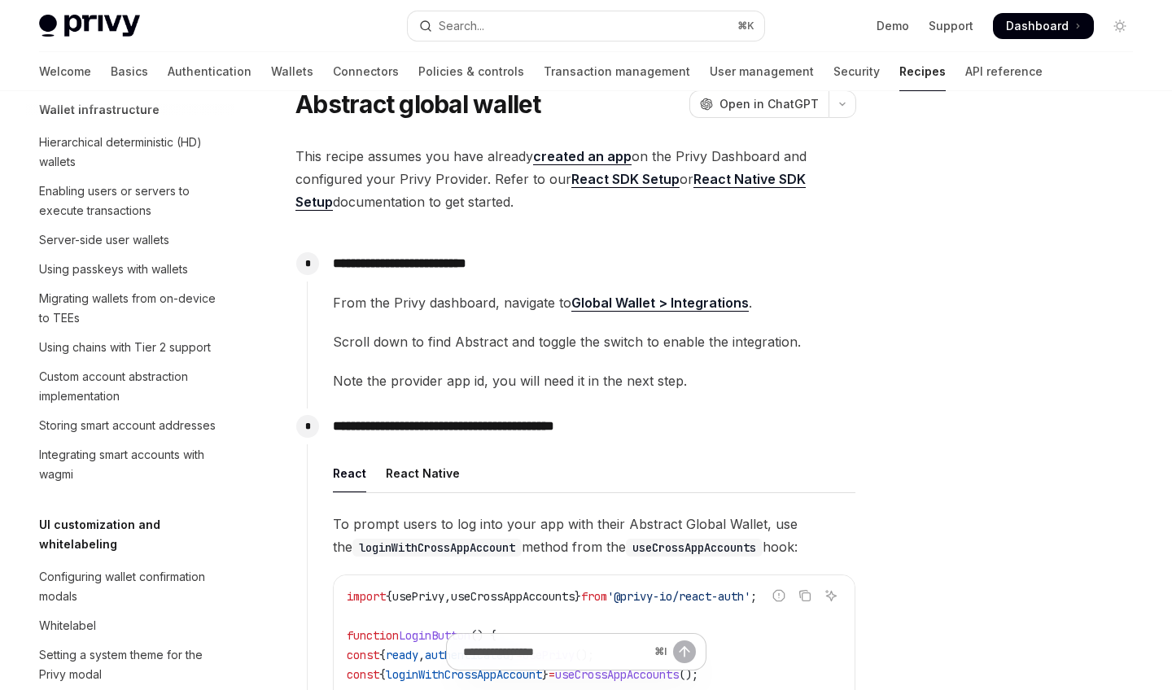
scroll to position [2444, 0]
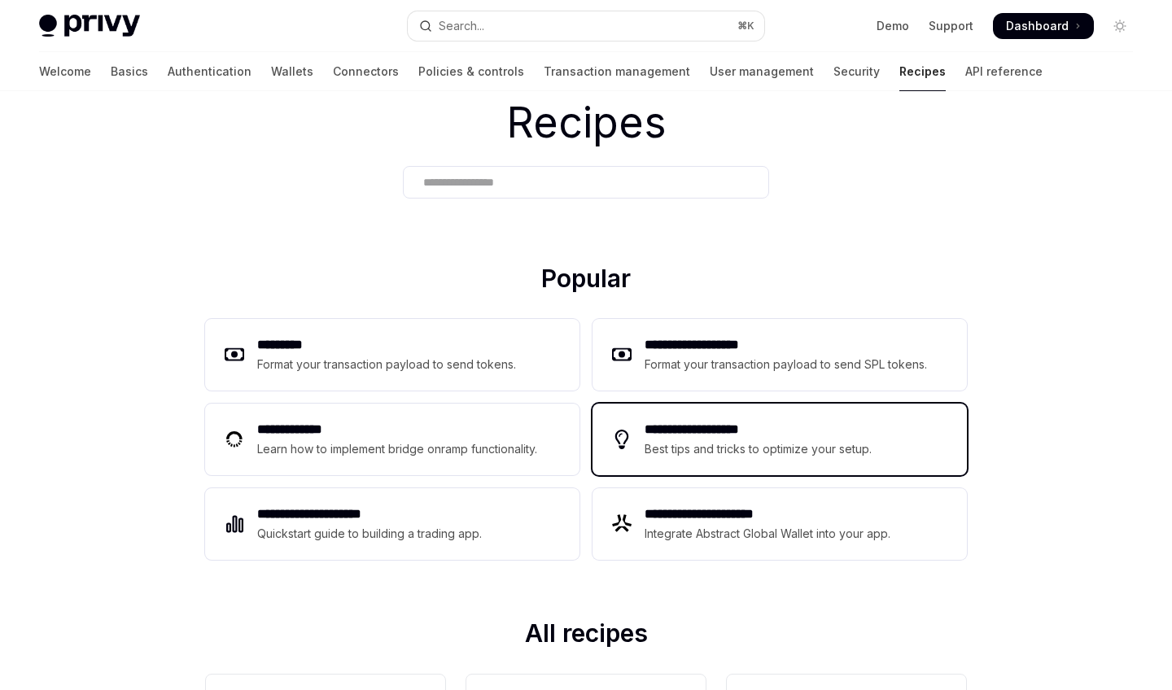
click at [742, 449] on div "Best tips and tricks to optimize your setup." at bounding box center [760, 450] width 230 height 20
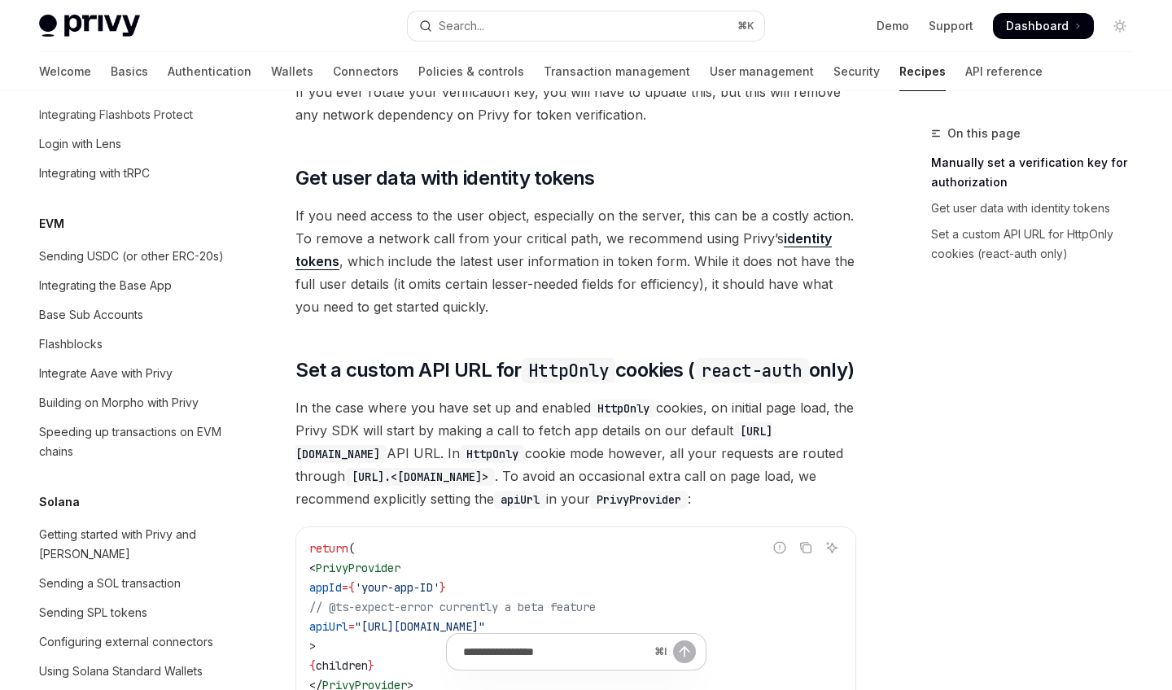
scroll to position [2173, 0]
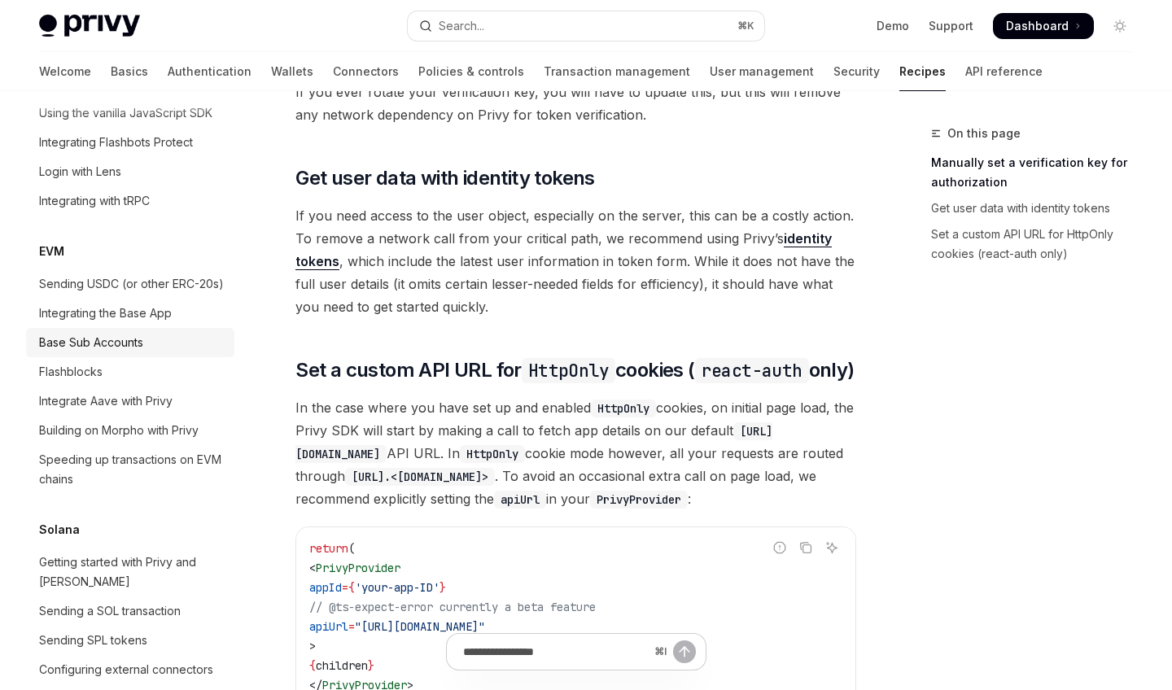
click at [123, 335] on link "Base Sub Accounts" at bounding box center [130, 342] width 208 height 29
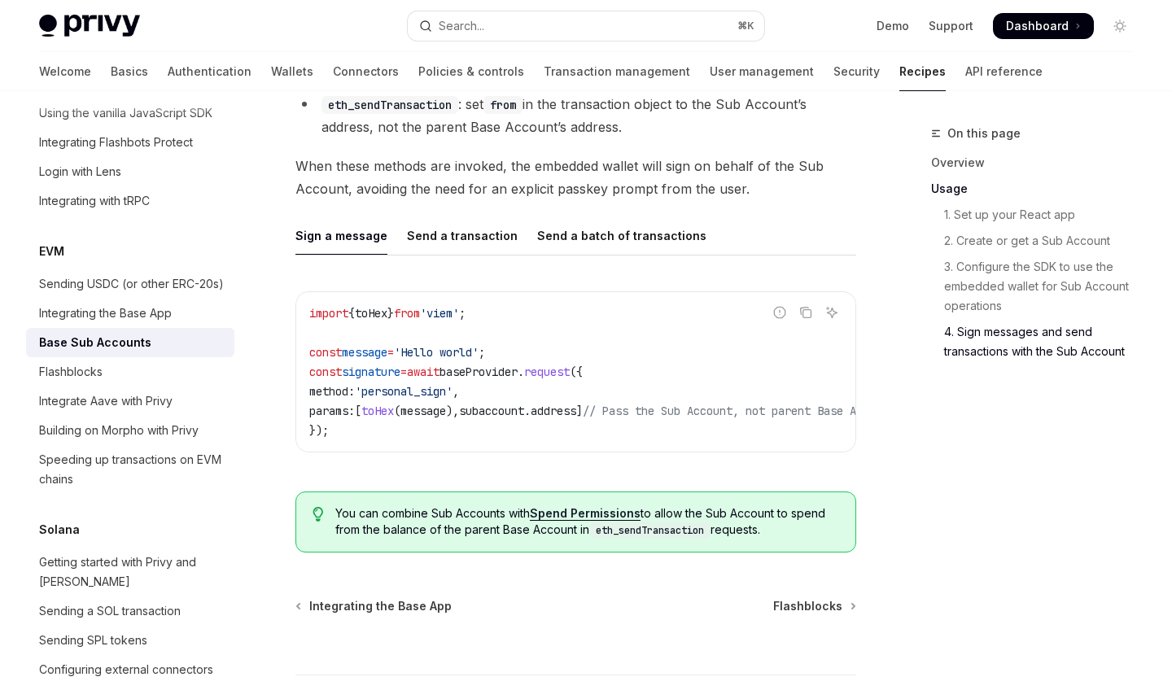
scroll to position [3687, 0]
click at [710, 68] on link "User management" at bounding box center [762, 71] width 104 height 39
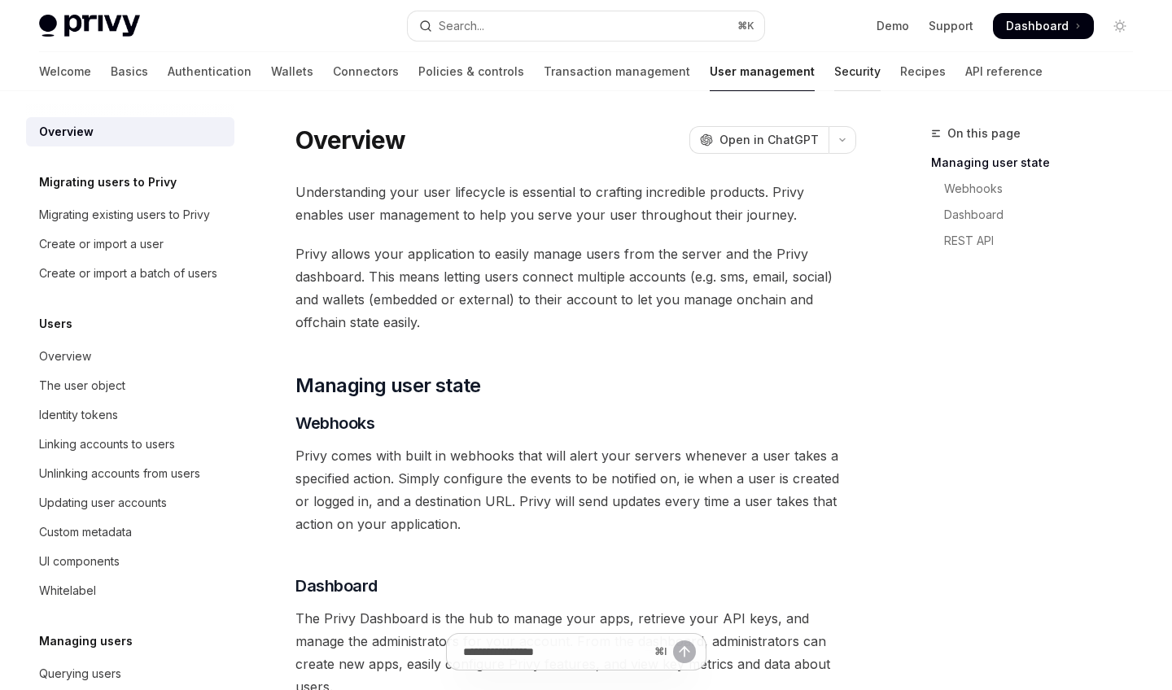
click at [755, 80] on link "Security" at bounding box center [857, 71] width 46 height 39
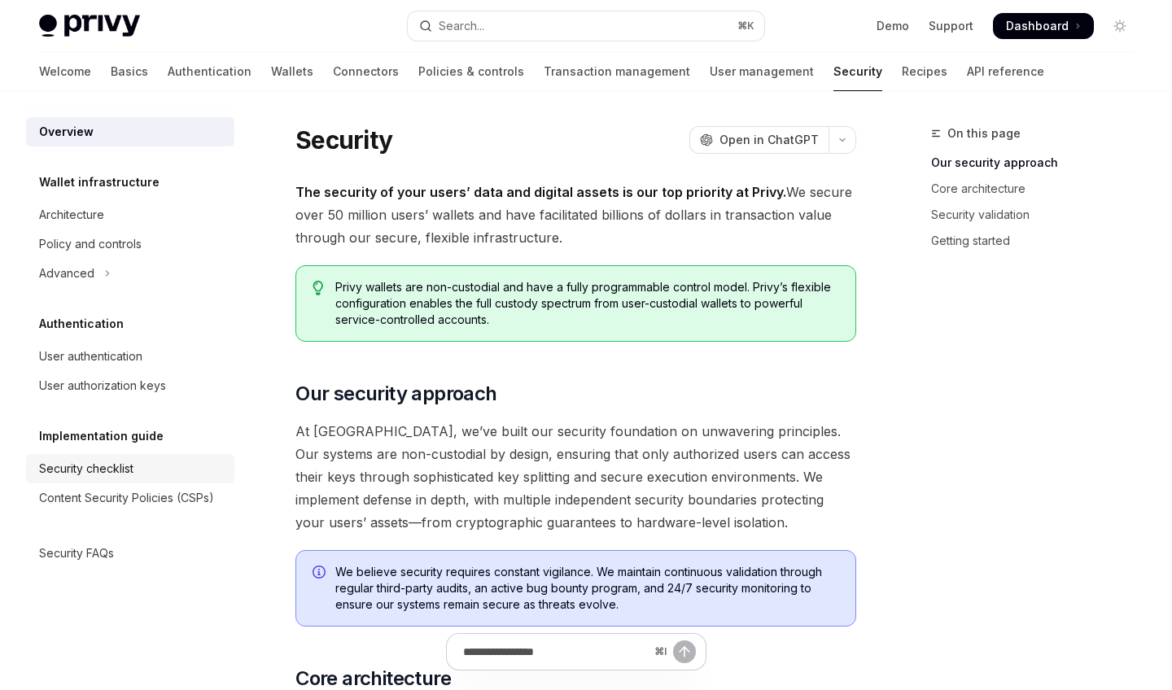
click at [139, 472] on div "Security checklist" at bounding box center [132, 469] width 186 height 20
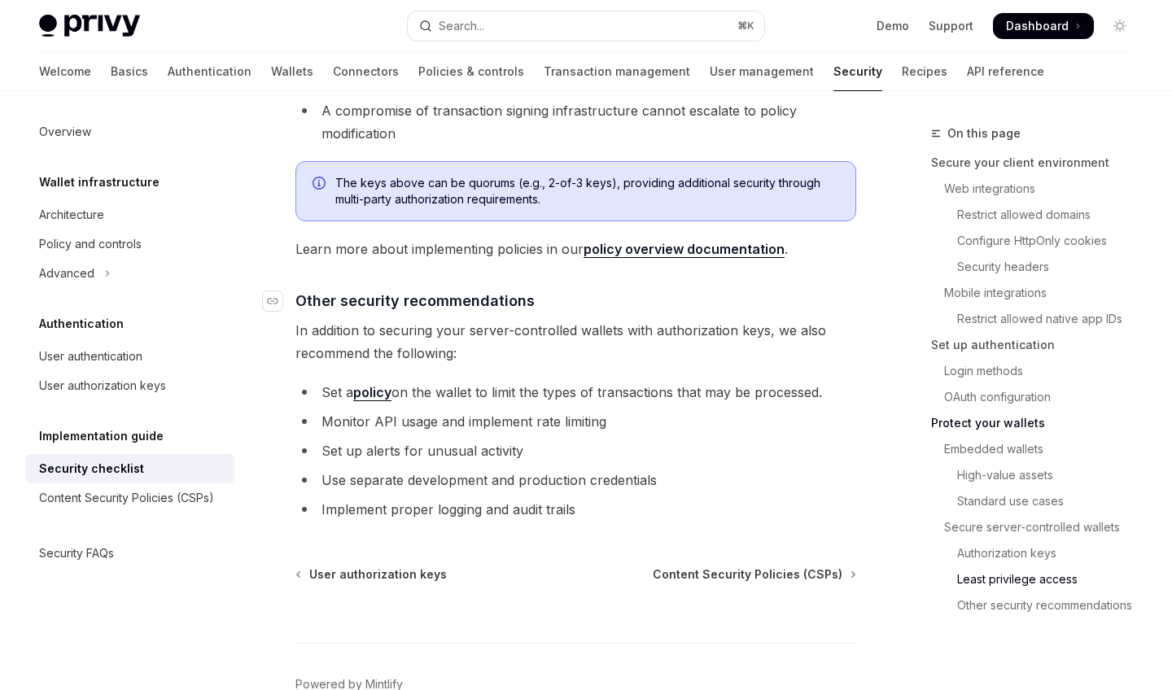
scroll to position [3869, 0]
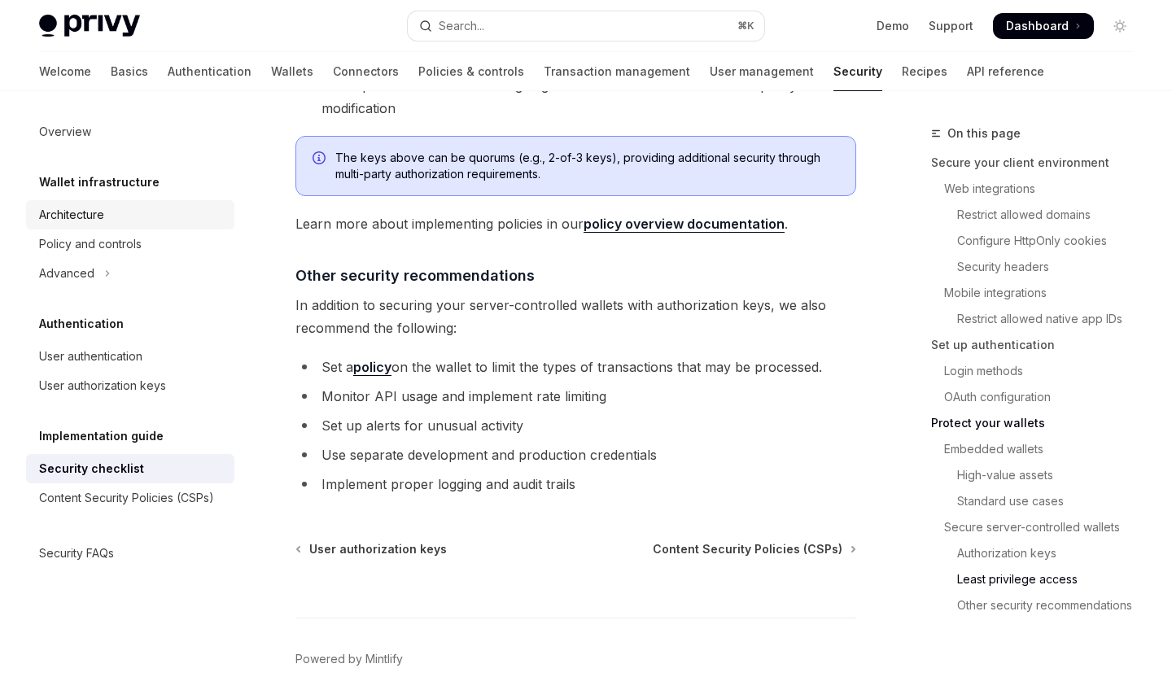
click at [115, 210] on div "Architecture" at bounding box center [132, 215] width 186 height 20
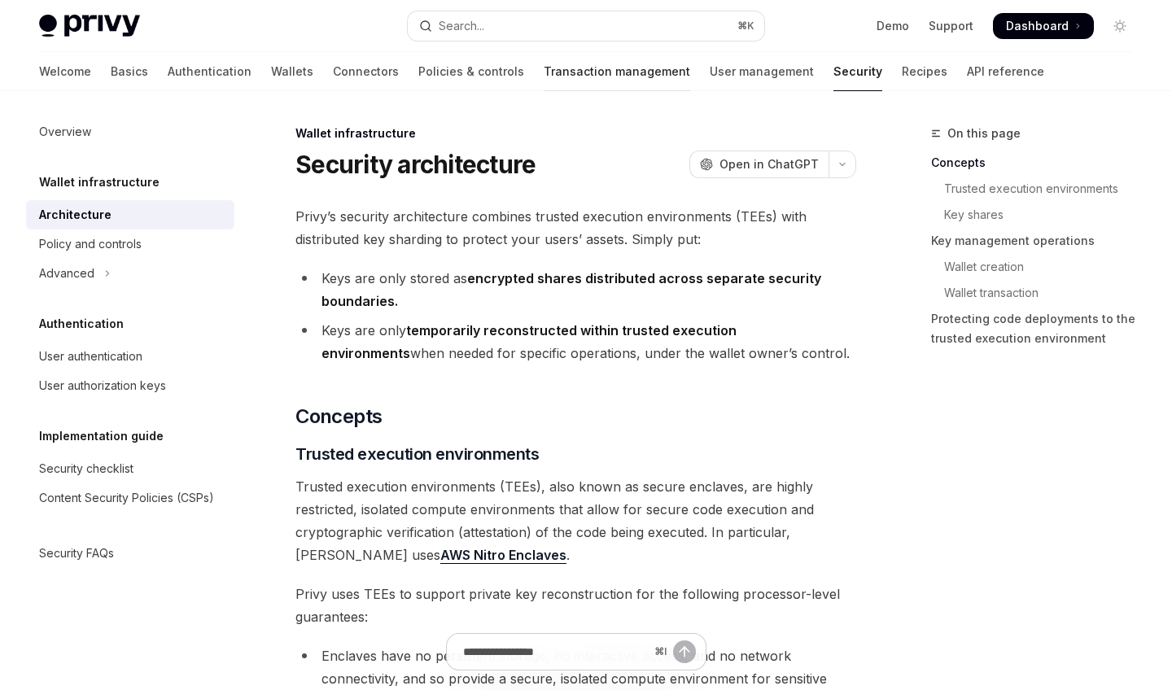
click at [545, 65] on link "Transaction management" at bounding box center [617, 71] width 147 height 39
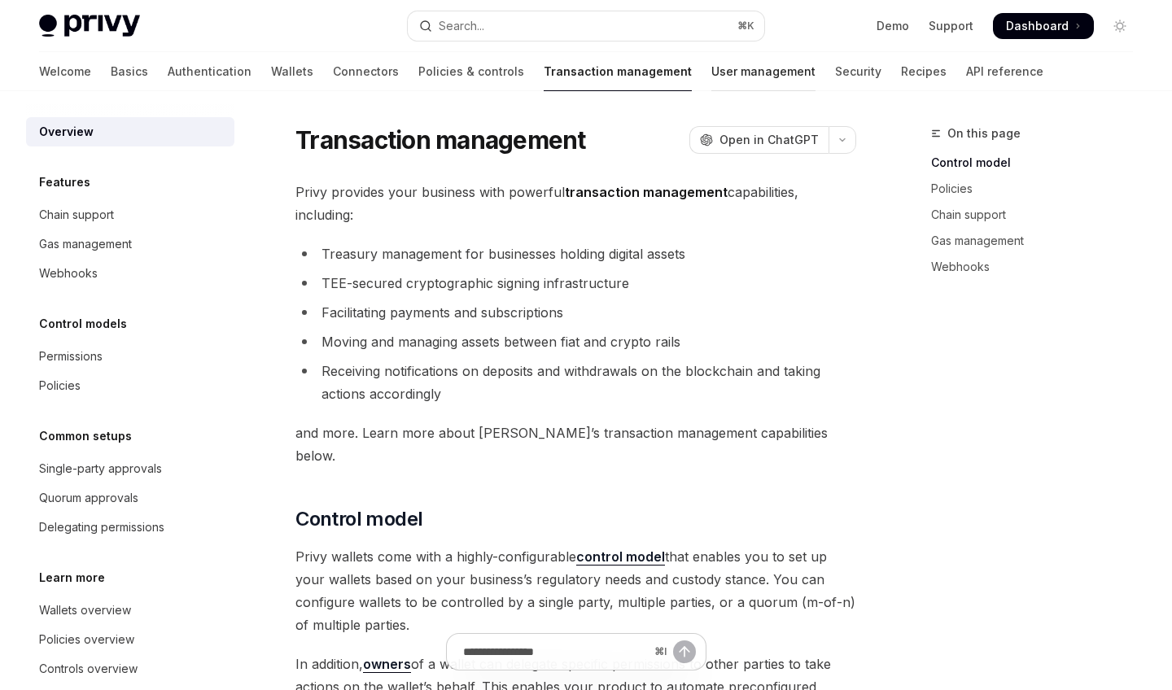
click at [711, 69] on link "User management" at bounding box center [763, 71] width 104 height 39
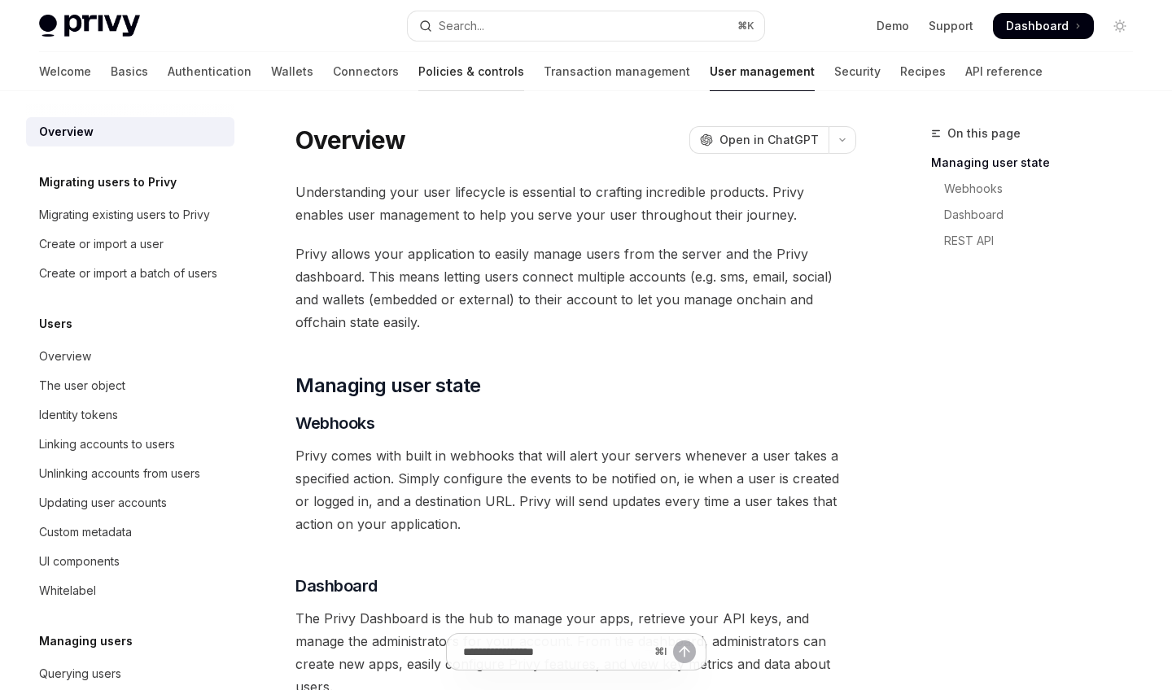
click at [418, 71] on link "Policies & controls" at bounding box center [471, 71] width 106 height 39
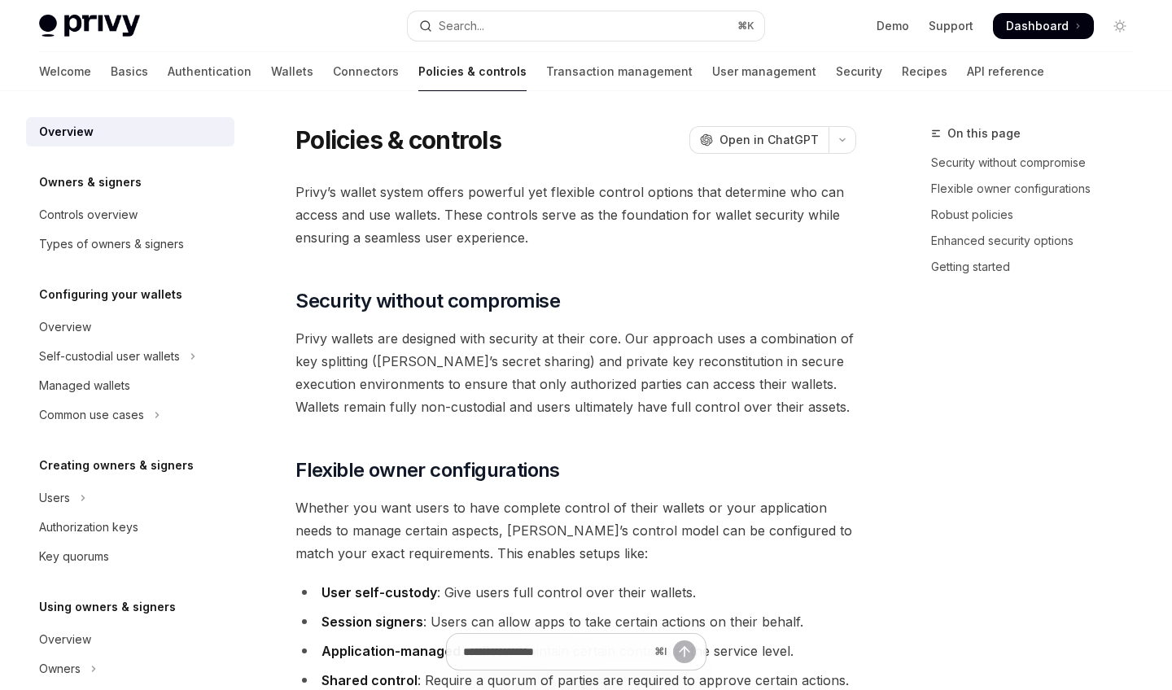
type textarea "*"
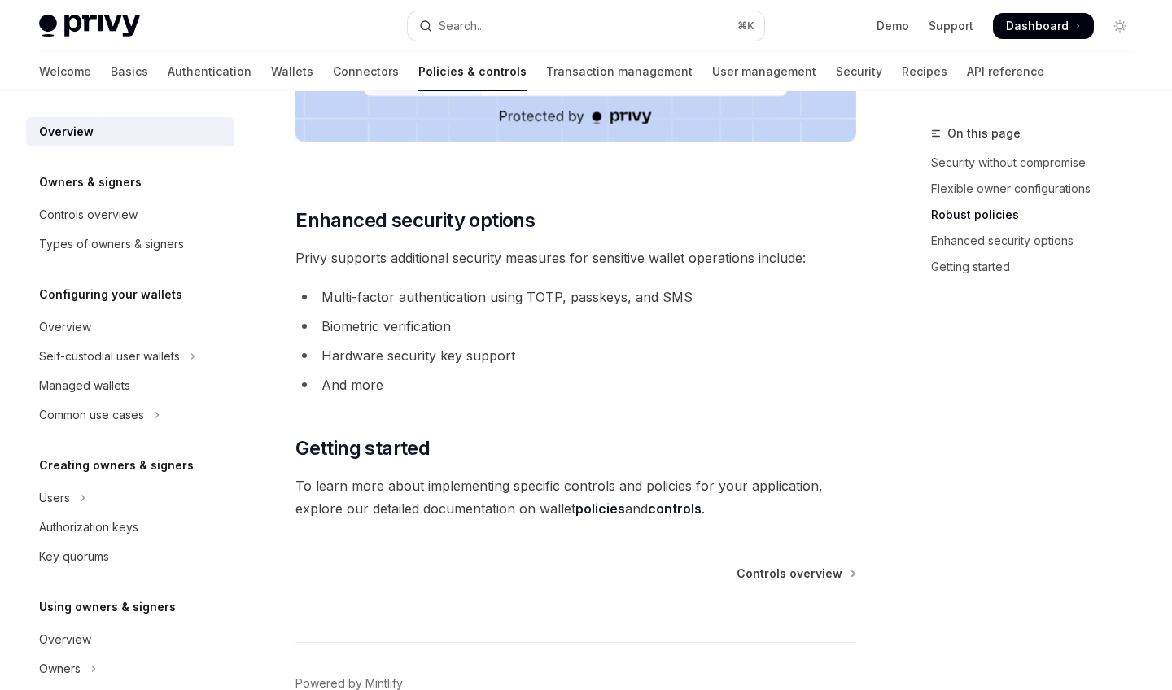
scroll to position [1420, 0]
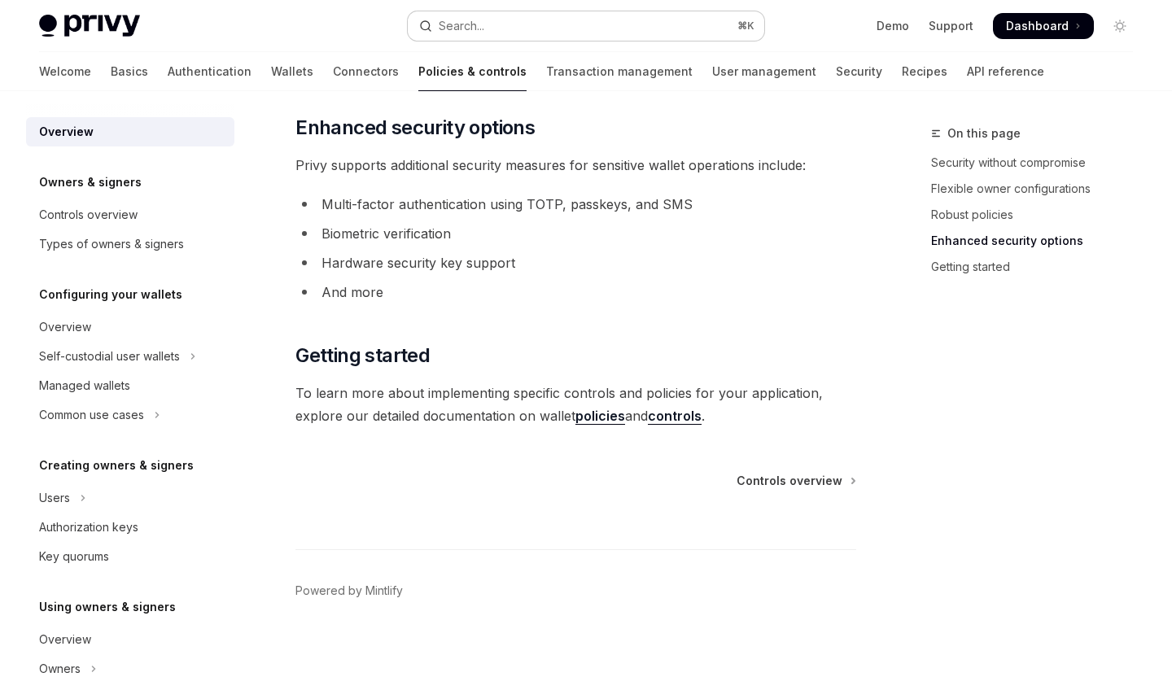
click at [525, 28] on button "Search... ⌘ K" at bounding box center [586, 25] width 356 height 29
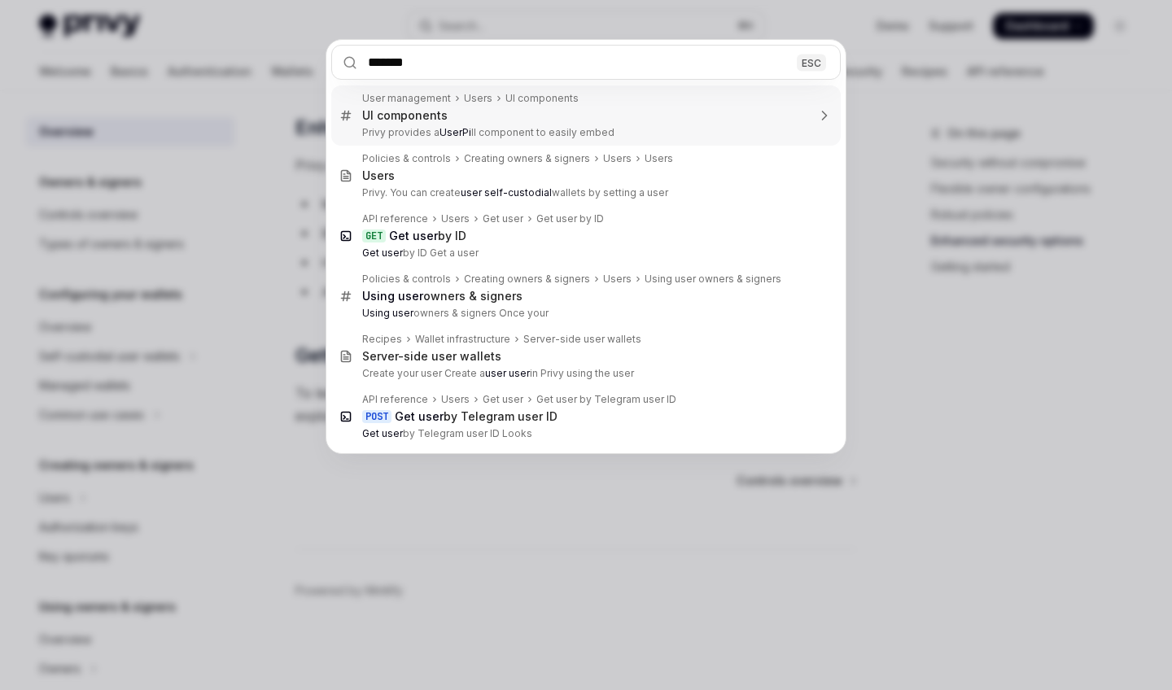
type input "********"
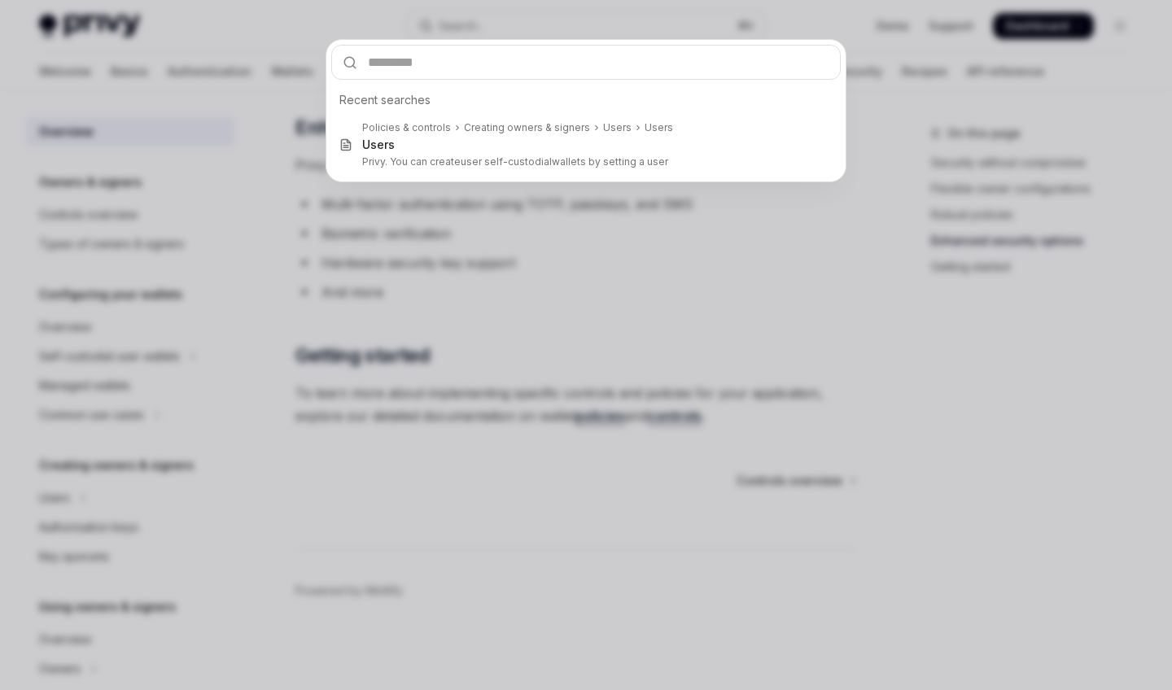
type textarea "*"
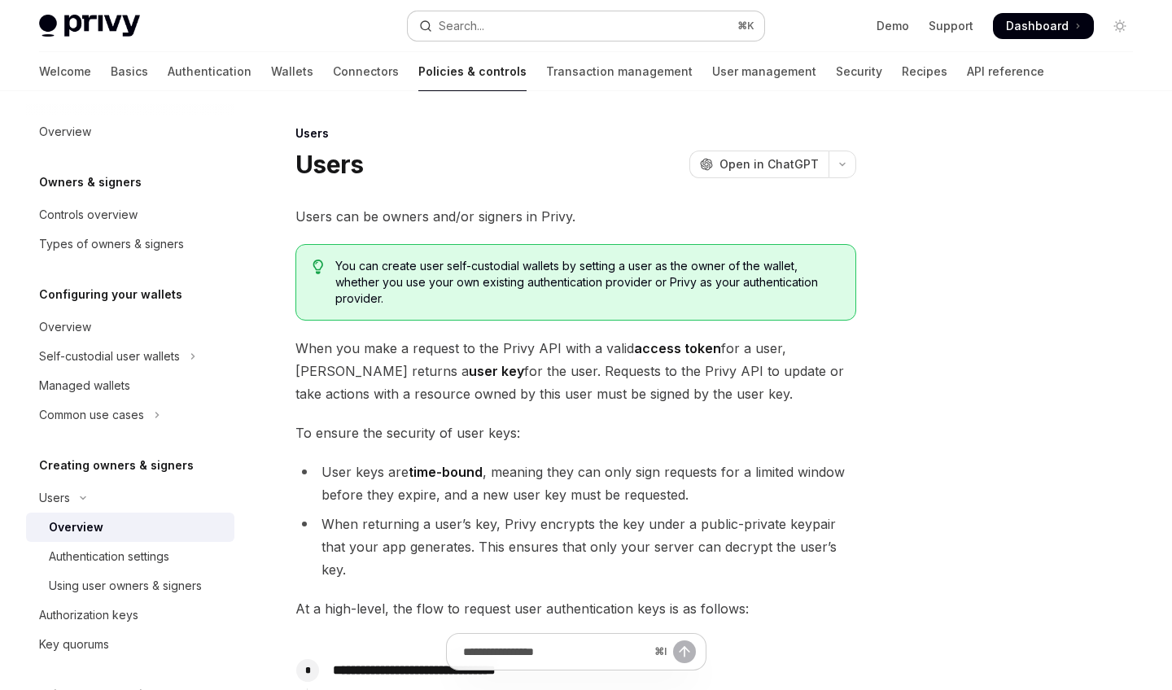
click at [553, 35] on button "Search... ⌘ K" at bounding box center [586, 25] width 356 height 29
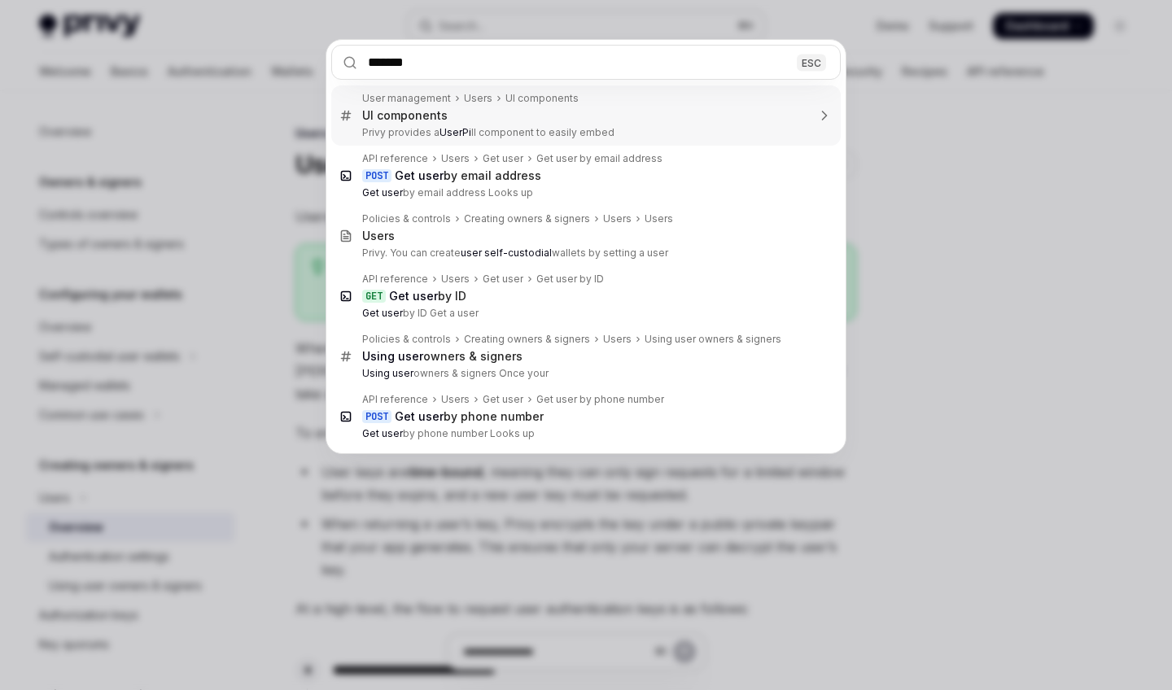
type input "********"
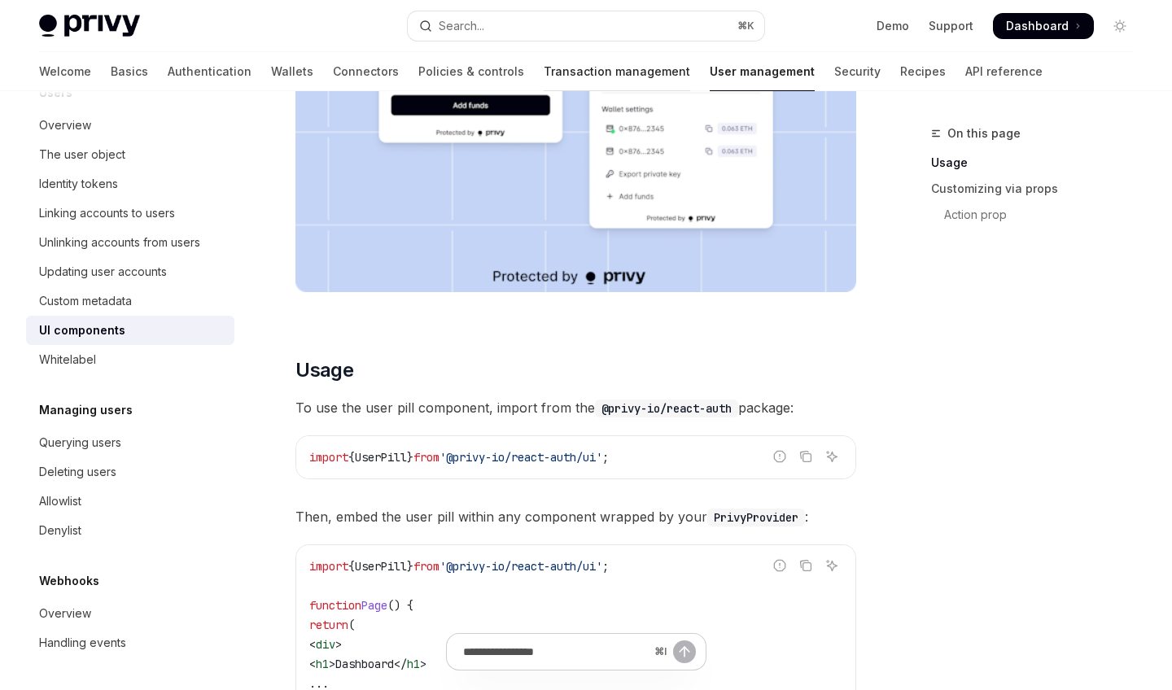
scroll to position [231, 0]
click at [755, 72] on link "API reference" at bounding box center [1003, 71] width 77 height 39
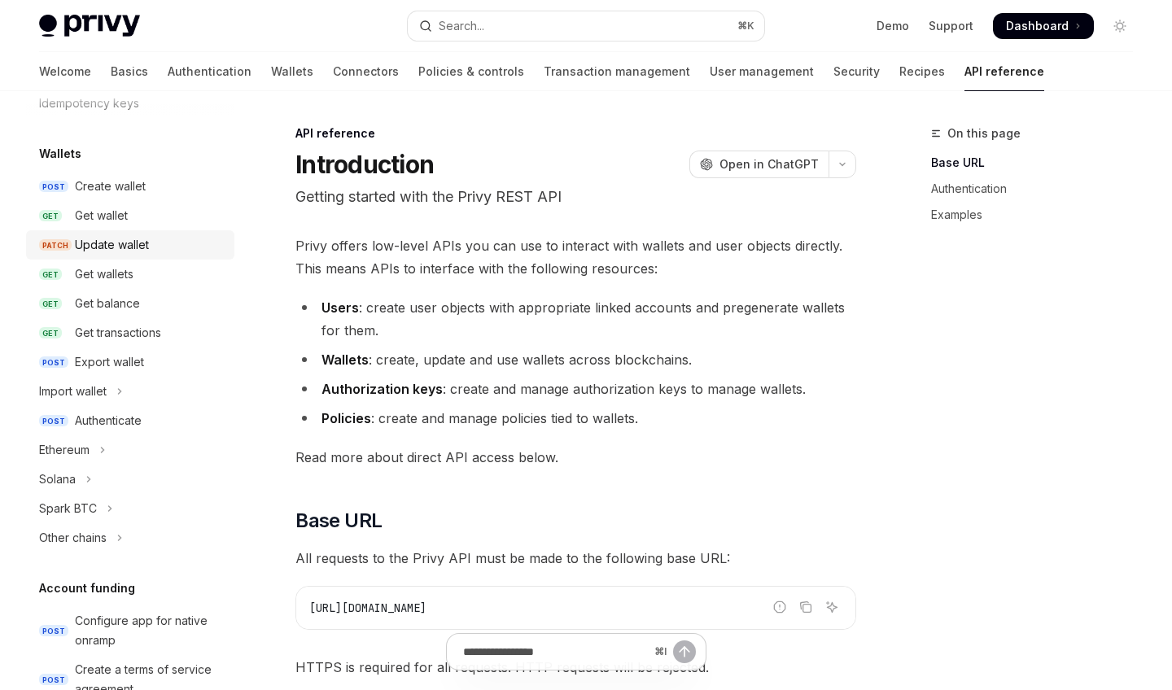
scroll to position [124, 0]
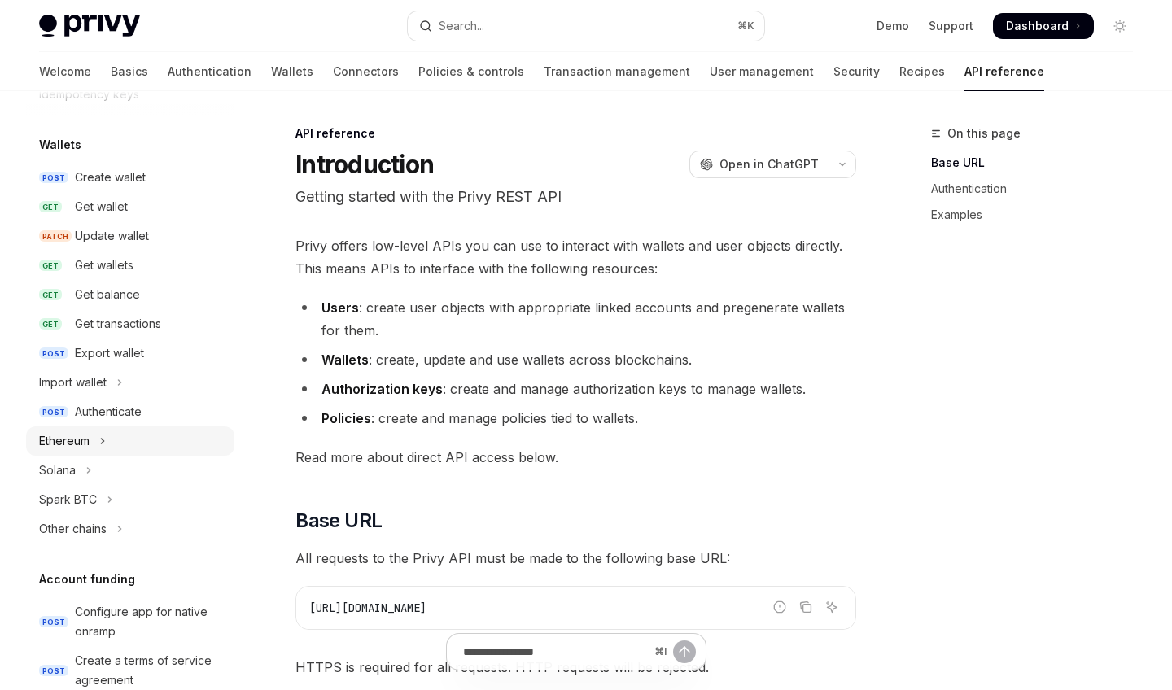
click at [144, 430] on button "Ethereum" at bounding box center [130, 441] width 208 height 29
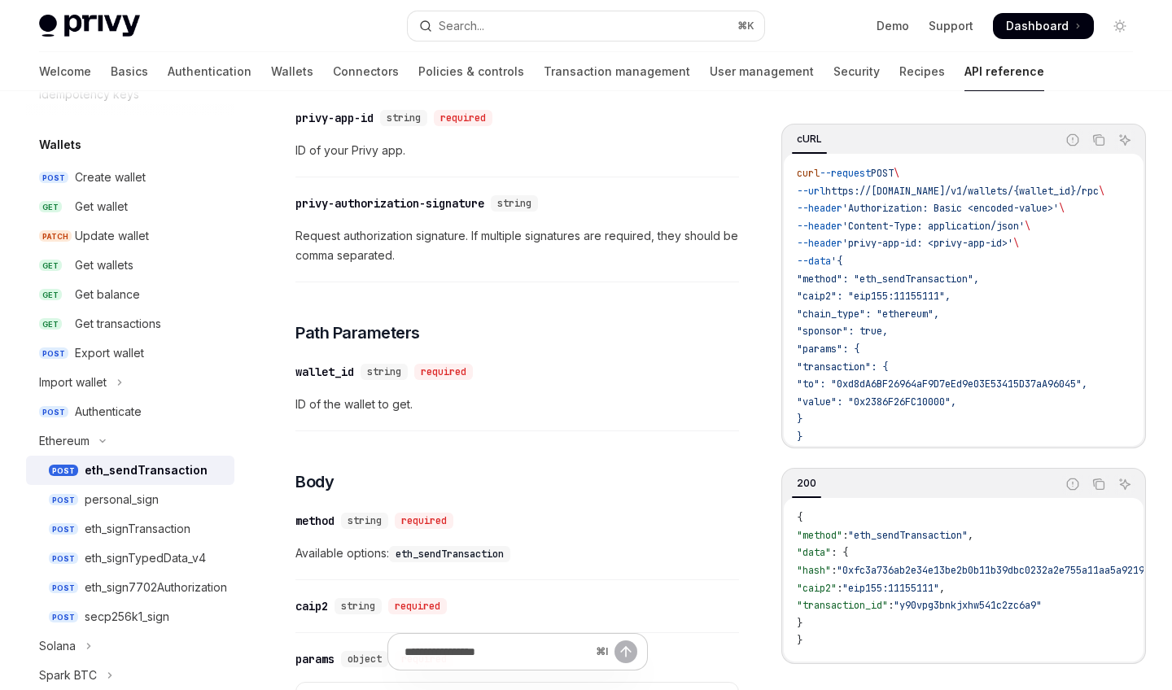
scroll to position [384, 0]
click at [168, 505] on div "personal_sign" at bounding box center [155, 500] width 140 height 20
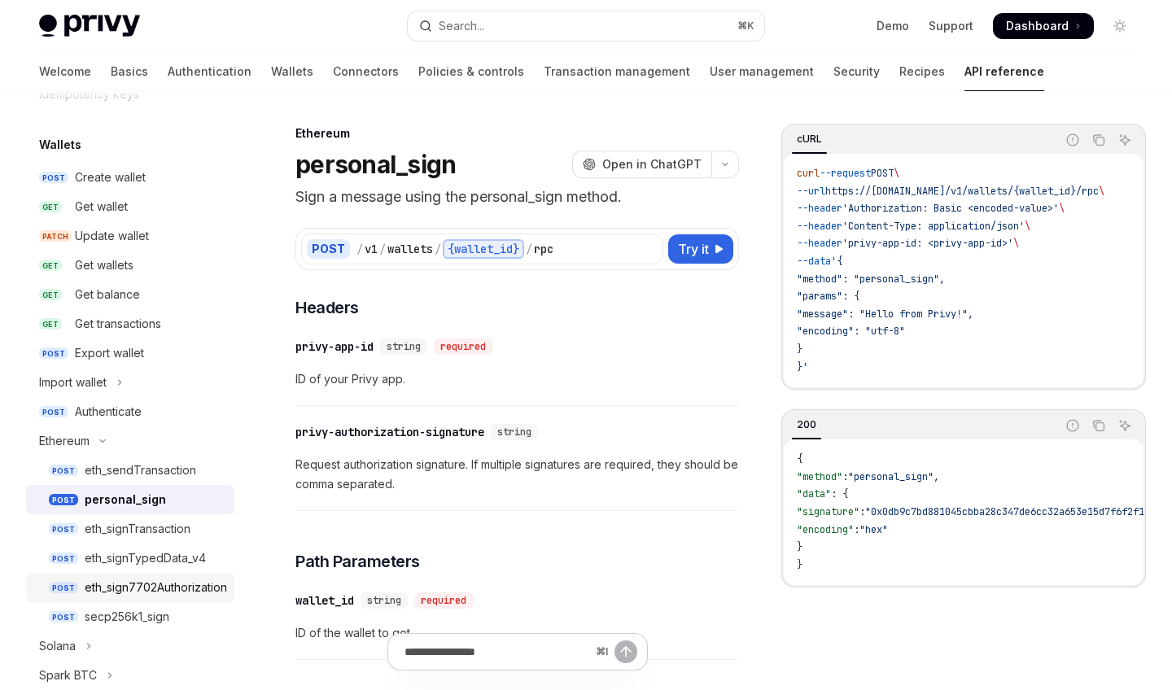
click at [151, 591] on div "eth_sign7702Authorization" at bounding box center [156, 588] width 142 height 20
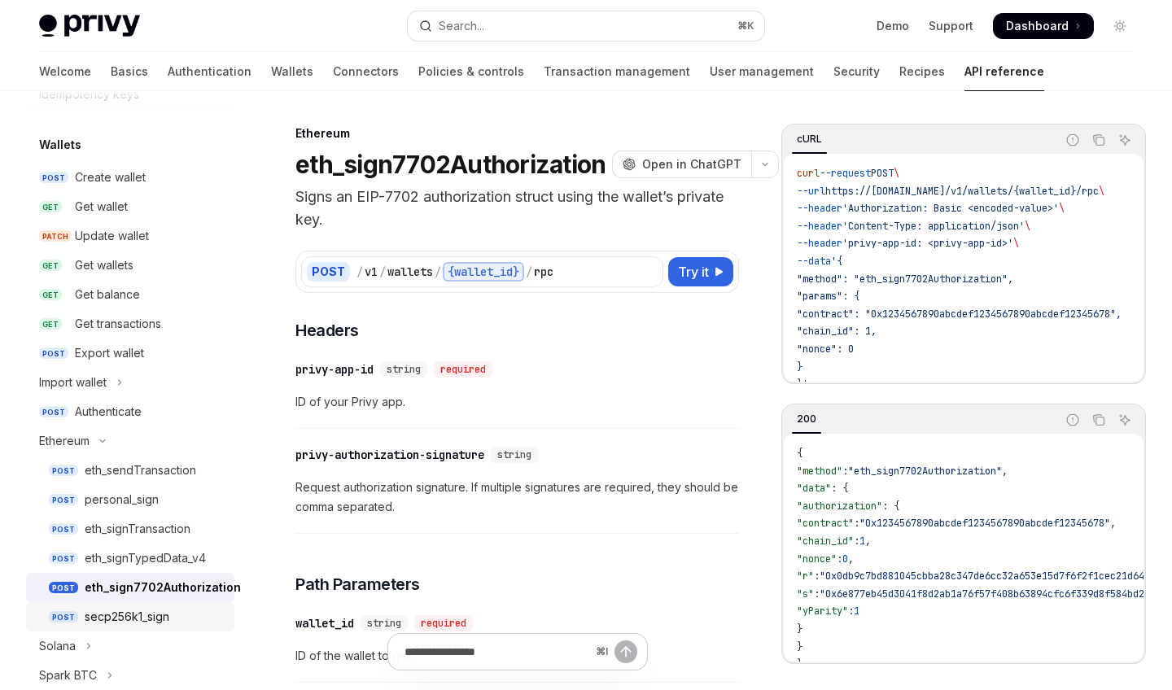
click at [149, 600] on div "secp256k1_sign" at bounding box center [127, 617] width 85 height 20
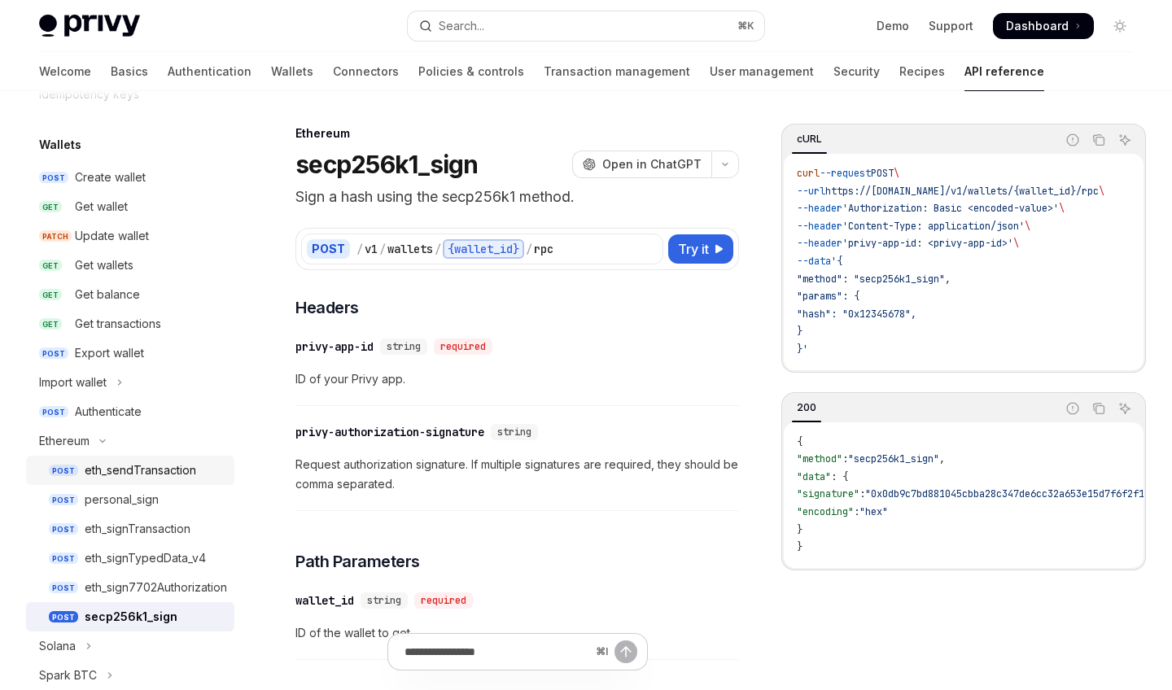
click at [153, 474] on div "eth_sendTransaction" at bounding box center [141, 471] width 112 height 20
type textarea "*"
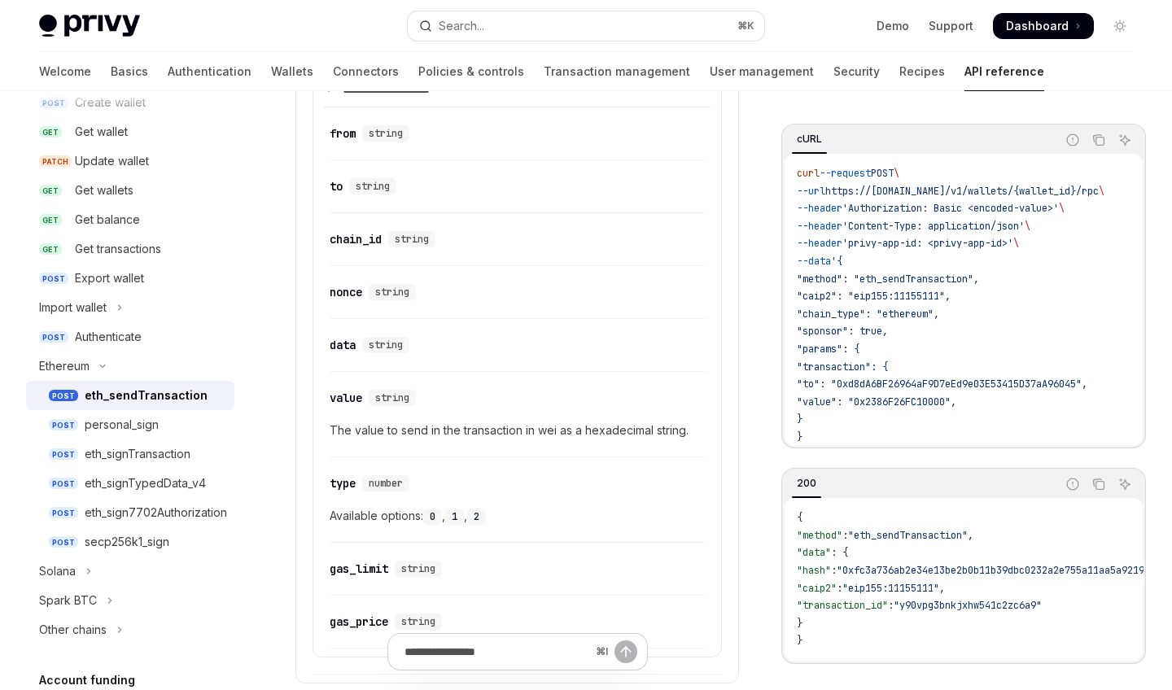
scroll to position [1085, 0]
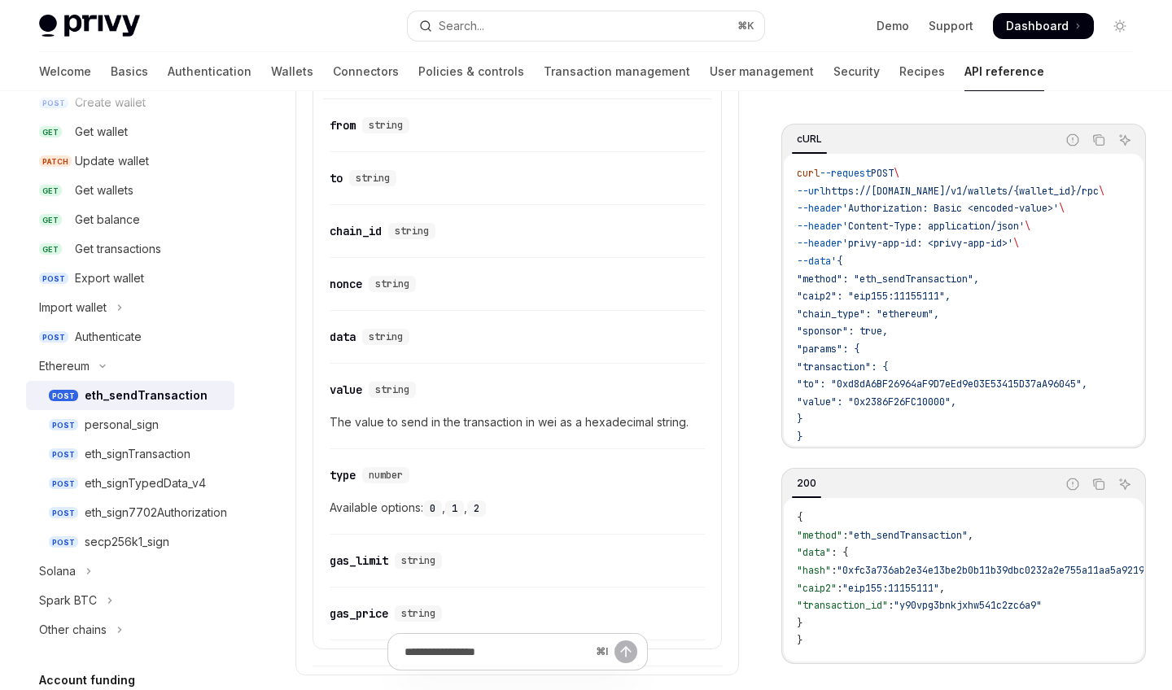
click at [440, 505] on code "0" at bounding box center [432, 509] width 19 height 16
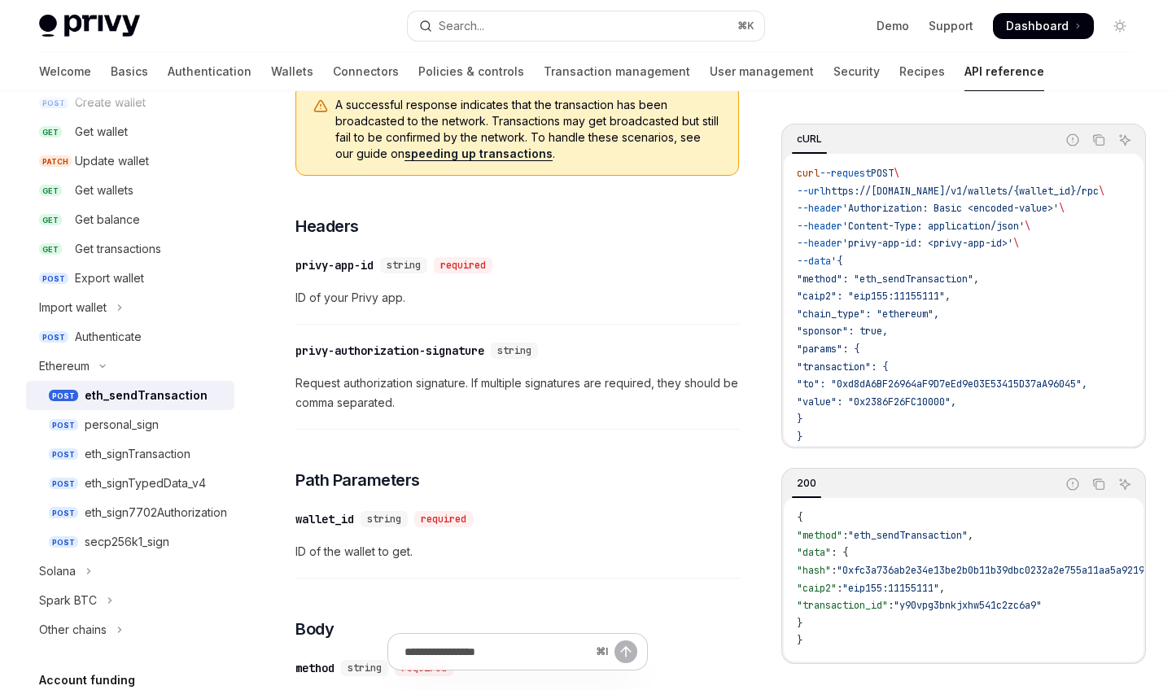
scroll to position [215, 0]
